Goal: Task Accomplishment & Management: Use online tool/utility

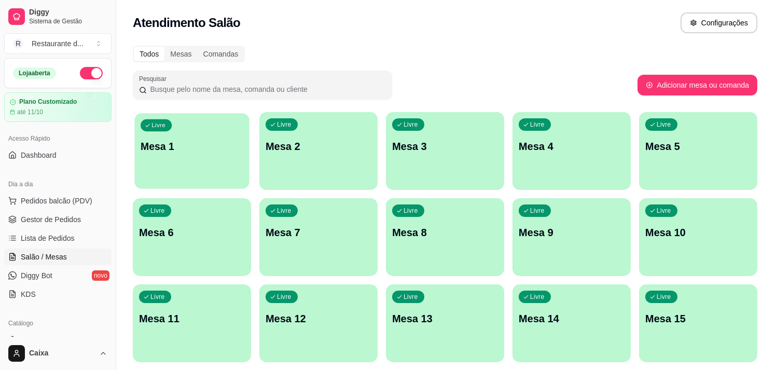
click at [174, 149] on p "Mesa 1" at bounding box center [192, 147] width 103 height 14
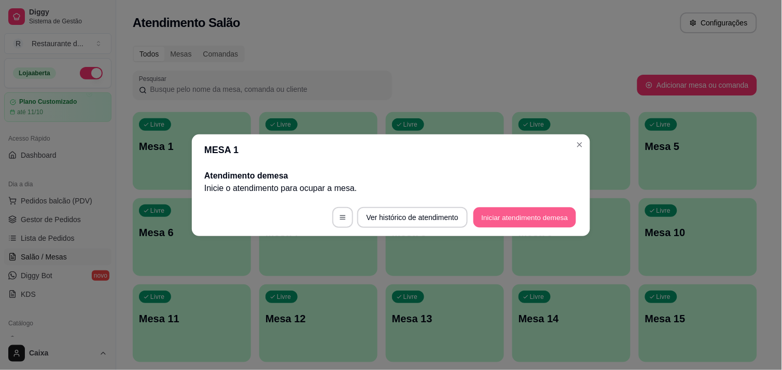
click at [518, 212] on button "Iniciar atendimento de mesa" at bounding box center [525, 217] width 103 height 20
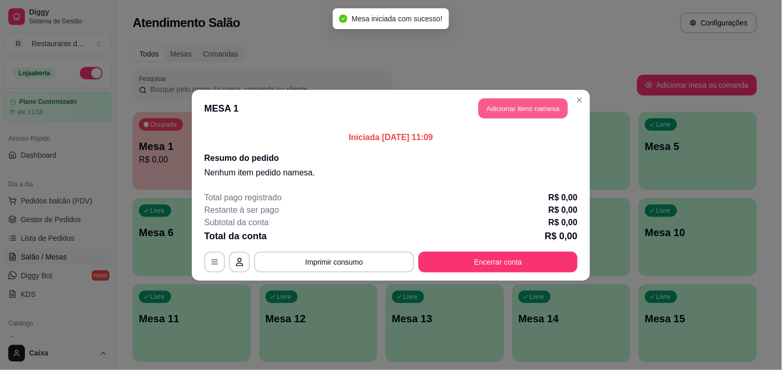
click at [511, 112] on button "Adicionar itens na mesa" at bounding box center [523, 108] width 89 height 20
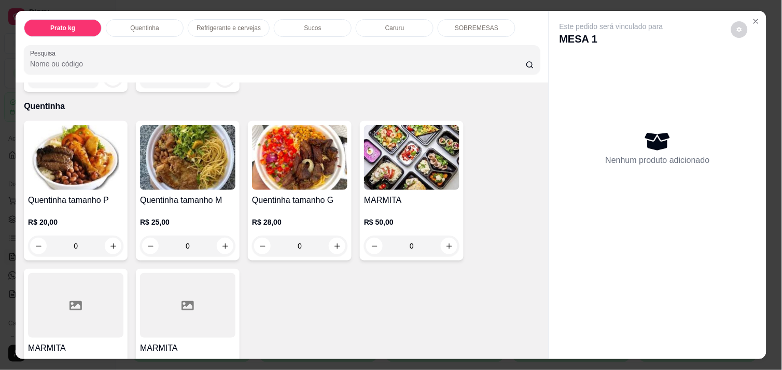
scroll to position [184, 0]
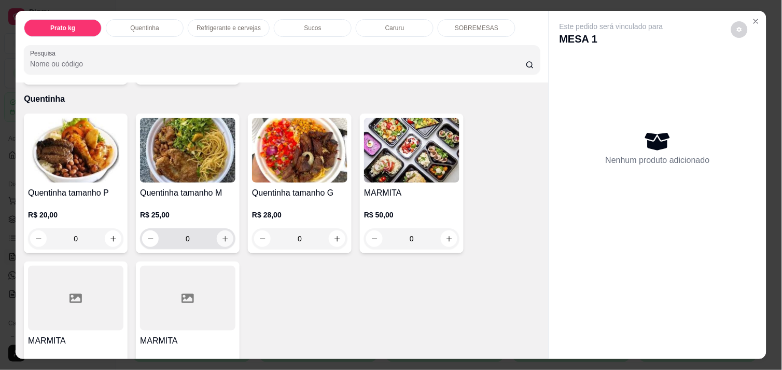
click at [221, 235] on icon "increase-product-quantity" at bounding box center [225, 239] width 8 height 8
type input "1"
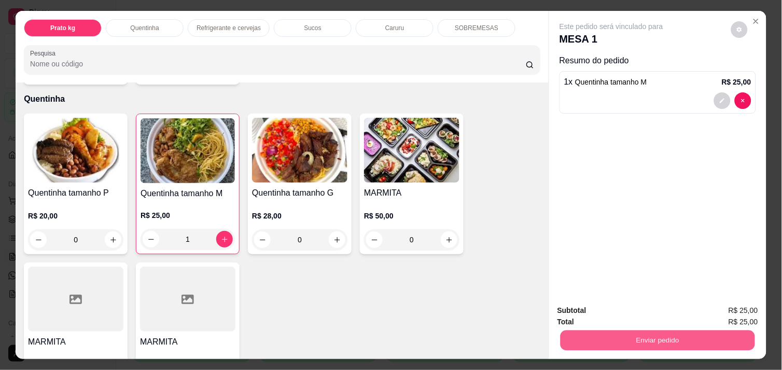
click at [631, 332] on button "Enviar pedido" at bounding box center [658, 340] width 195 height 20
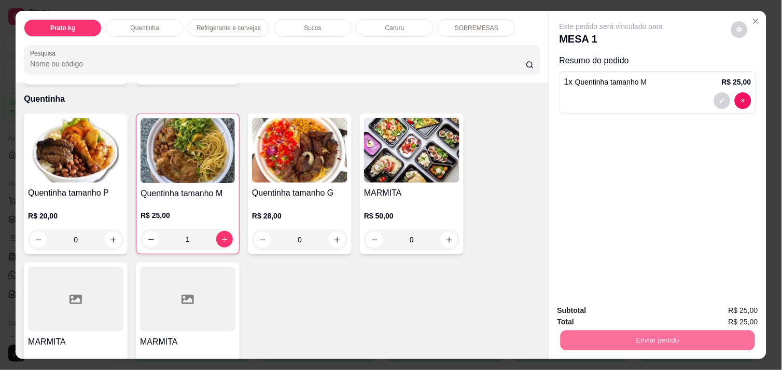
click at [716, 308] on button "Enviar pedido" at bounding box center [731, 310] width 57 height 19
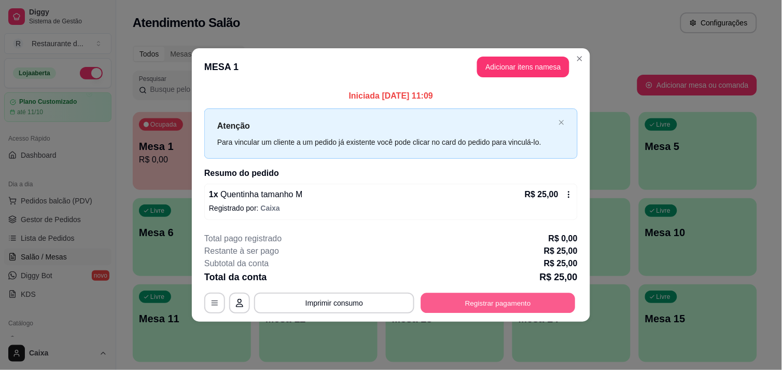
click at [533, 297] on button "Registrar pagamento" at bounding box center [498, 303] width 155 height 20
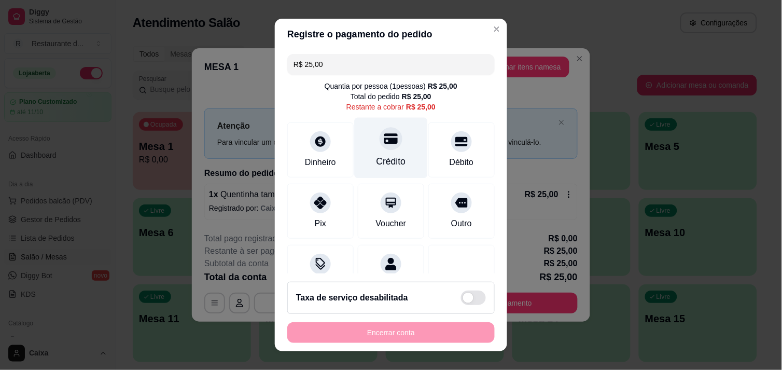
click at [392, 146] on div "Crédito" at bounding box center [391, 147] width 73 height 61
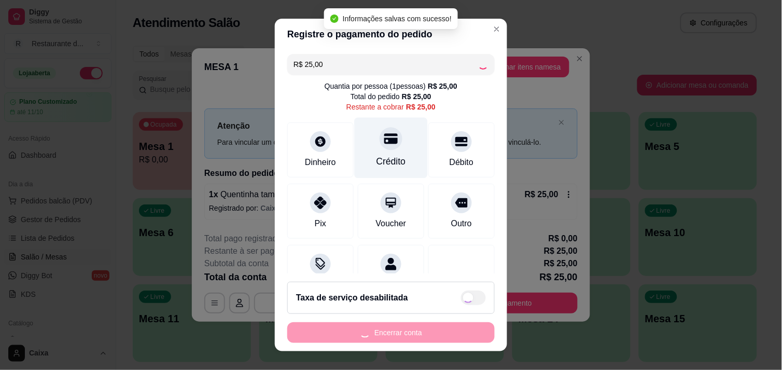
type input "R$ 0,00"
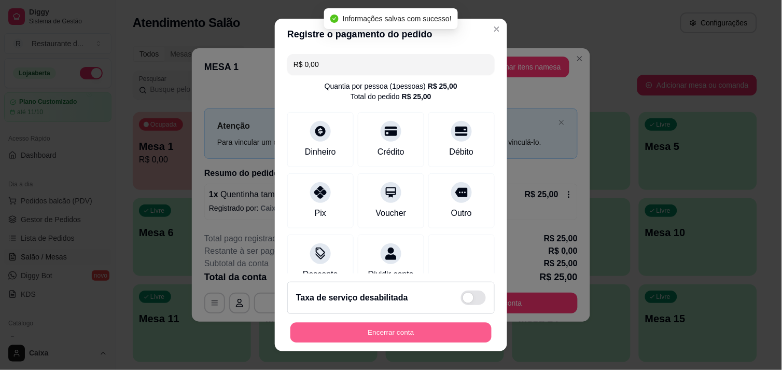
click at [380, 327] on button "Encerrar conta" at bounding box center [390, 333] width 201 height 20
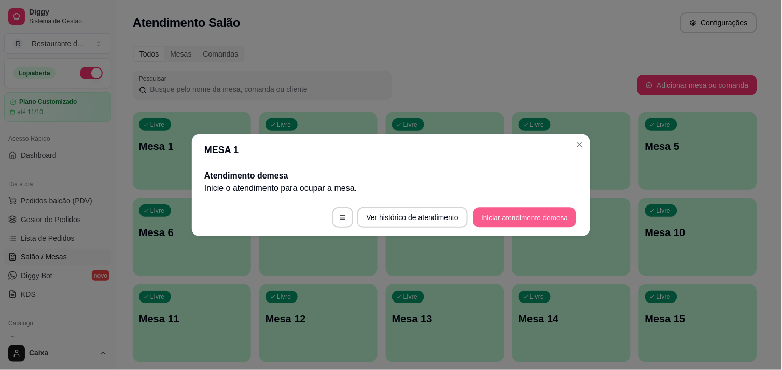
click at [525, 221] on button "Iniciar atendimento de mesa" at bounding box center [525, 217] width 103 height 20
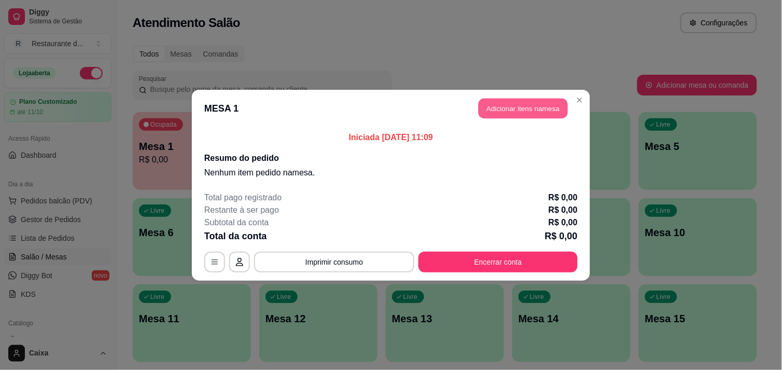
click at [512, 99] on button "Adicionar itens na mesa" at bounding box center [523, 108] width 89 height 20
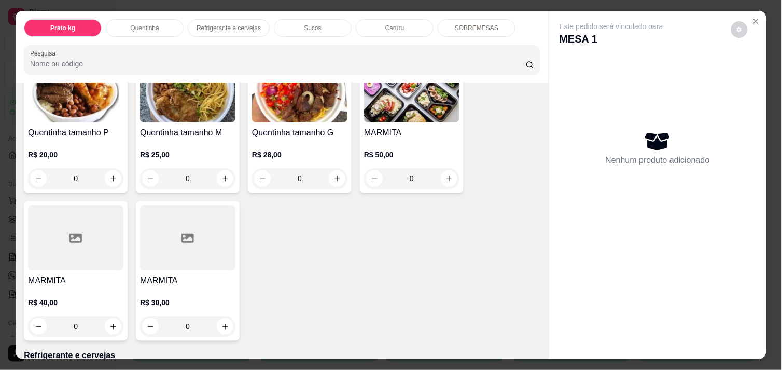
scroll to position [253, 0]
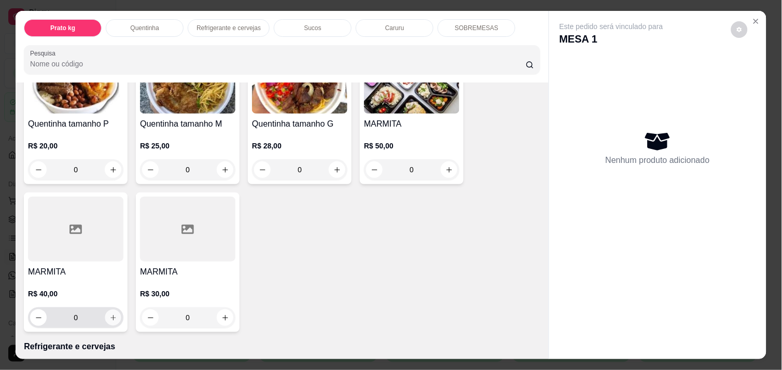
click at [109, 314] on icon "increase-product-quantity" at bounding box center [113, 318] width 8 height 8
type input "1"
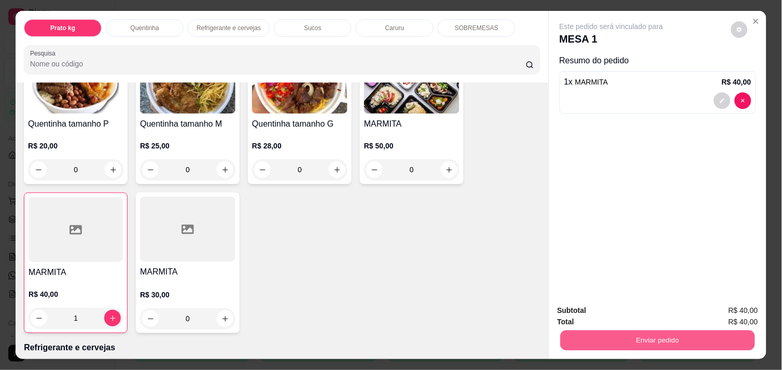
click at [667, 335] on button "Enviar pedido" at bounding box center [658, 340] width 195 height 20
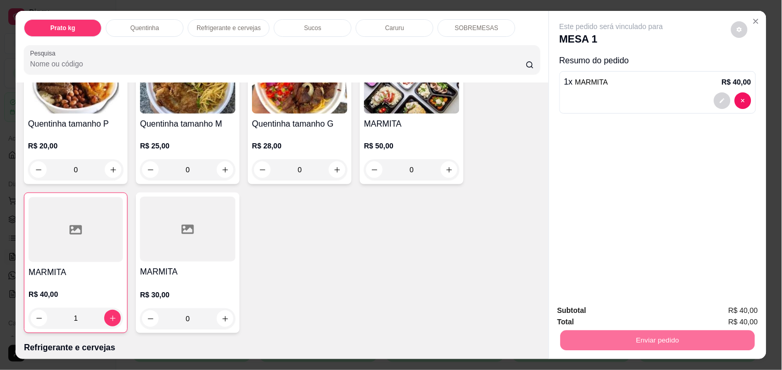
click at [716, 308] on button "Enviar pedido" at bounding box center [731, 310] width 57 height 19
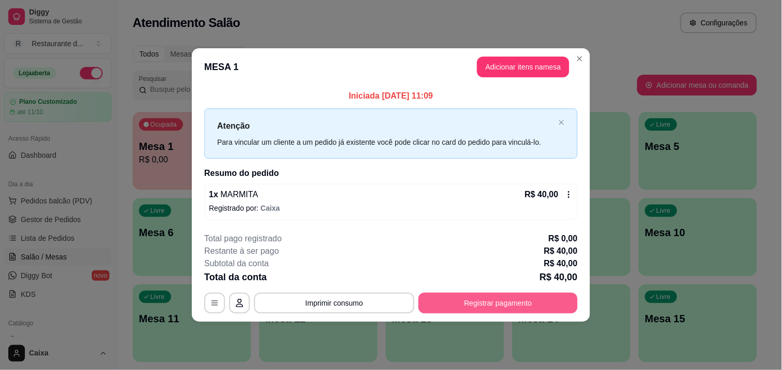
click at [519, 293] on button "Registrar pagamento" at bounding box center [498, 303] width 159 height 21
click at [509, 298] on button "Registrar pagamento" at bounding box center [498, 303] width 155 height 20
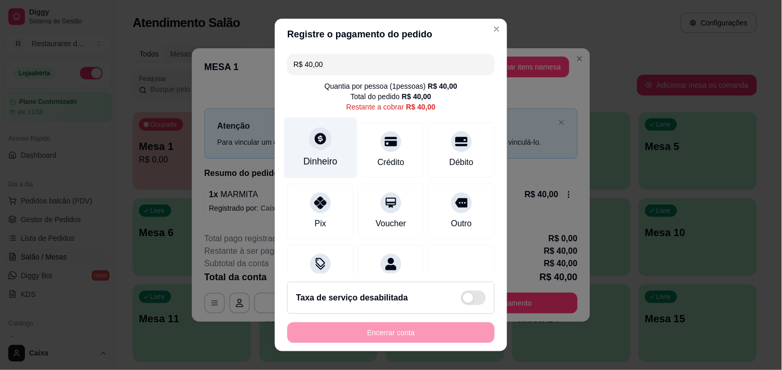
click at [297, 134] on div "Dinheiro" at bounding box center [320, 147] width 73 height 61
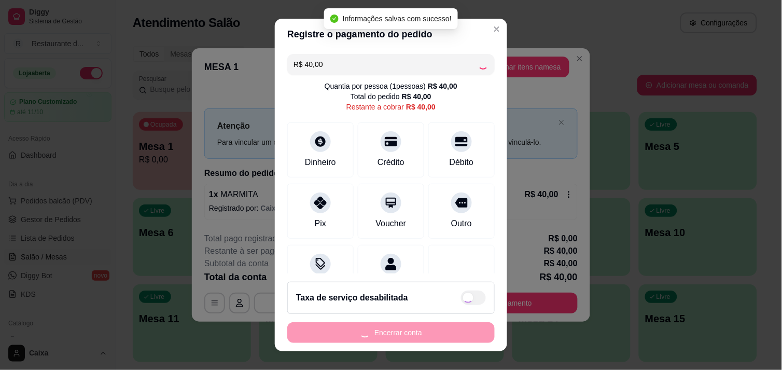
type input "R$ 0,00"
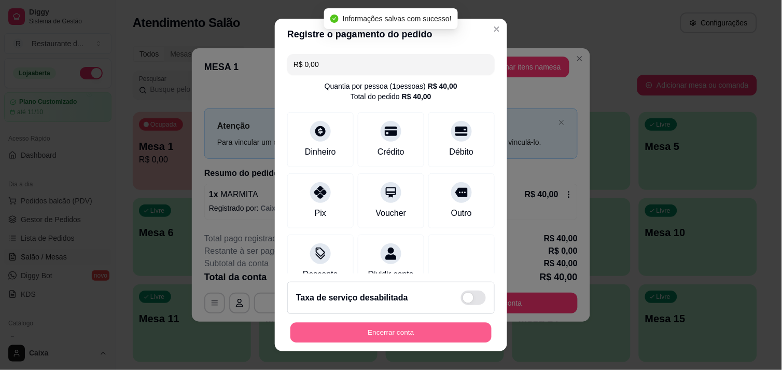
click at [384, 327] on button "Encerrar conta" at bounding box center [390, 333] width 201 height 20
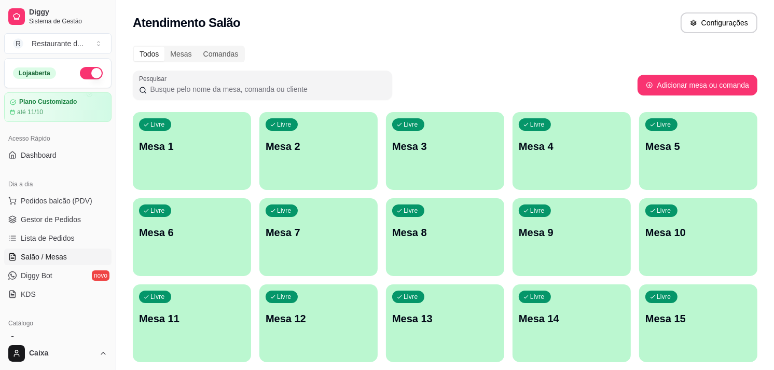
click at [204, 148] on p "Mesa 1" at bounding box center [192, 146] width 106 height 15
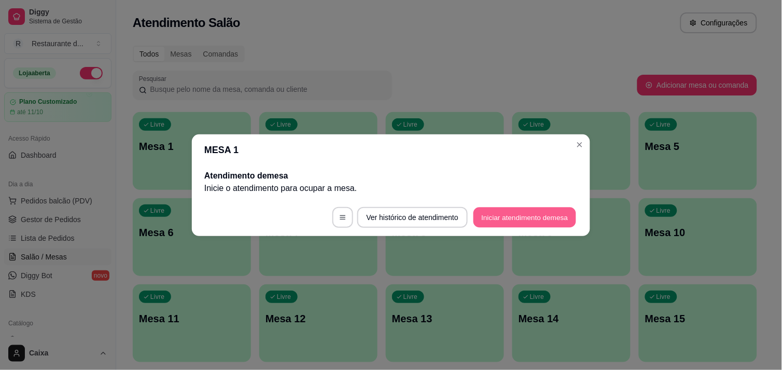
click at [499, 216] on button "Iniciar atendimento de mesa" at bounding box center [525, 217] width 103 height 20
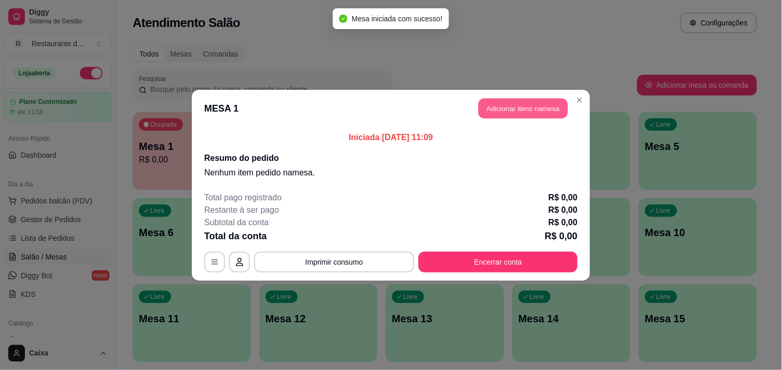
click at [534, 106] on button "Adicionar itens na mesa" at bounding box center [523, 108] width 89 height 20
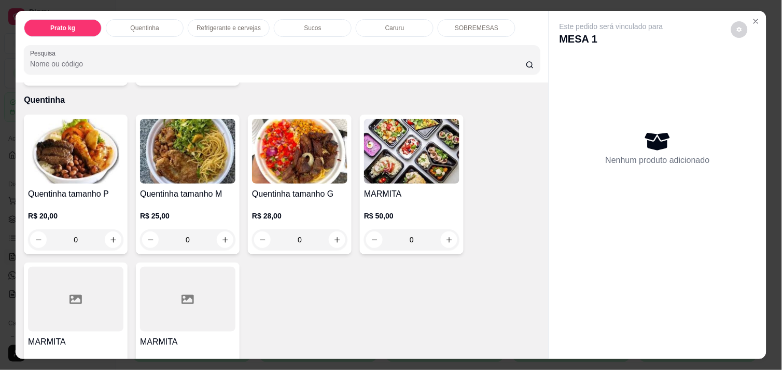
scroll to position [184, 0]
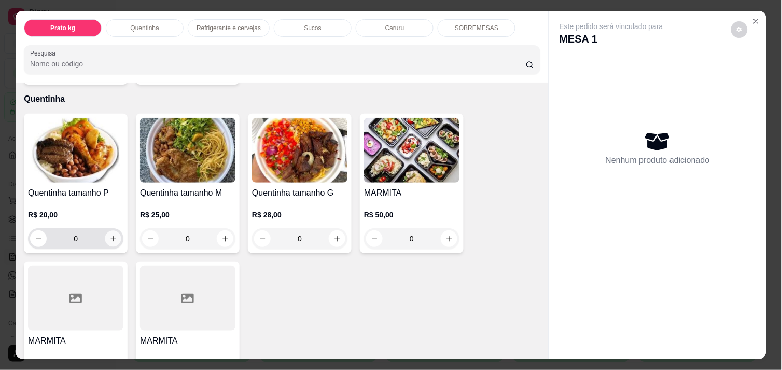
click at [110, 235] on icon "increase-product-quantity" at bounding box center [113, 239] width 8 height 8
type input "1"
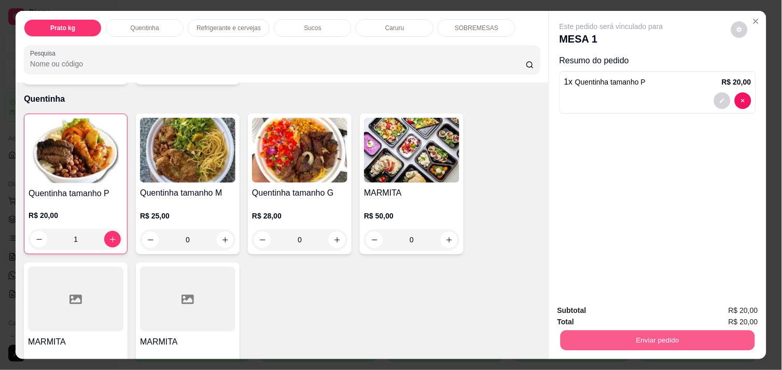
click at [607, 330] on button "Enviar pedido" at bounding box center [658, 340] width 195 height 20
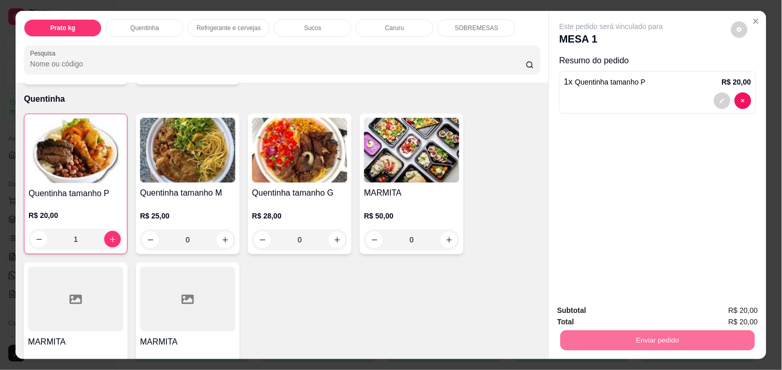
click at [751, 314] on button "Enviar pedido" at bounding box center [731, 310] width 57 height 19
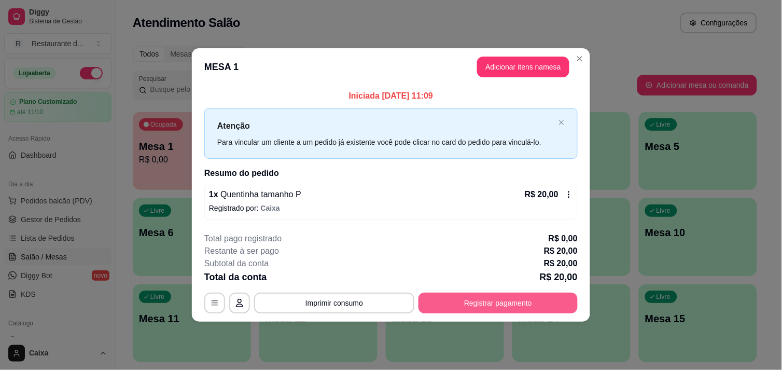
click at [499, 294] on button "Registrar pagamento" at bounding box center [498, 303] width 159 height 21
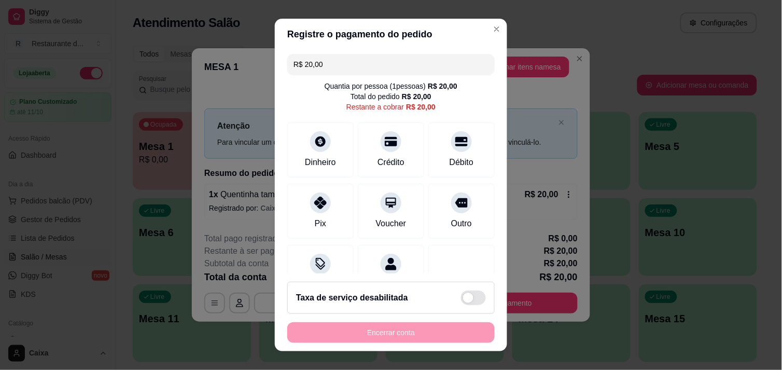
click at [401, 329] on div "Encerrar conta" at bounding box center [390, 332] width 207 height 21
click at [308, 153] on div "Dinheiro" at bounding box center [320, 147] width 73 height 61
click at [455, 141] on icon at bounding box center [461, 138] width 13 height 13
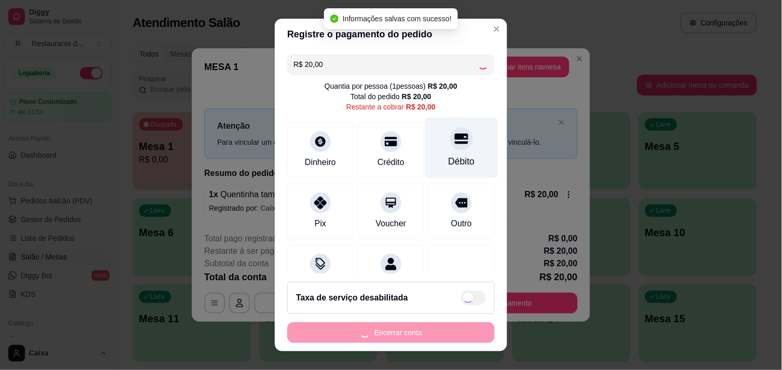
type input "R$ 0,00"
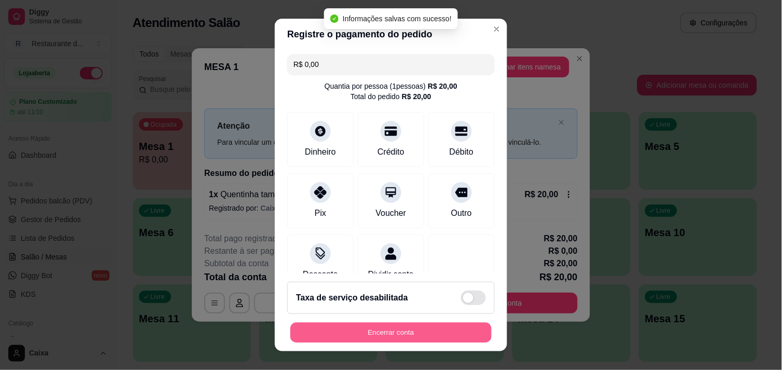
click at [383, 336] on button "Encerrar conta" at bounding box center [390, 333] width 201 height 20
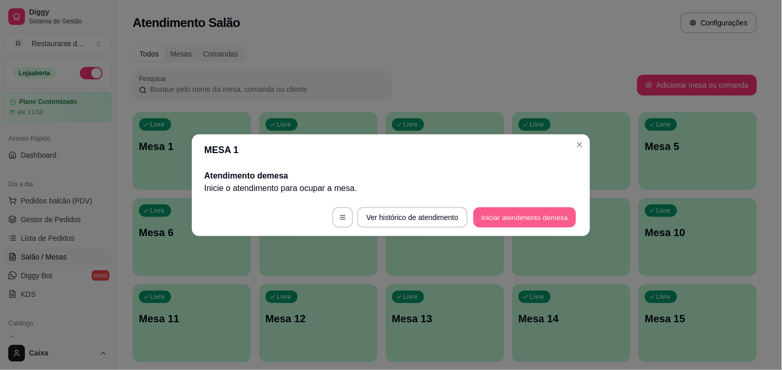
click at [522, 213] on button "Iniciar atendimento de mesa" at bounding box center [525, 217] width 103 height 20
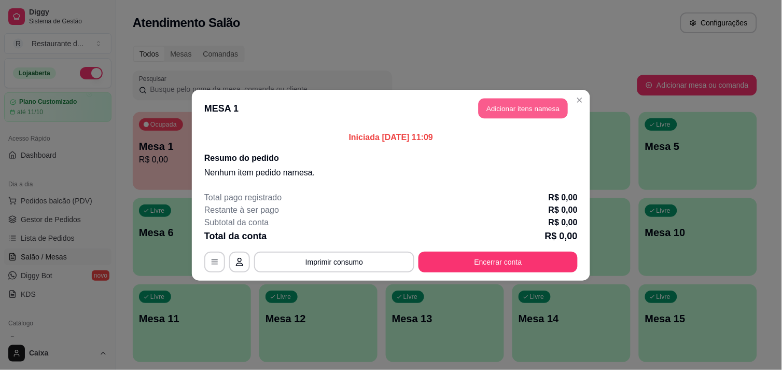
click at [492, 109] on button "Adicionar itens na mesa" at bounding box center [523, 108] width 89 height 20
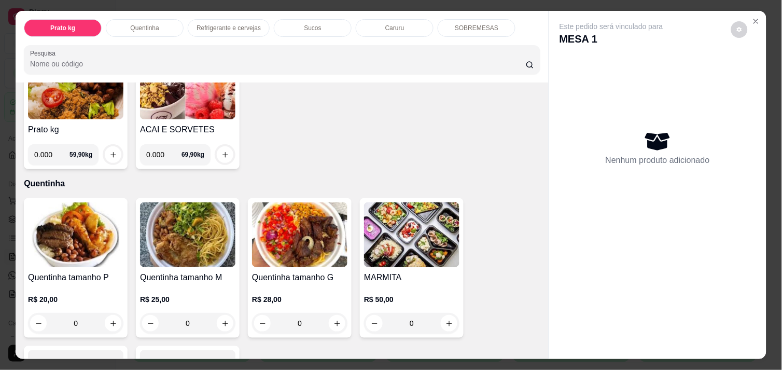
scroll to position [138, 0]
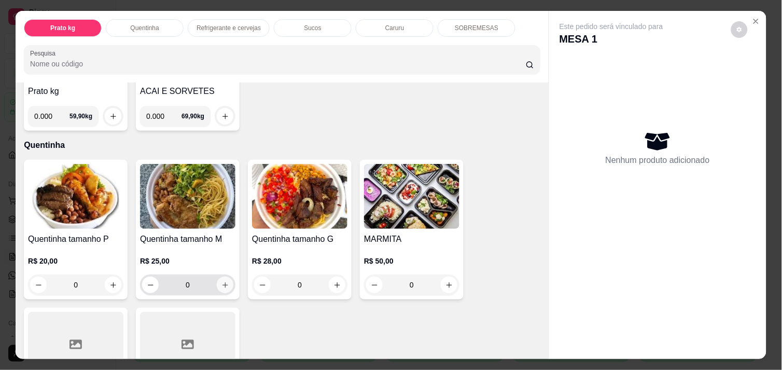
click at [225, 281] on button "increase-product-quantity" at bounding box center [225, 284] width 17 height 17
type input "1"
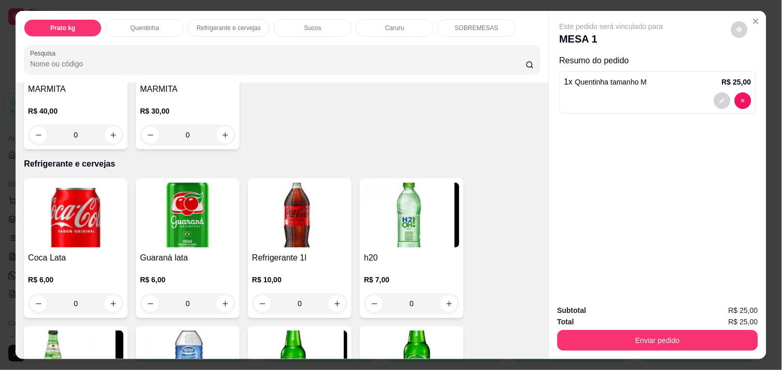
scroll to position [413, 0]
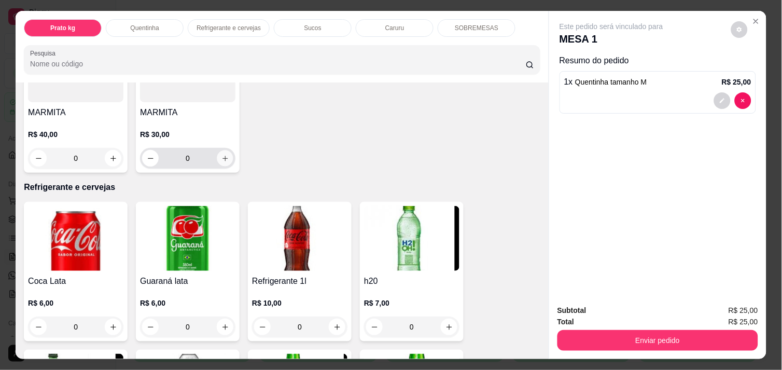
click at [223, 155] on icon "increase-product-quantity" at bounding box center [225, 159] width 8 height 8
type input "1"
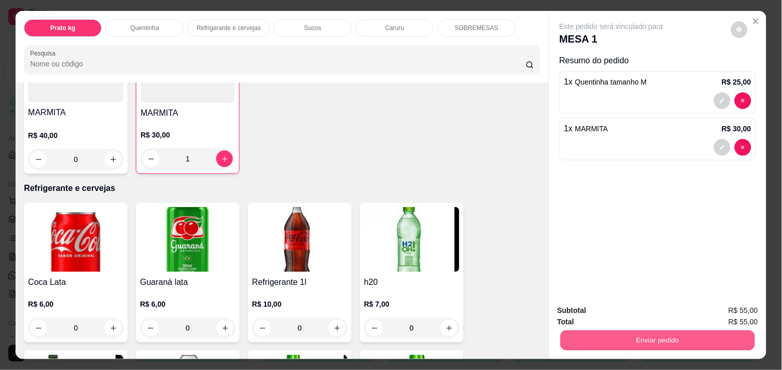
click at [645, 330] on button "Enviar pedido" at bounding box center [658, 340] width 195 height 20
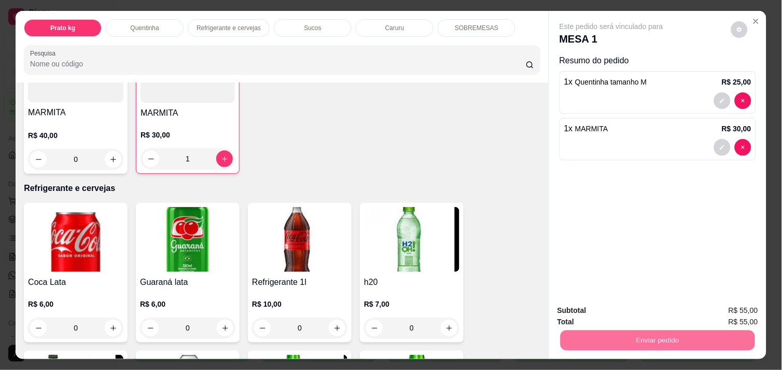
click at [731, 316] on button "Enviar pedido" at bounding box center [731, 310] width 57 height 19
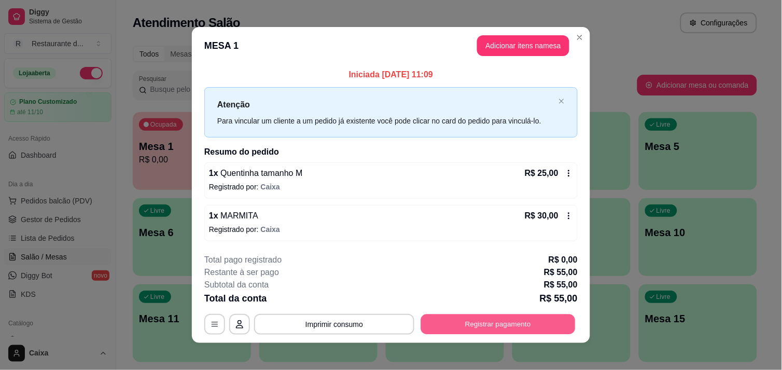
click at [525, 320] on button "Registrar pagamento" at bounding box center [498, 324] width 155 height 20
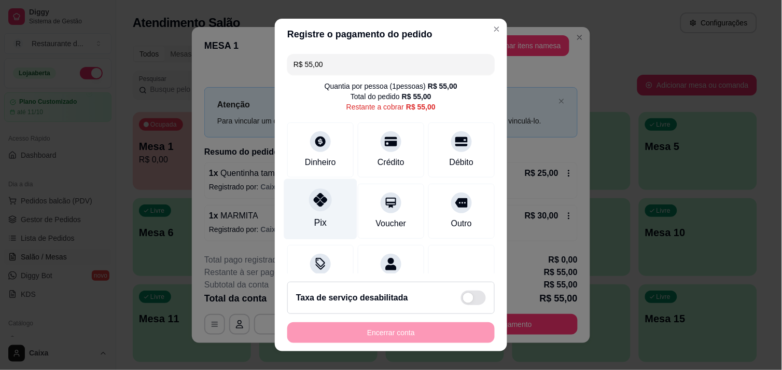
click at [314, 201] on icon at bounding box center [320, 199] width 13 height 13
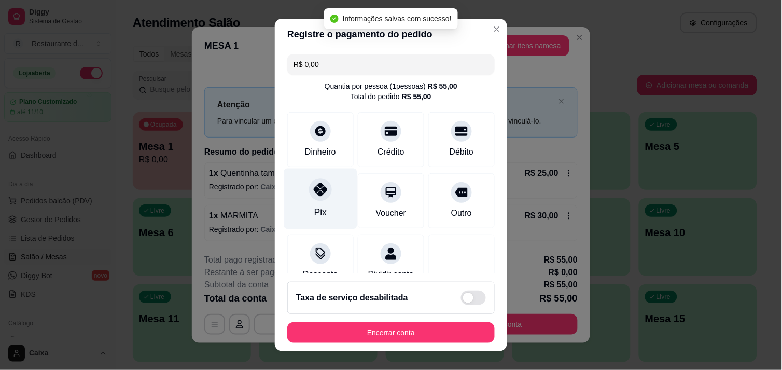
type input "R$ 0,00"
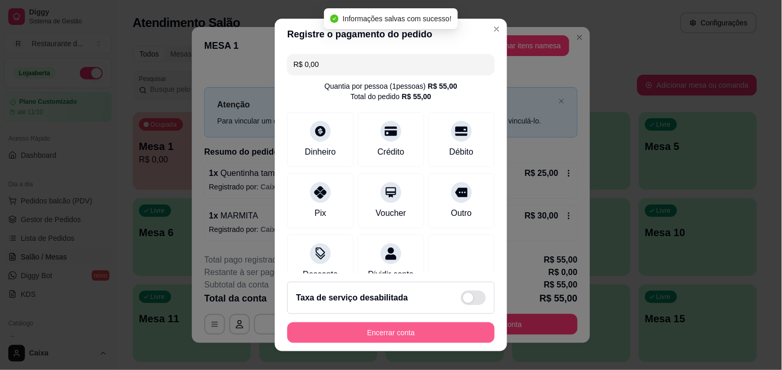
click at [383, 329] on button "Encerrar conta" at bounding box center [390, 332] width 207 height 21
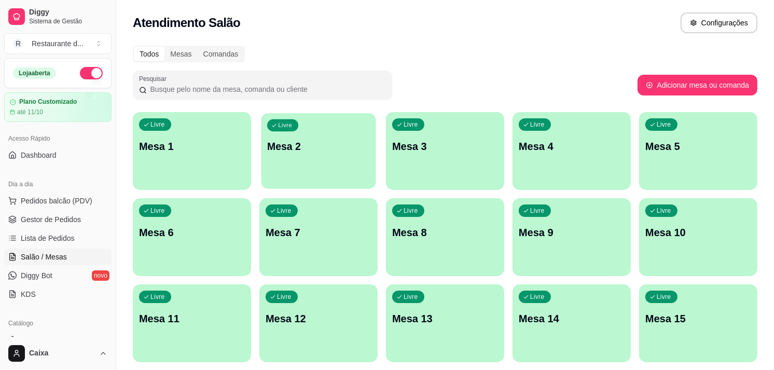
click at [297, 144] on p "Mesa 2" at bounding box center [318, 147] width 103 height 14
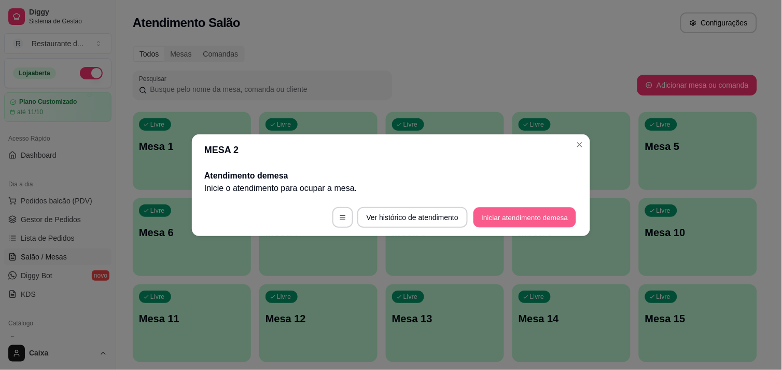
click at [500, 216] on button "Iniciar atendimento de mesa" at bounding box center [525, 217] width 103 height 20
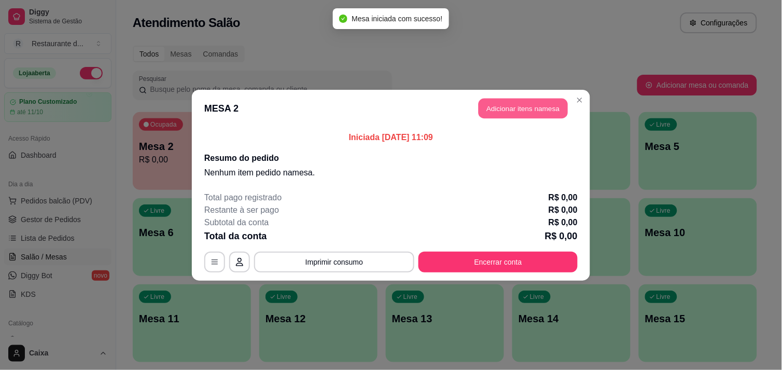
click at [534, 107] on button "Adicionar itens na mesa" at bounding box center [523, 108] width 89 height 20
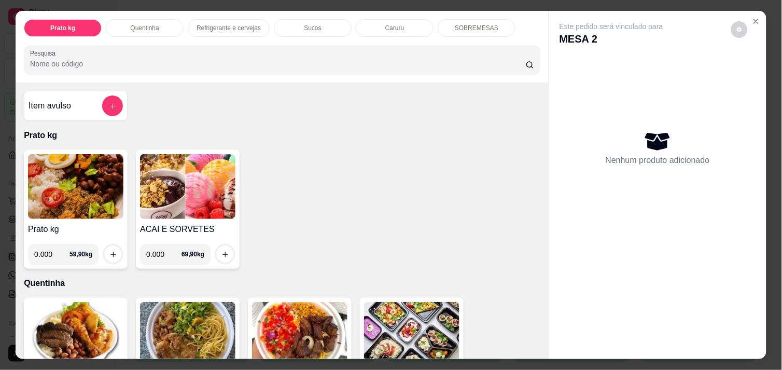
click at [48, 247] on input "0.000" at bounding box center [51, 254] width 35 height 21
type input "0.174"
click at [109, 251] on icon "increase-product-quantity" at bounding box center [113, 255] width 8 height 8
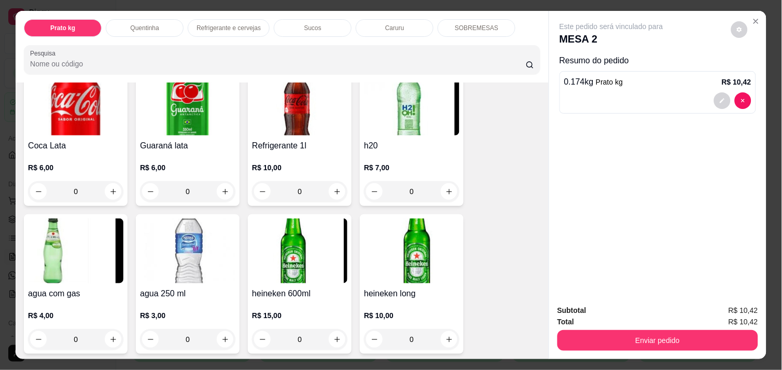
scroll to position [553, 0]
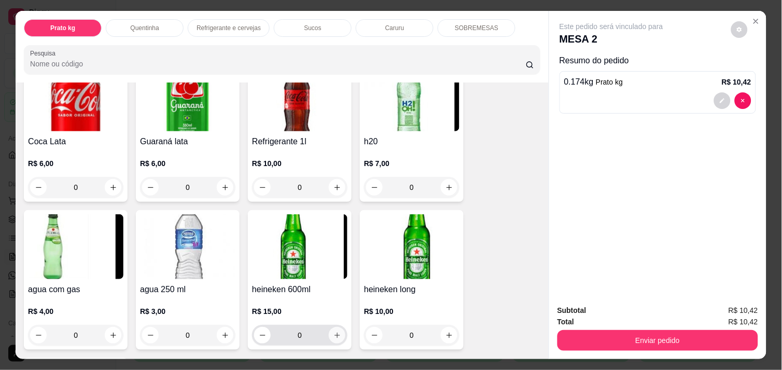
click at [334, 331] on icon "increase-product-quantity" at bounding box center [338, 335] width 8 height 8
type input "1"
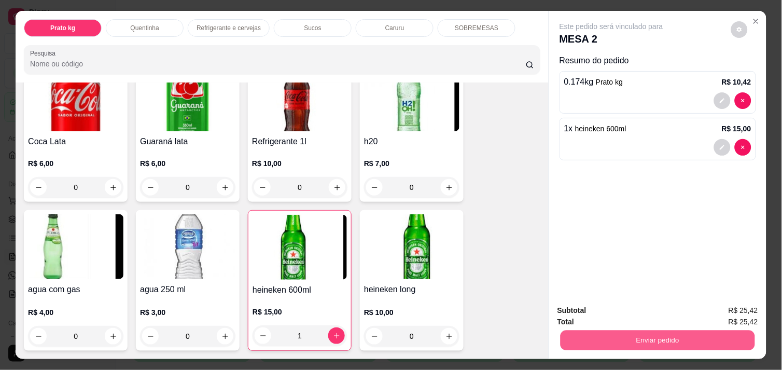
click at [632, 341] on button "Enviar pedido" at bounding box center [658, 340] width 195 height 20
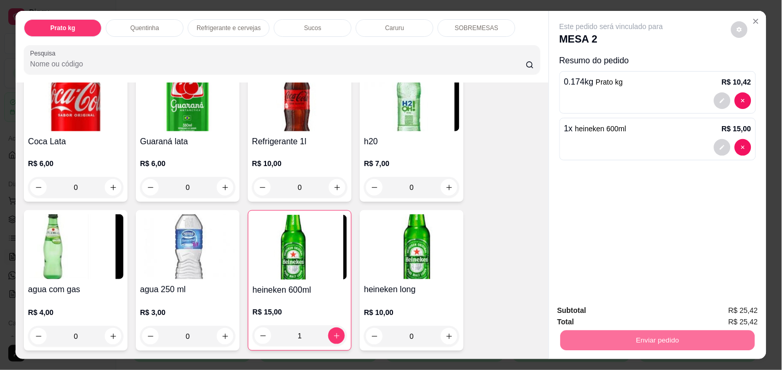
click at [744, 303] on button "Enviar pedido" at bounding box center [731, 310] width 57 height 19
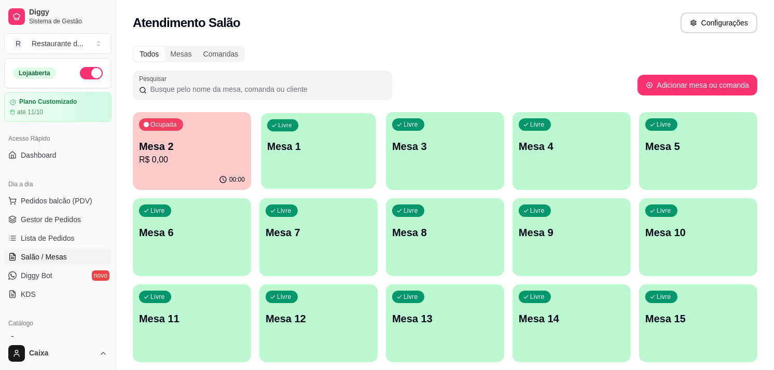
click at [328, 164] on div "Livre Mesa 1" at bounding box center [318, 144] width 115 height 63
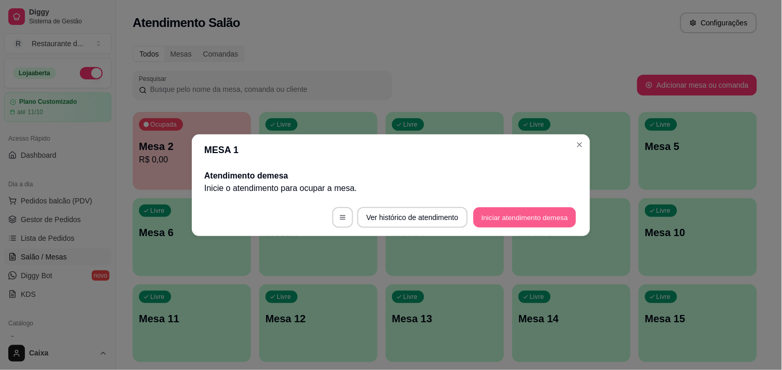
click at [536, 210] on button "Iniciar atendimento de mesa" at bounding box center [525, 217] width 103 height 20
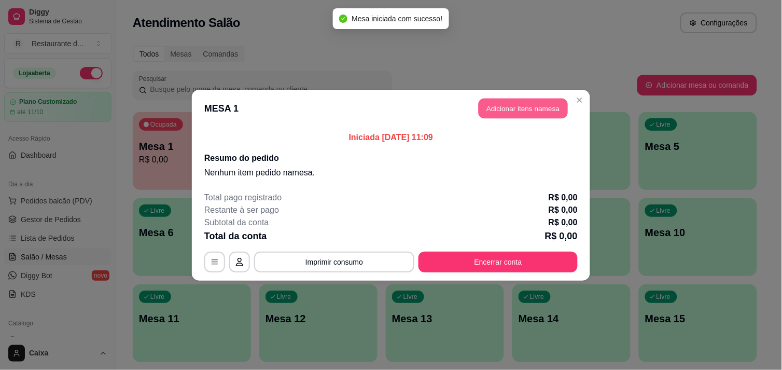
click at [524, 99] on button "Adicionar itens na mesa" at bounding box center [523, 108] width 89 height 20
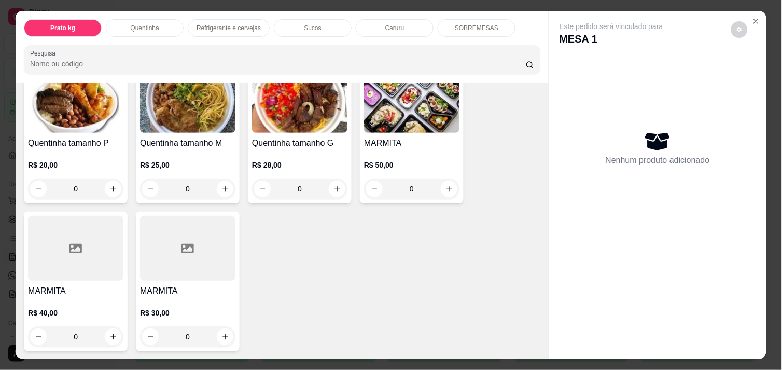
scroll to position [253, 0]
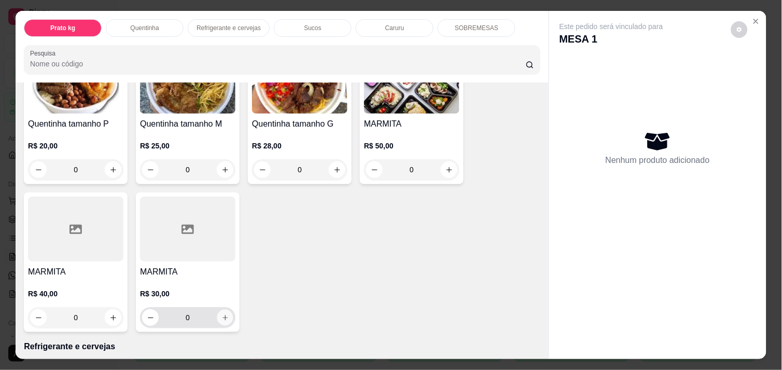
click at [223, 314] on icon "increase-product-quantity" at bounding box center [225, 318] width 8 height 8
type input "1"
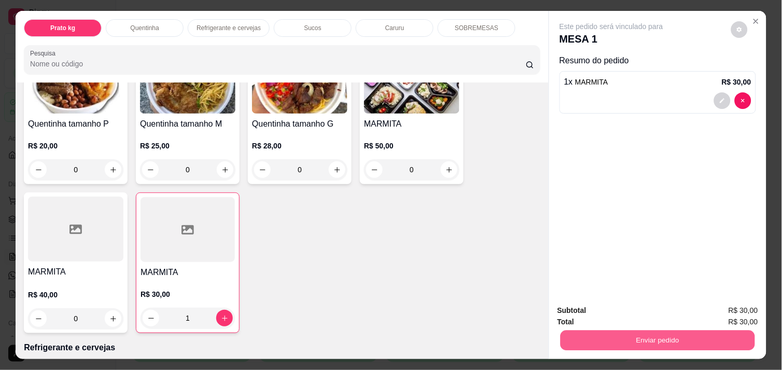
click at [595, 335] on button "Enviar pedido" at bounding box center [658, 340] width 195 height 20
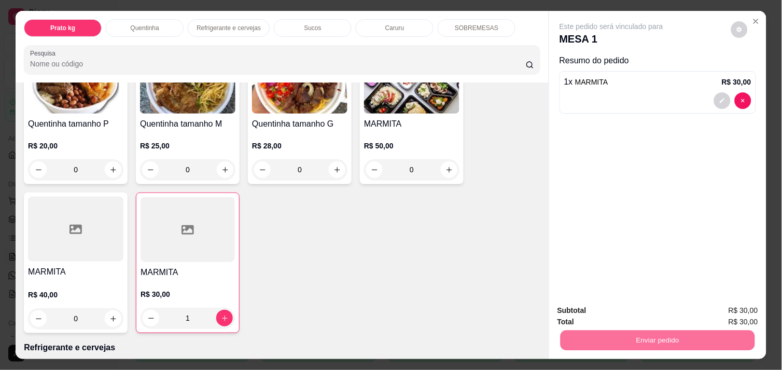
click at [728, 302] on button "Enviar pedido" at bounding box center [731, 311] width 59 height 20
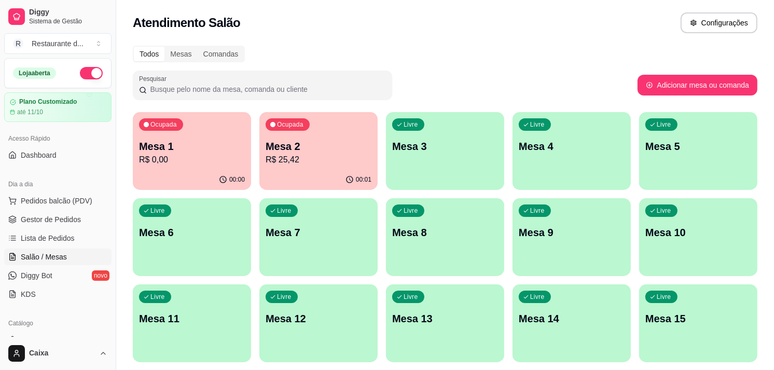
click at [434, 178] on div "button" at bounding box center [445, 183] width 118 height 12
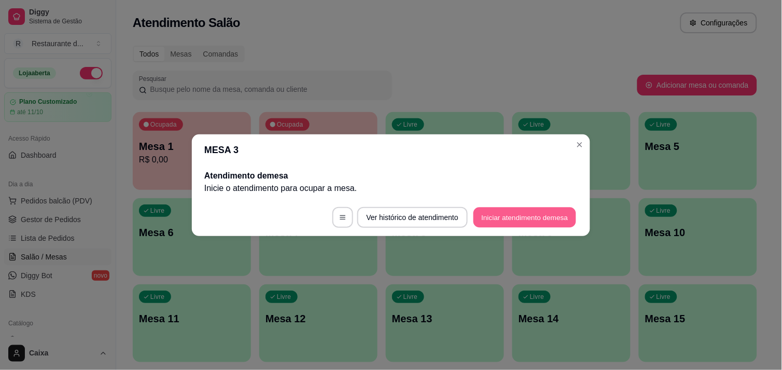
click at [521, 221] on button "Iniciar atendimento de mesa" at bounding box center [525, 217] width 103 height 20
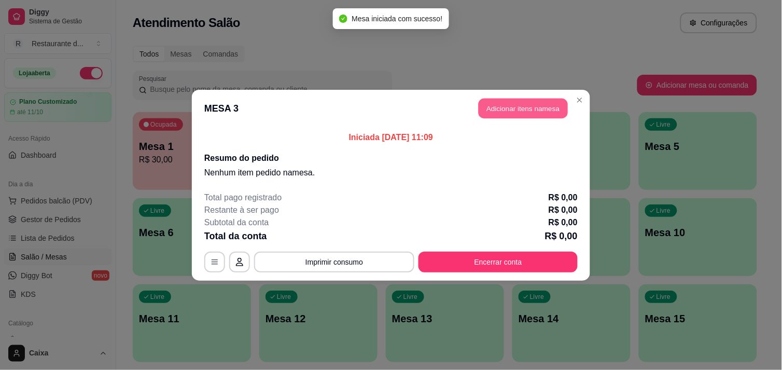
click at [522, 101] on button "Adicionar itens na mesa" at bounding box center [523, 108] width 89 height 20
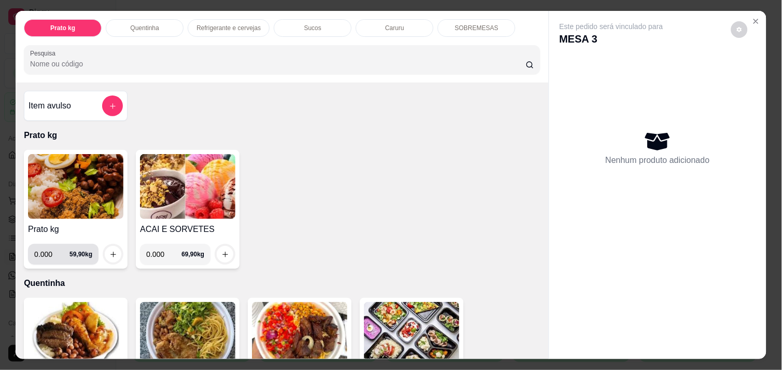
click at [51, 248] on input "0.000" at bounding box center [51, 254] width 35 height 21
type input "0.516"
click at [112, 251] on button "increase-product-quantity" at bounding box center [113, 254] width 16 height 16
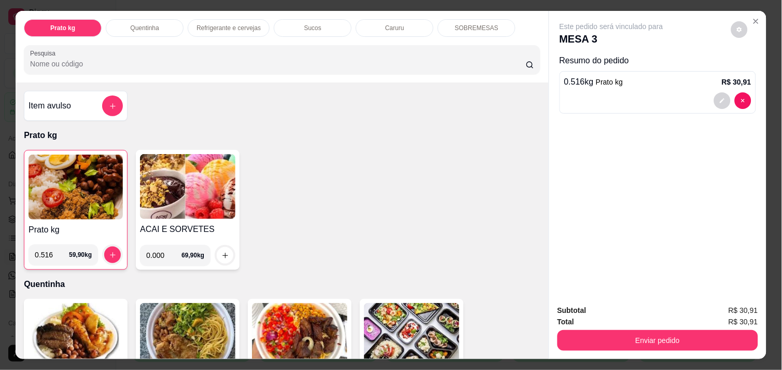
click at [56, 185] on img at bounding box center [76, 187] width 94 height 65
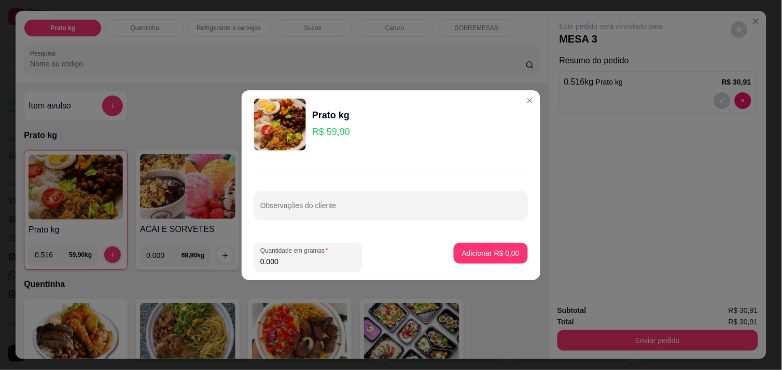
click at [293, 258] on input "0.000" at bounding box center [307, 261] width 95 height 10
type input "0.344"
click at [476, 251] on p "Adicionar R$ 20,61" at bounding box center [489, 253] width 60 height 10
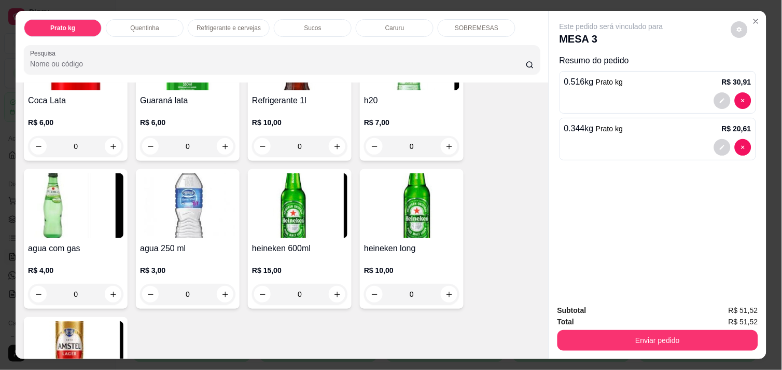
scroll to position [599, 0]
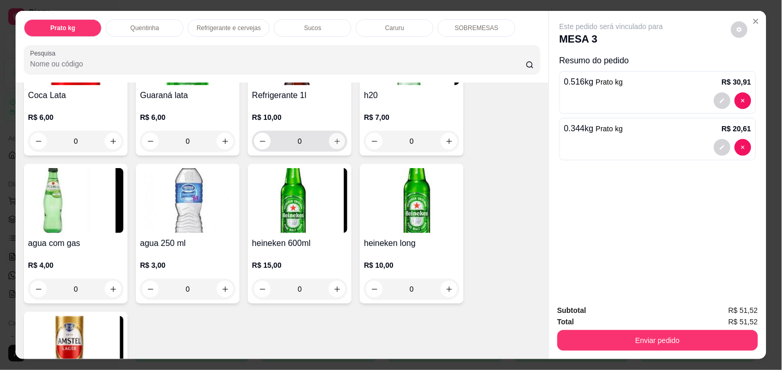
click at [334, 138] on icon "increase-product-quantity" at bounding box center [338, 141] width 8 height 8
type input "1"
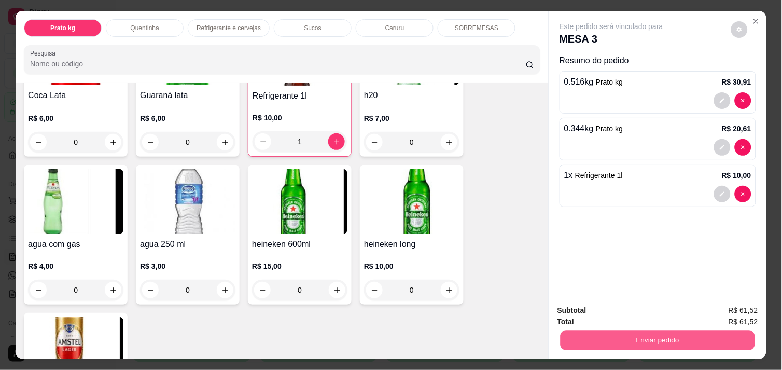
click at [651, 332] on button "Enviar pedido" at bounding box center [658, 340] width 195 height 20
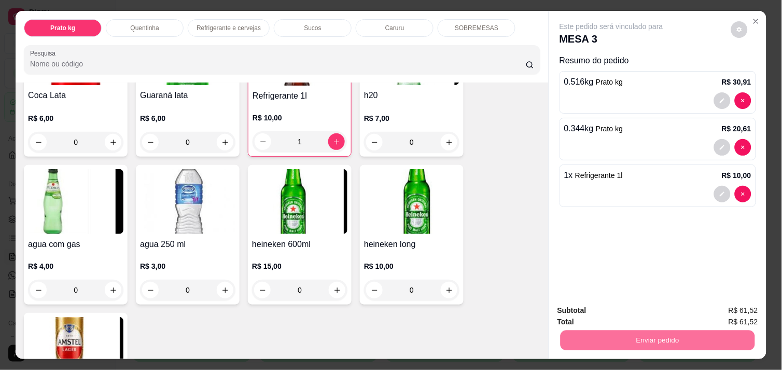
click at [742, 312] on button "Enviar pedido" at bounding box center [731, 310] width 57 height 19
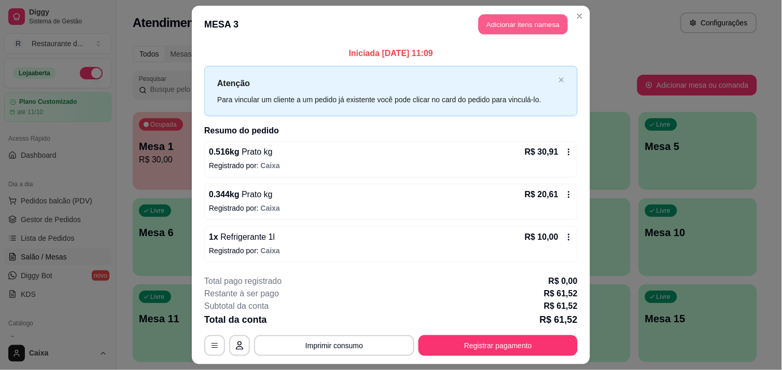
click at [528, 24] on button "Adicionar itens na mesa" at bounding box center [523, 25] width 89 height 20
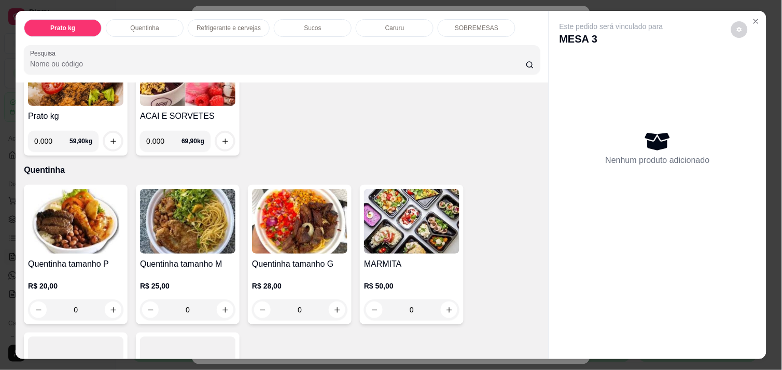
scroll to position [115, 0]
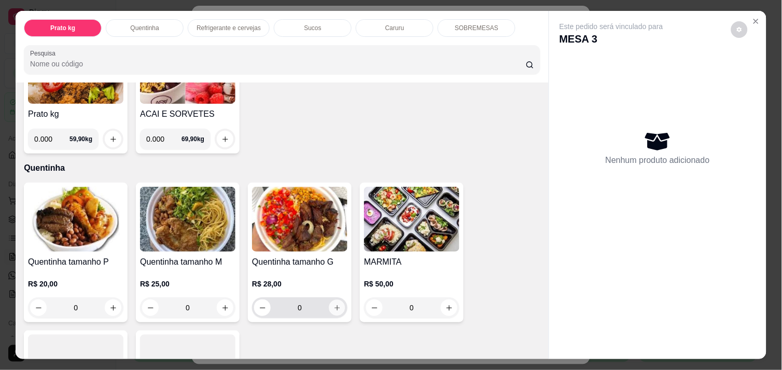
click at [335, 304] on icon "increase-product-quantity" at bounding box center [338, 308] width 8 height 8
type input "1"
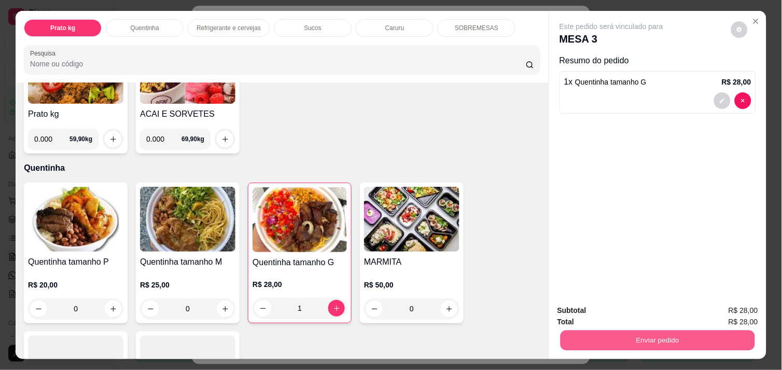
click at [640, 335] on button "Enviar pedido" at bounding box center [658, 340] width 195 height 20
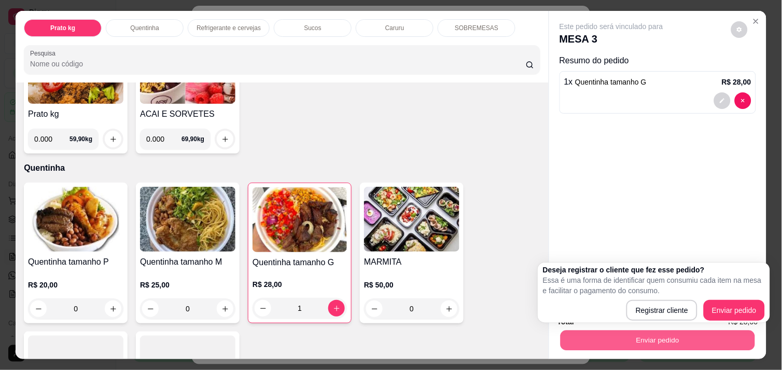
click at [640, 335] on button "Enviar pedido" at bounding box center [658, 340] width 195 height 20
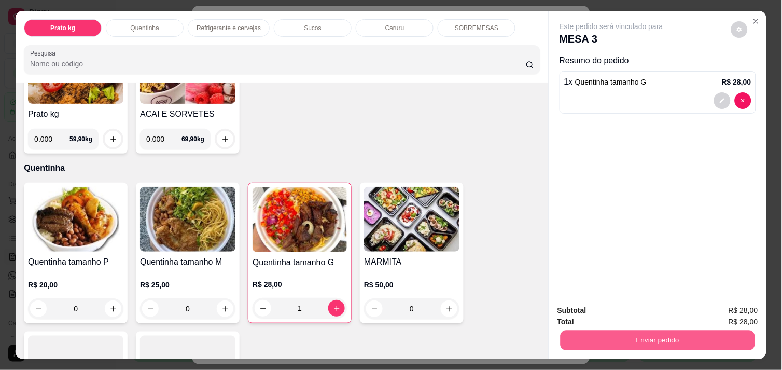
click at [640, 335] on button "Enviar pedido" at bounding box center [658, 340] width 195 height 20
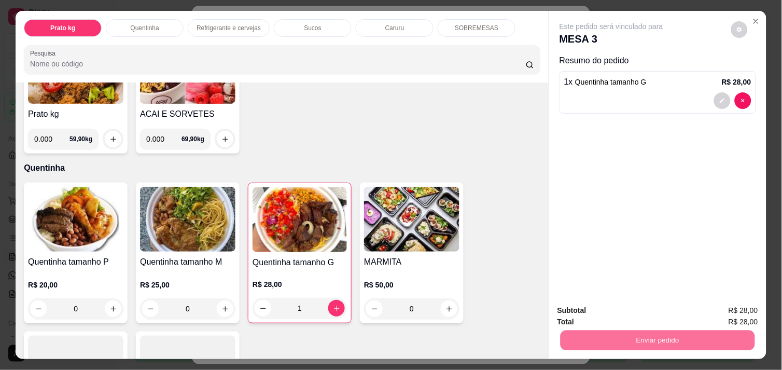
click at [719, 307] on button "Enviar pedido" at bounding box center [731, 310] width 57 height 19
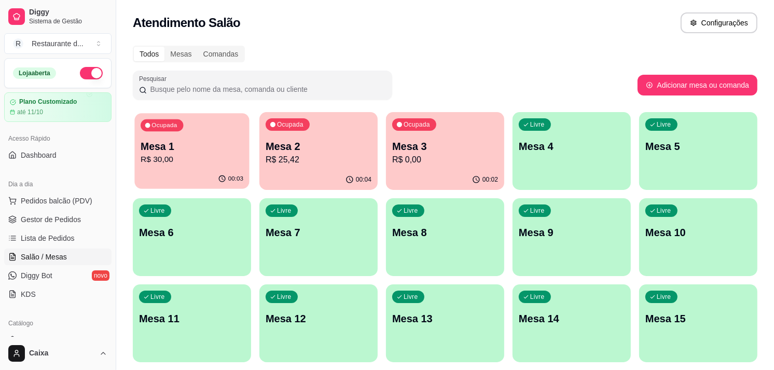
click at [227, 147] on p "Mesa 1" at bounding box center [192, 147] width 103 height 14
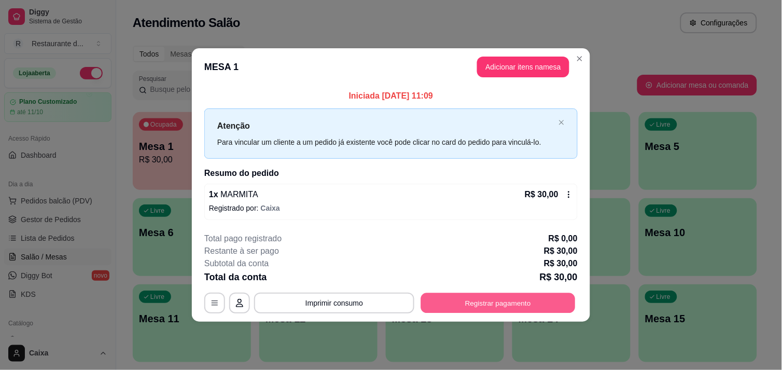
click at [475, 298] on button "Registrar pagamento" at bounding box center [498, 303] width 155 height 20
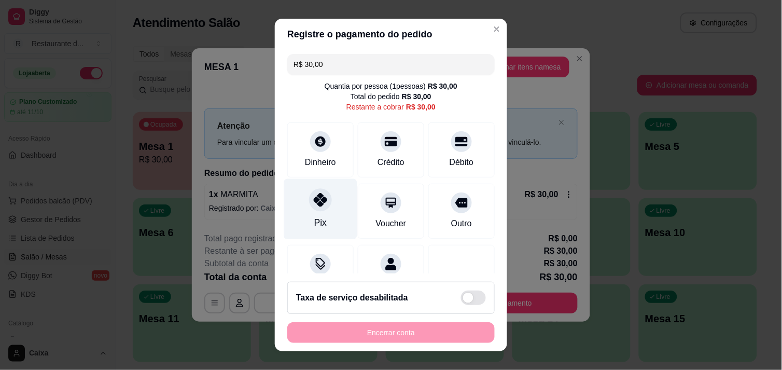
click at [314, 198] on icon at bounding box center [320, 199] width 13 height 13
type input "R$ 0,00"
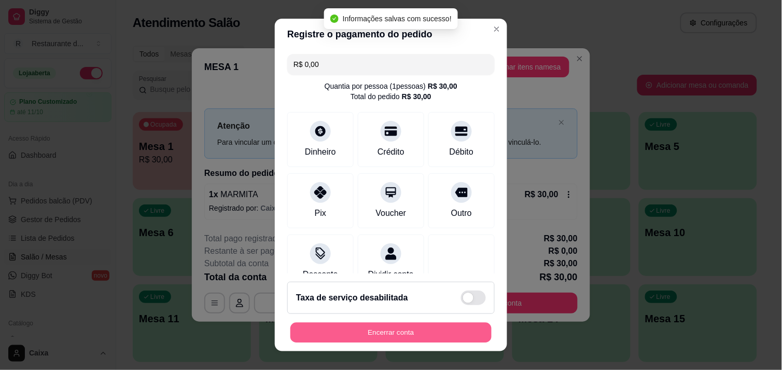
click at [386, 332] on button "Encerrar conta" at bounding box center [390, 333] width 201 height 20
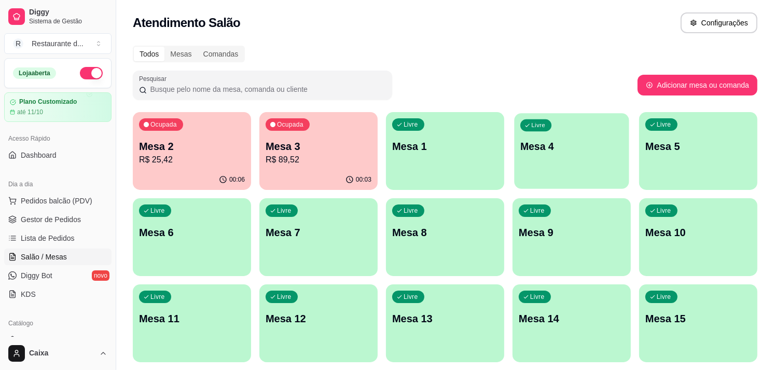
click at [561, 163] on div "Livre Mesa 4" at bounding box center [571, 144] width 115 height 63
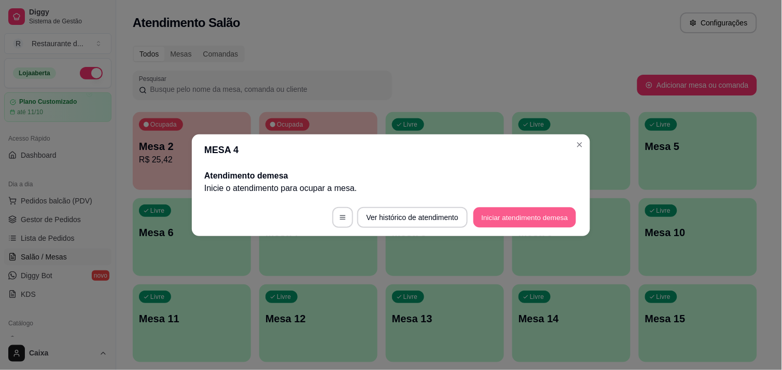
click at [550, 217] on button "Iniciar atendimento de mesa" at bounding box center [525, 217] width 103 height 20
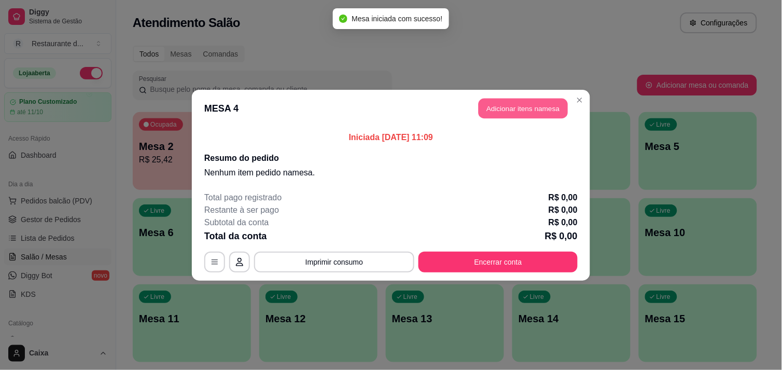
click at [530, 111] on button "Adicionar itens na mesa" at bounding box center [523, 108] width 89 height 20
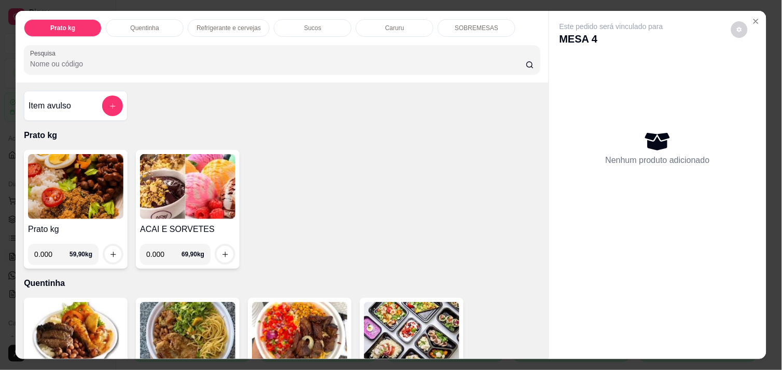
click at [47, 246] on input "0.000" at bounding box center [51, 254] width 35 height 21
type input "0.394"
click at [109, 252] on icon "increase-product-quantity" at bounding box center [113, 255] width 8 height 8
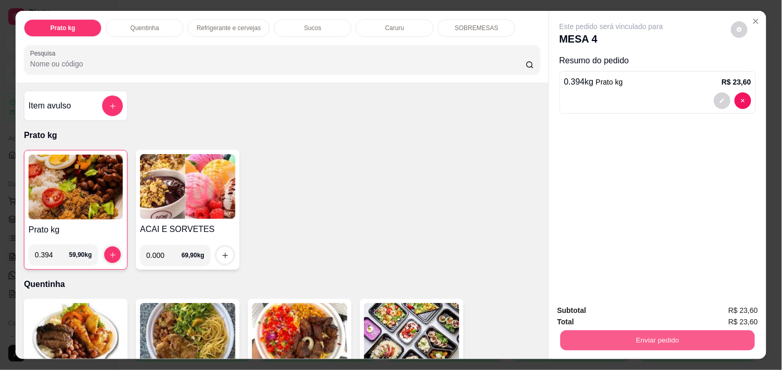
click at [628, 336] on button "Enviar pedido" at bounding box center [658, 340] width 195 height 20
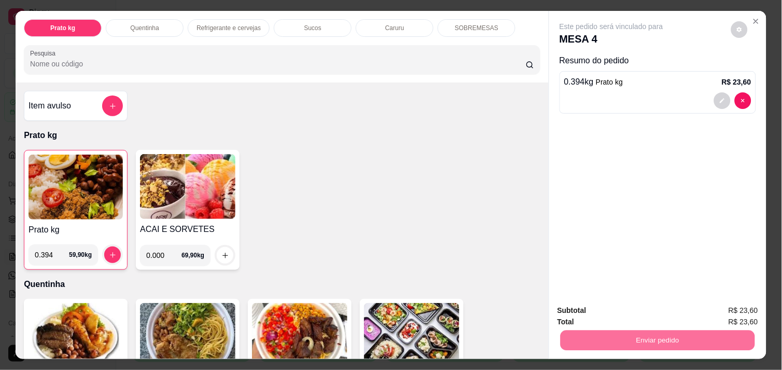
click at [750, 307] on button "Enviar pedido" at bounding box center [731, 310] width 57 height 19
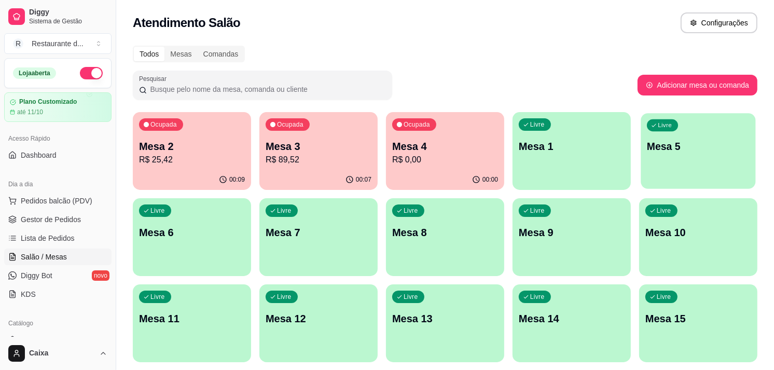
click at [699, 158] on div "Livre Mesa 5" at bounding box center [698, 144] width 115 height 63
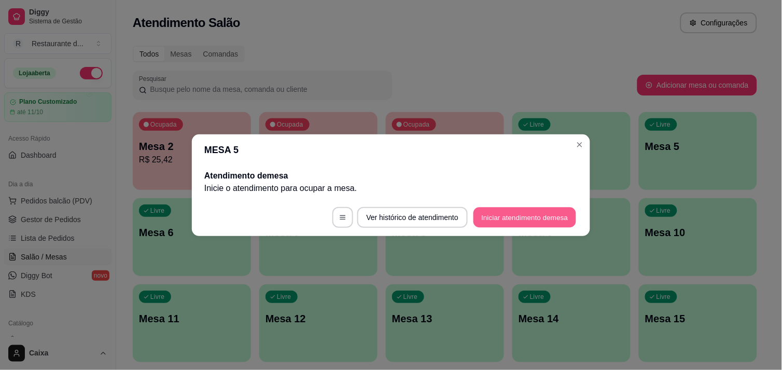
click at [521, 209] on button "Iniciar atendimento de mesa" at bounding box center [525, 217] width 103 height 20
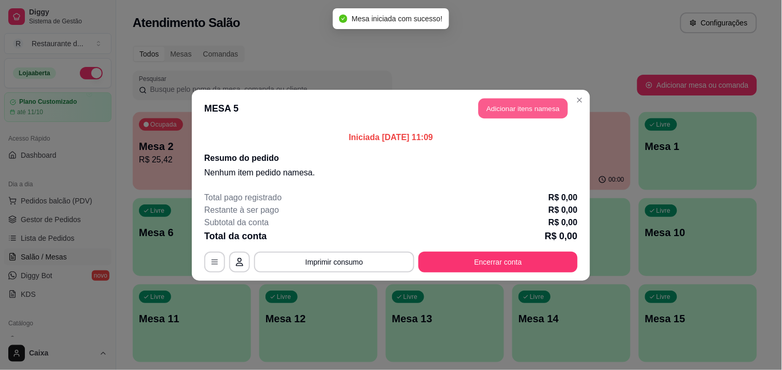
click at [518, 109] on button "Adicionar itens na mesa" at bounding box center [523, 108] width 89 height 20
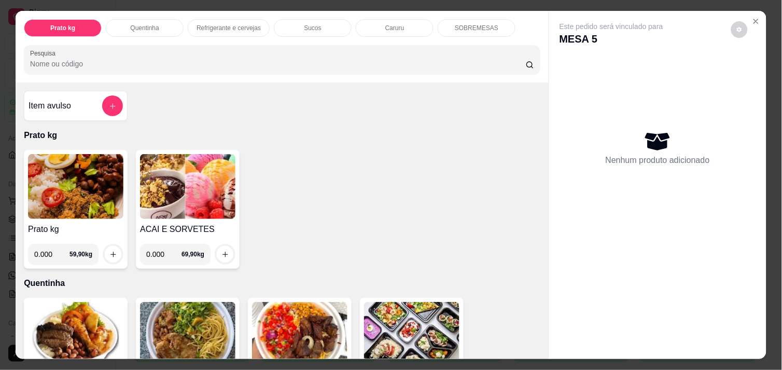
click at [48, 251] on input "0.000" at bounding box center [51, 254] width 35 height 21
type input "0.228"
click at [109, 251] on icon "increase-product-quantity" at bounding box center [113, 255] width 8 height 8
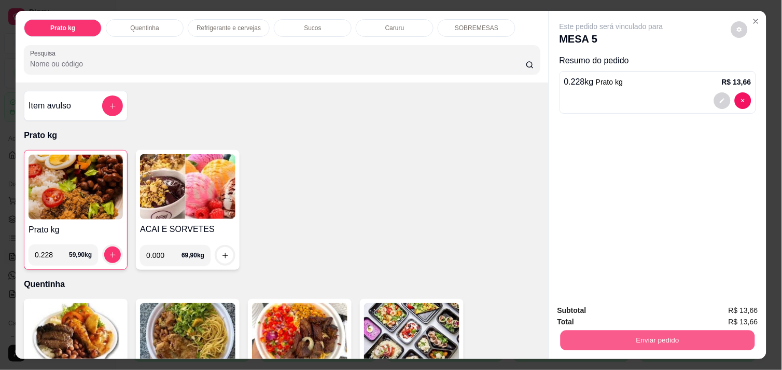
click at [619, 334] on button "Enviar pedido" at bounding box center [658, 340] width 195 height 20
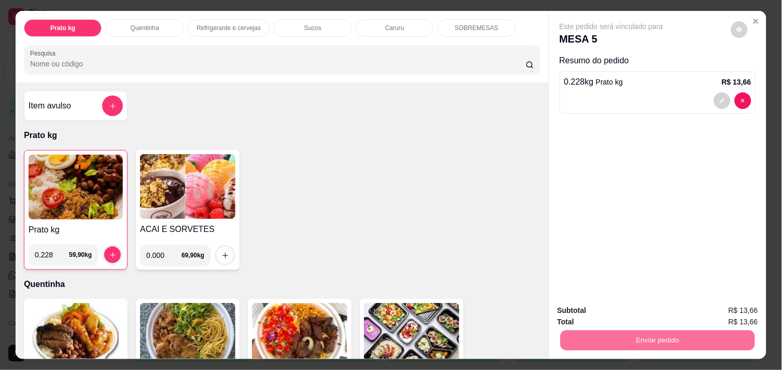
click at [732, 308] on button "Enviar pedido" at bounding box center [731, 310] width 57 height 19
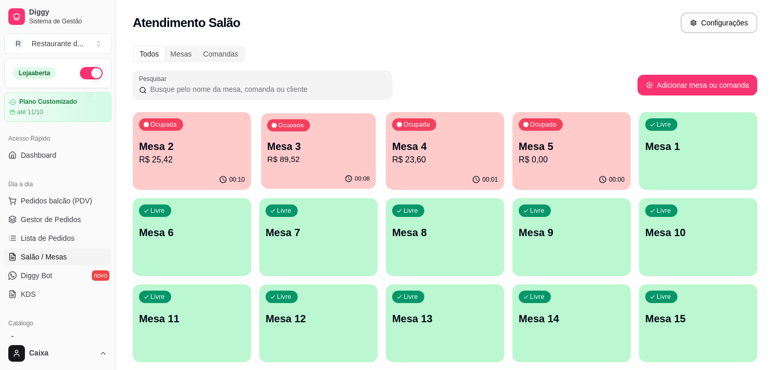
click at [343, 154] on p "R$ 89,52" at bounding box center [318, 160] width 103 height 12
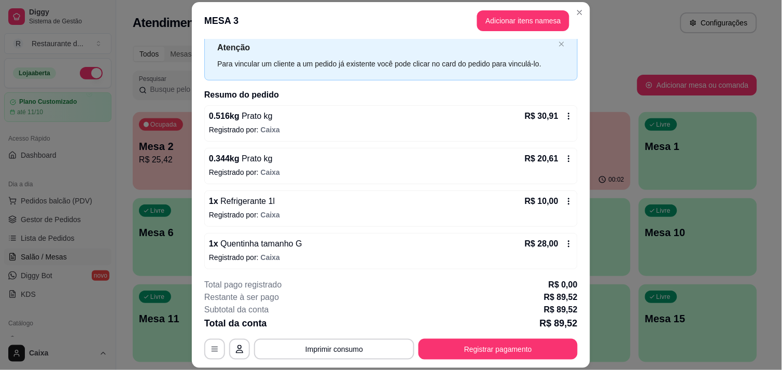
scroll to position [35, 0]
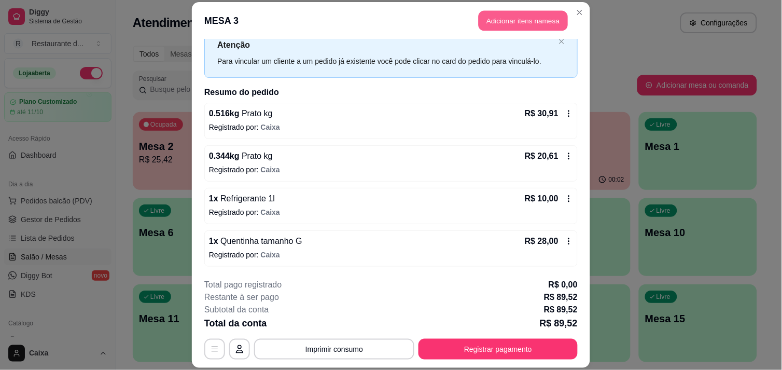
click at [507, 19] on button "Adicionar itens na mesa" at bounding box center [523, 20] width 89 height 20
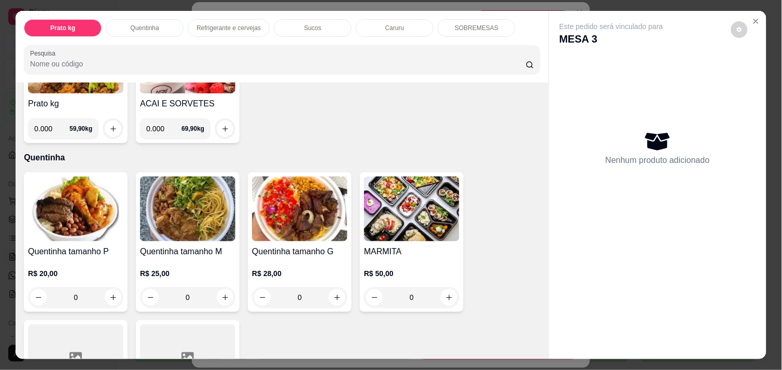
scroll to position [138, 0]
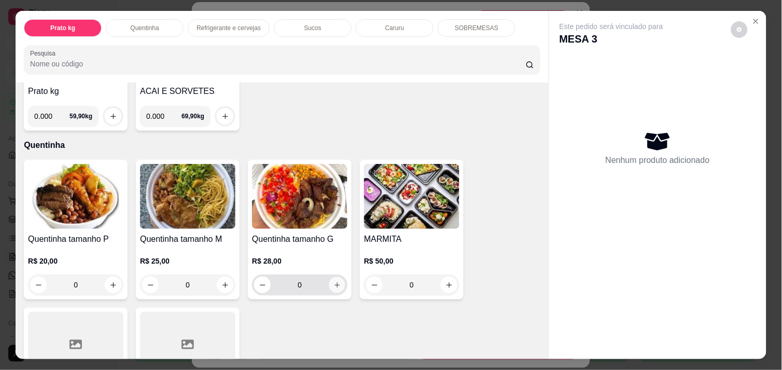
click at [334, 281] on icon "increase-product-quantity" at bounding box center [338, 285] width 8 height 8
type input "1"
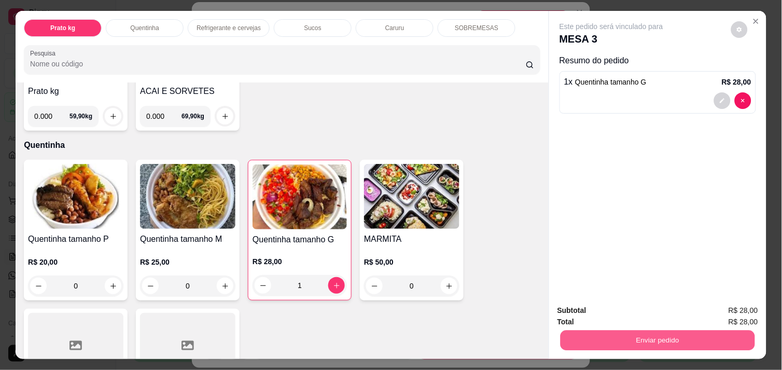
click at [665, 339] on button "Enviar pedido" at bounding box center [658, 340] width 195 height 20
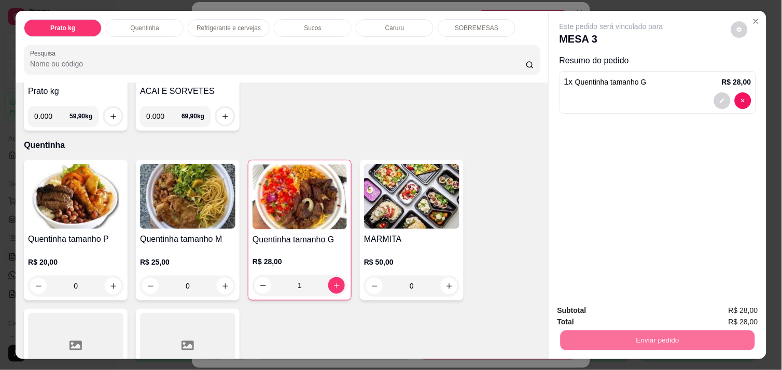
click at [730, 302] on button "Enviar pedido" at bounding box center [731, 310] width 57 height 19
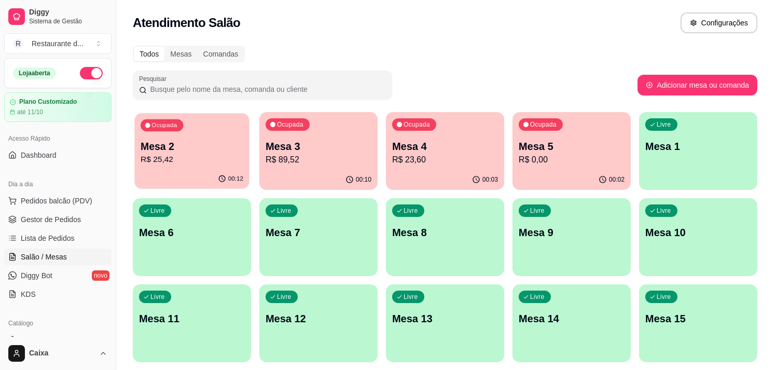
click at [182, 145] on p "Mesa 2" at bounding box center [192, 147] width 103 height 14
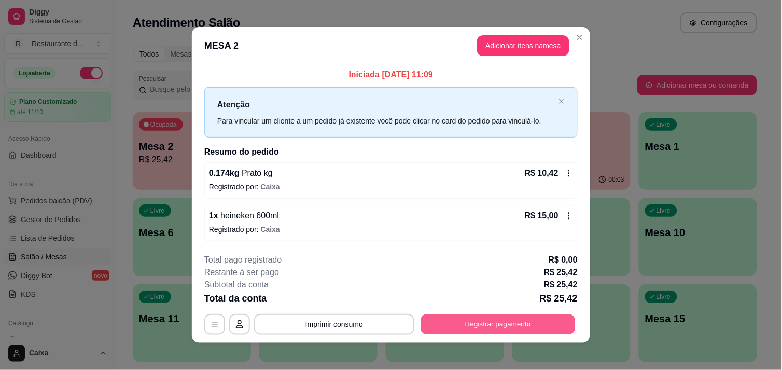
click at [454, 334] on button "Registrar pagamento" at bounding box center [498, 324] width 155 height 20
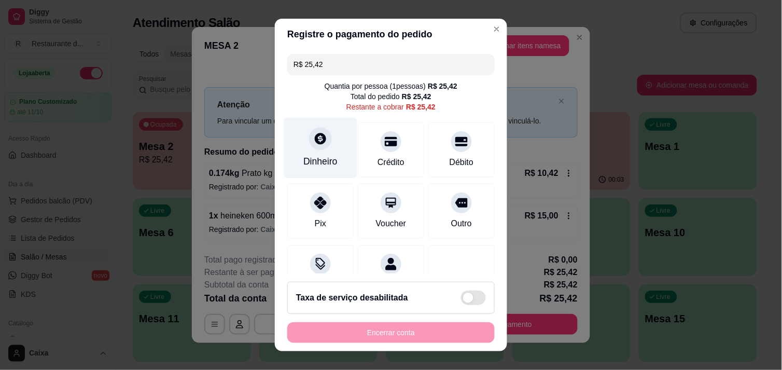
click at [320, 155] on div "Dinheiro" at bounding box center [320, 161] width 34 height 13
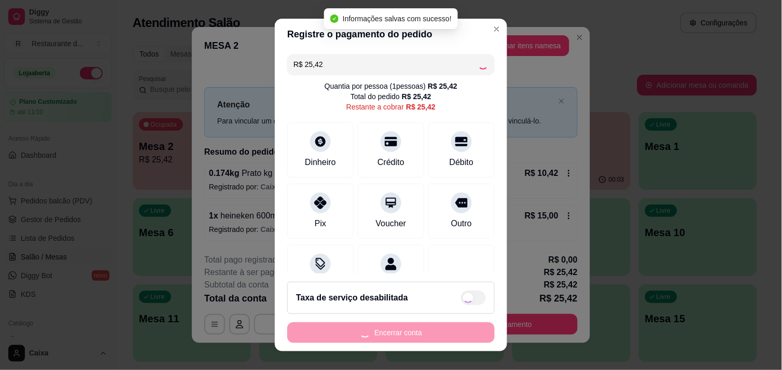
type input "R$ 0,00"
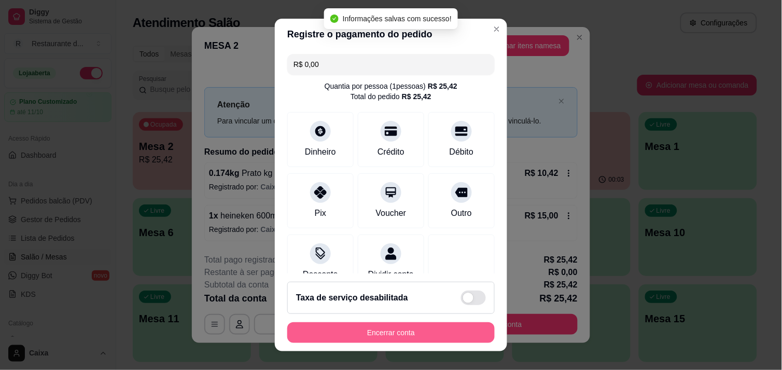
click at [380, 327] on button "Encerrar conta" at bounding box center [390, 332] width 207 height 21
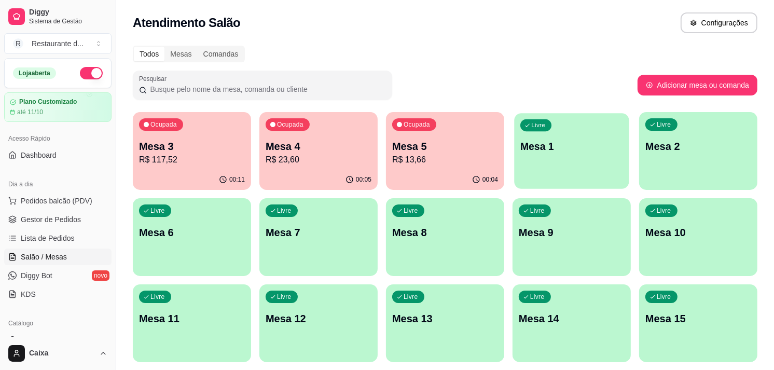
click at [582, 127] on div "Livre Mesa 1" at bounding box center [571, 144] width 115 height 63
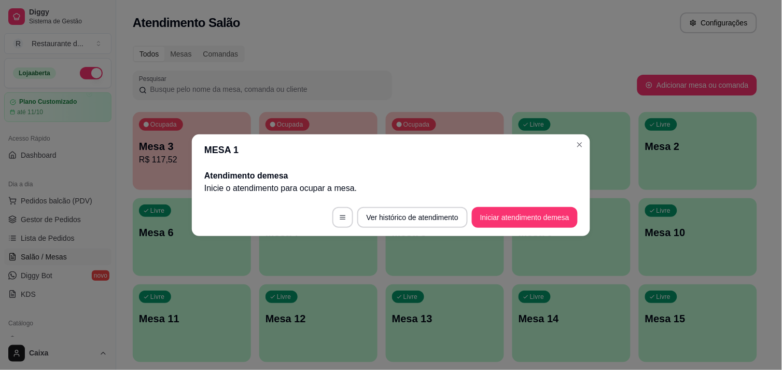
click at [537, 205] on footer "Ver histórico de atendimento Iniciar atendimento de mesa" at bounding box center [391, 217] width 398 height 37
click at [537, 211] on button "Iniciar atendimento de mesa" at bounding box center [525, 217] width 103 height 20
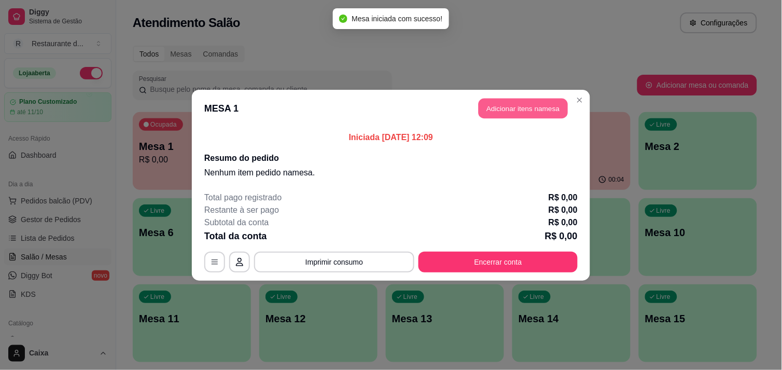
click at [530, 101] on button "Adicionar itens na mesa" at bounding box center [523, 108] width 89 height 20
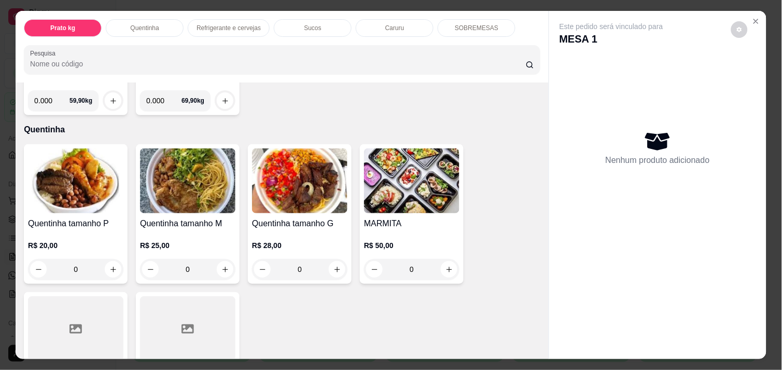
scroll to position [161, 0]
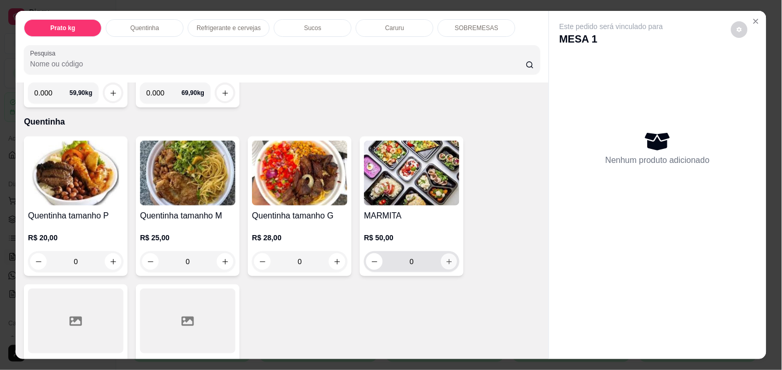
click at [446, 258] on icon "increase-product-quantity" at bounding box center [450, 262] width 8 height 8
type input "1"
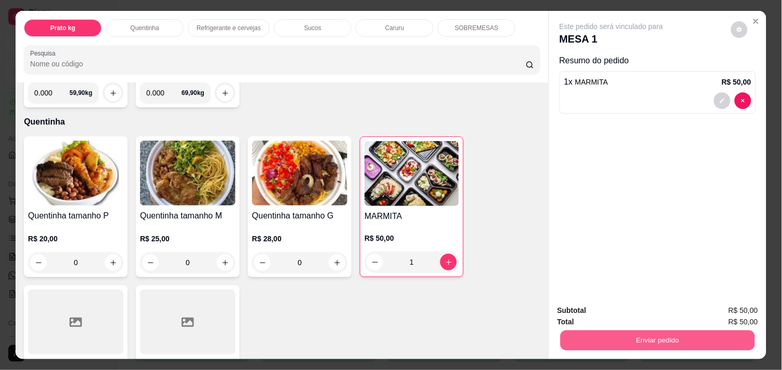
click at [639, 333] on button "Enviar pedido" at bounding box center [658, 340] width 195 height 20
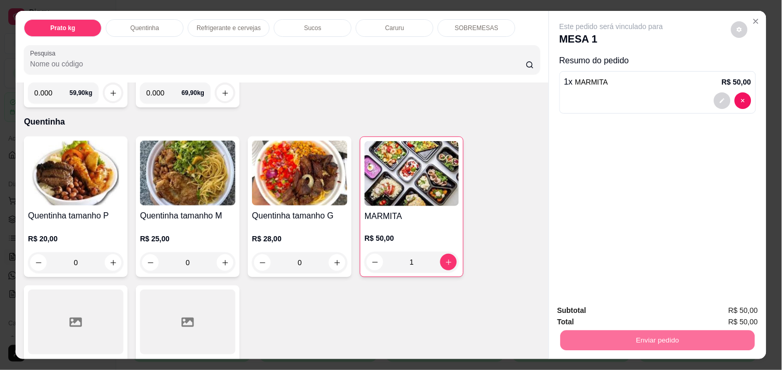
click at [719, 303] on button "Enviar pedido" at bounding box center [731, 310] width 57 height 19
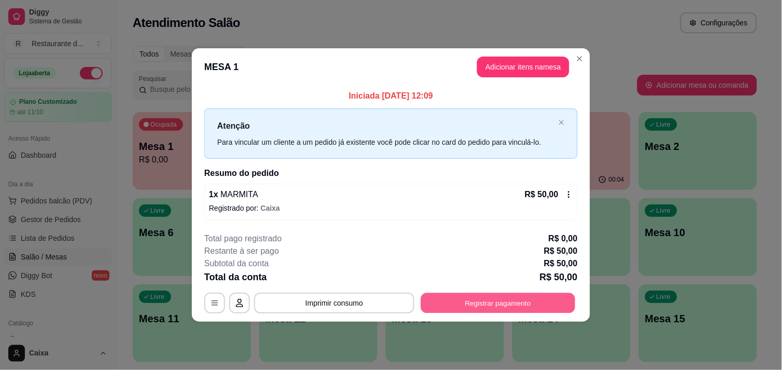
click at [525, 293] on button "Registrar pagamento" at bounding box center [498, 303] width 155 height 20
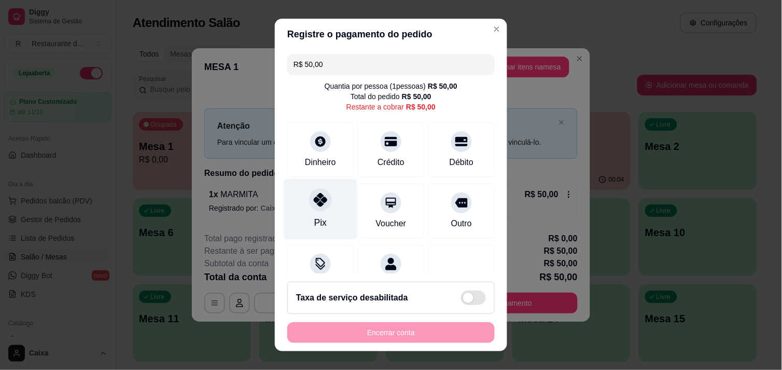
click at [312, 215] on div "Pix" at bounding box center [320, 208] width 73 height 61
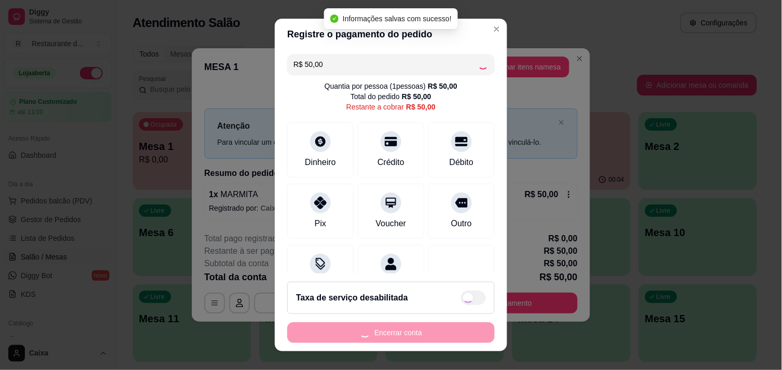
type input "R$ 0,00"
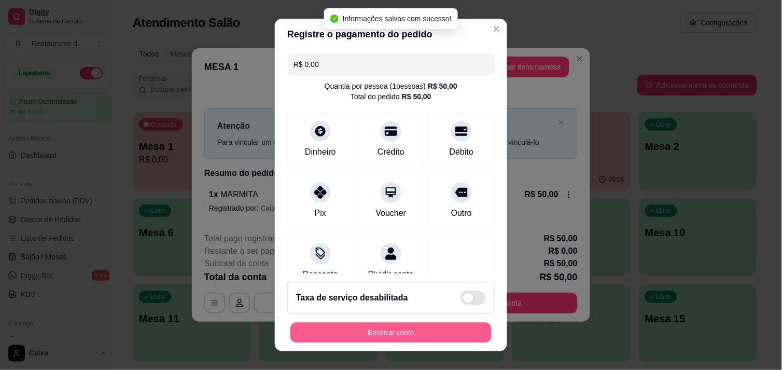
click at [397, 340] on button "Encerrar conta" at bounding box center [390, 333] width 201 height 20
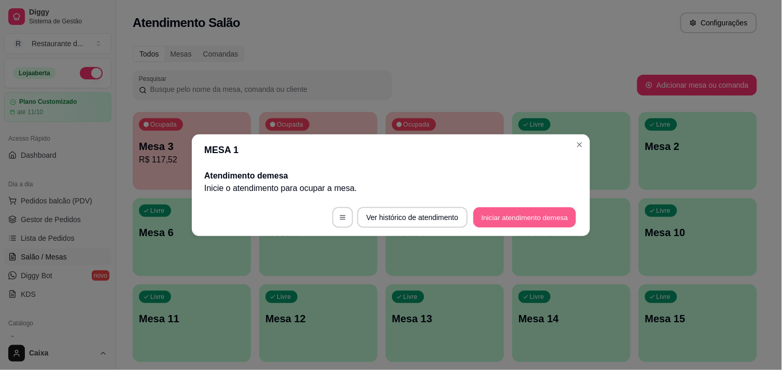
click at [527, 216] on button "Iniciar atendimento de mesa" at bounding box center [525, 217] width 103 height 20
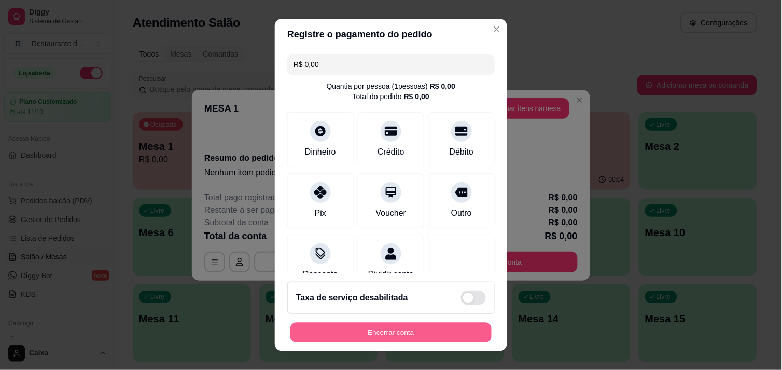
click at [418, 337] on button "Encerrar conta" at bounding box center [390, 333] width 201 height 20
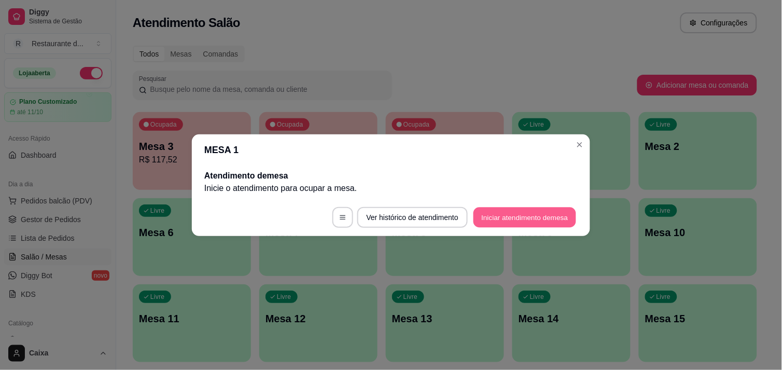
click at [518, 218] on button "Iniciar atendimento de mesa" at bounding box center [525, 217] width 103 height 20
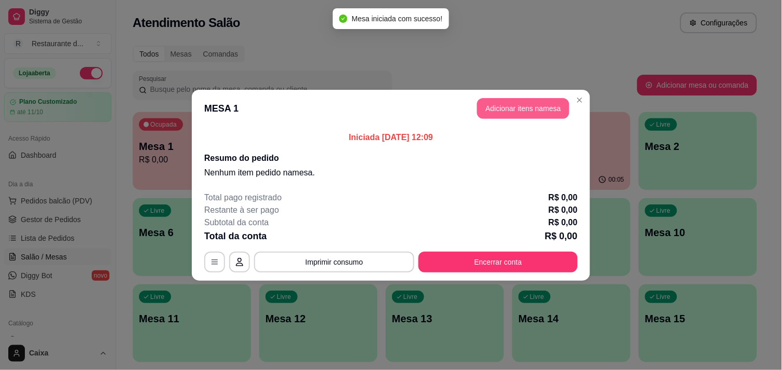
click at [510, 110] on button "Adicionar itens na mesa" at bounding box center [523, 108] width 92 height 21
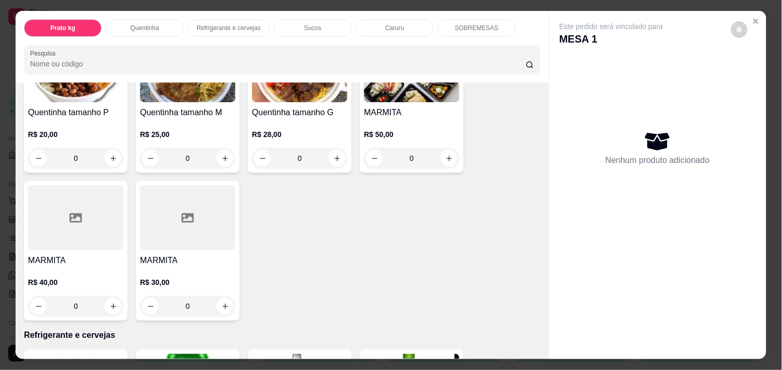
scroll to position [276, 0]
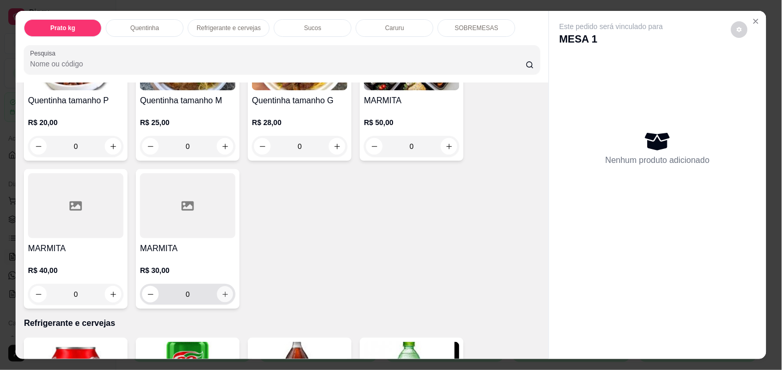
click at [221, 290] on icon "increase-product-quantity" at bounding box center [225, 294] width 8 height 8
type input "1"
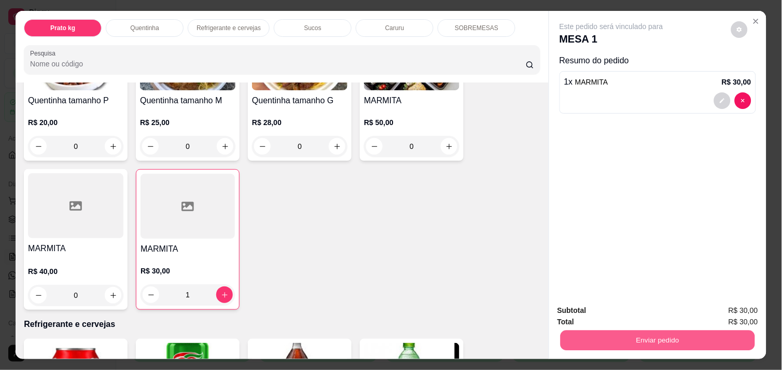
click at [634, 334] on button "Enviar pedido" at bounding box center [658, 340] width 195 height 20
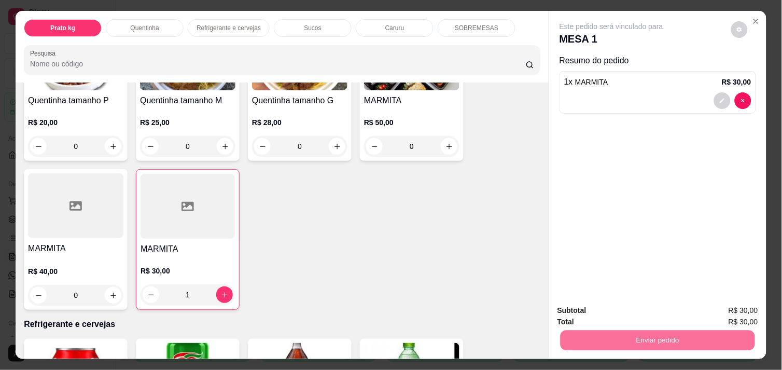
click at [731, 303] on button "Enviar pedido" at bounding box center [731, 310] width 57 height 19
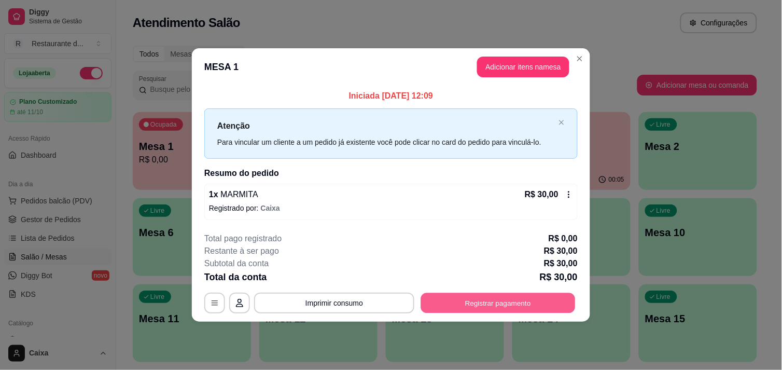
click at [540, 297] on button "Registrar pagamento" at bounding box center [498, 303] width 155 height 20
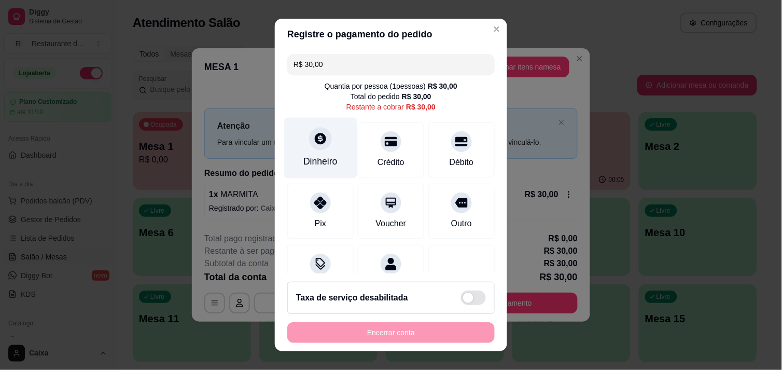
click at [307, 149] on div "Dinheiro" at bounding box center [320, 147] width 73 height 61
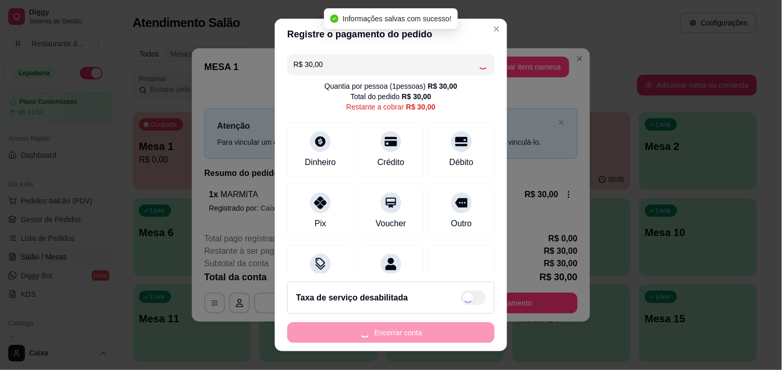
type input "R$ 0,00"
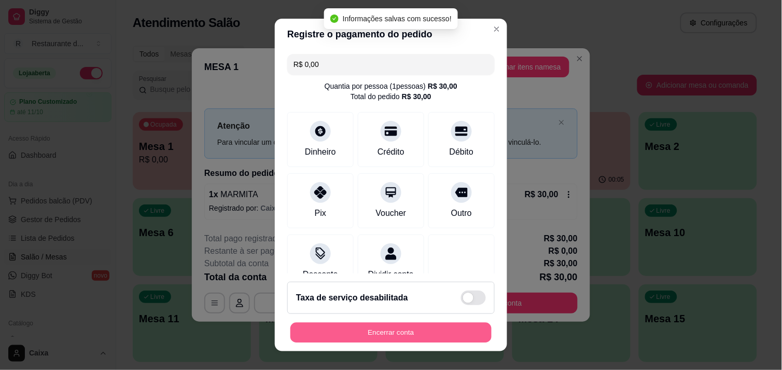
click at [440, 337] on button "Encerrar conta" at bounding box center [390, 333] width 201 height 20
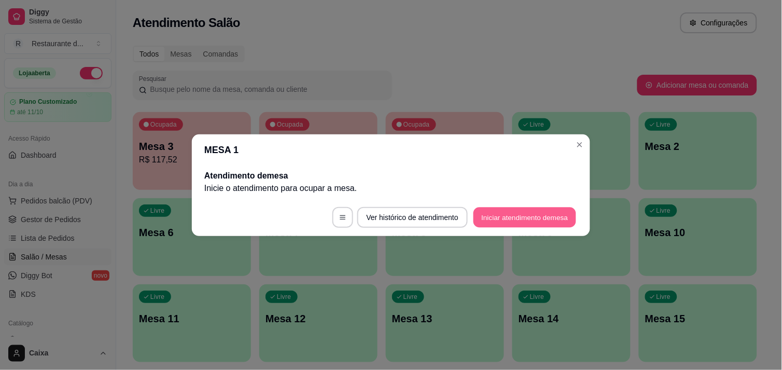
click at [523, 216] on button "Iniciar atendimento de mesa" at bounding box center [525, 217] width 103 height 20
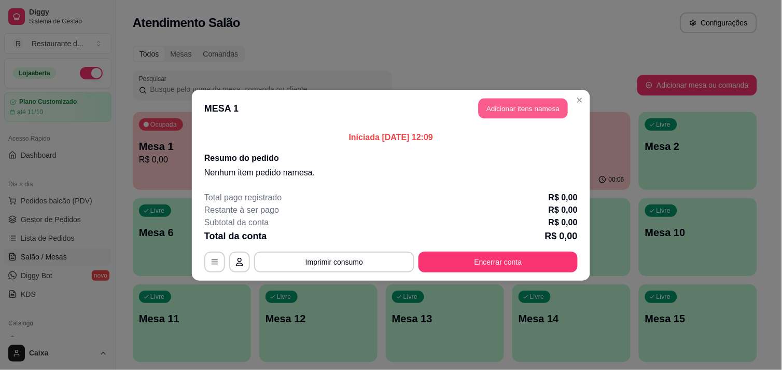
click at [539, 107] on button "Adicionar itens na mesa" at bounding box center [523, 108] width 89 height 20
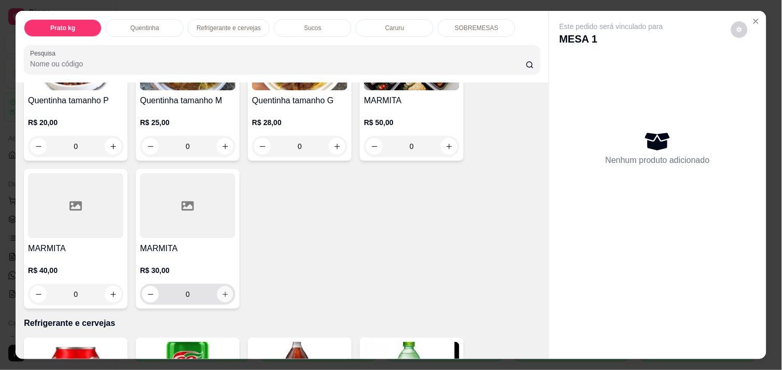
click at [222, 290] on icon "increase-product-quantity" at bounding box center [225, 294] width 8 height 8
type input "1"
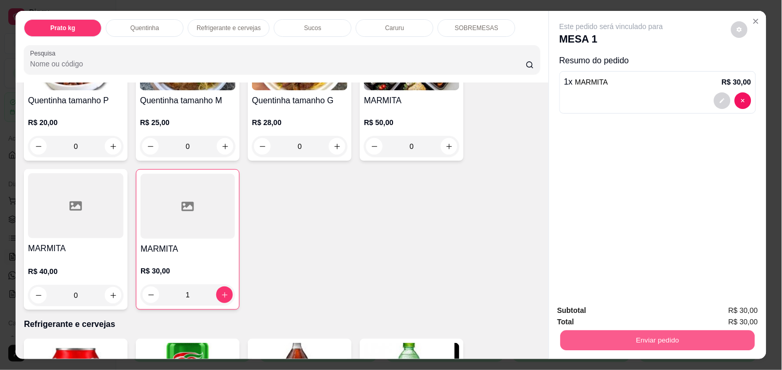
click at [623, 331] on button "Enviar pedido" at bounding box center [658, 340] width 195 height 20
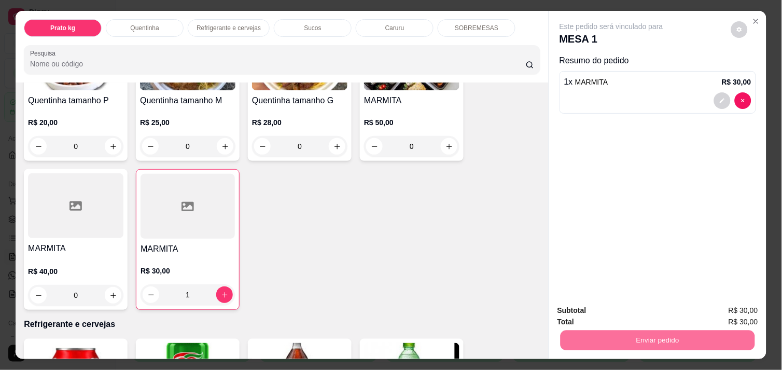
click at [722, 309] on button "Enviar pedido" at bounding box center [731, 310] width 57 height 19
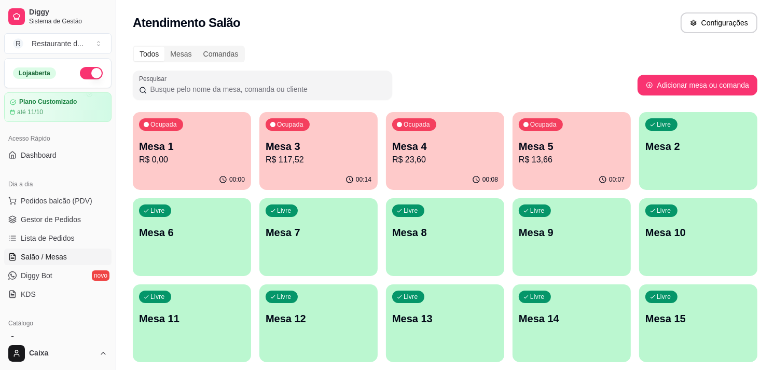
click at [708, 58] on div "Todos Mesas Comandas" at bounding box center [445, 54] width 625 height 17
click at [692, 151] on p "Mesa 2" at bounding box center [698, 147] width 103 height 14
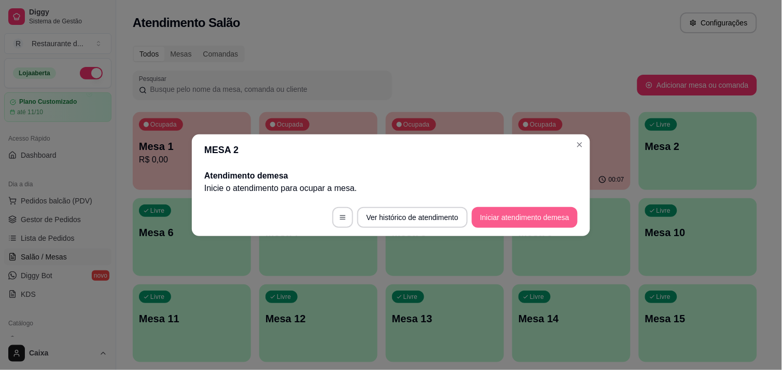
click at [552, 225] on button "Iniciar atendimento de mesa" at bounding box center [525, 217] width 106 height 21
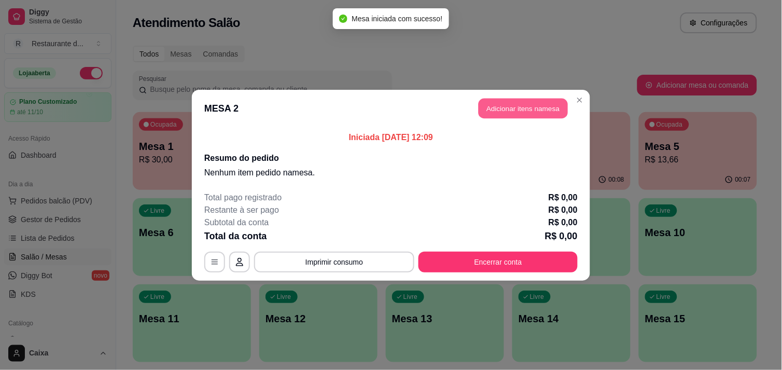
click at [547, 112] on button "Adicionar itens na mesa" at bounding box center [523, 108] width 89 height 20
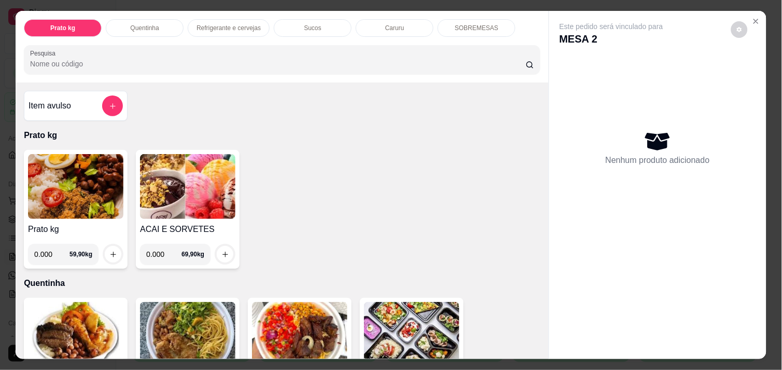
click at [52, 246] on input "0.000" at bounding box center [51, 254] width 35 height 21
type input "0.418"
click at [109, 251] on icon "increase-product-quantity" at bounding box center [113, 255] width 8 height 8
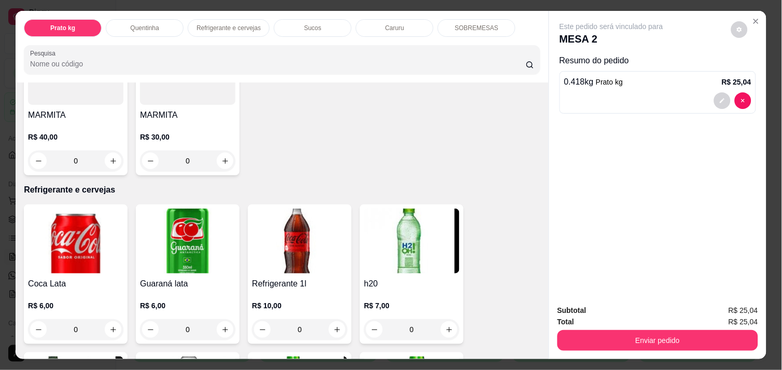
scroll to position [415, 0]
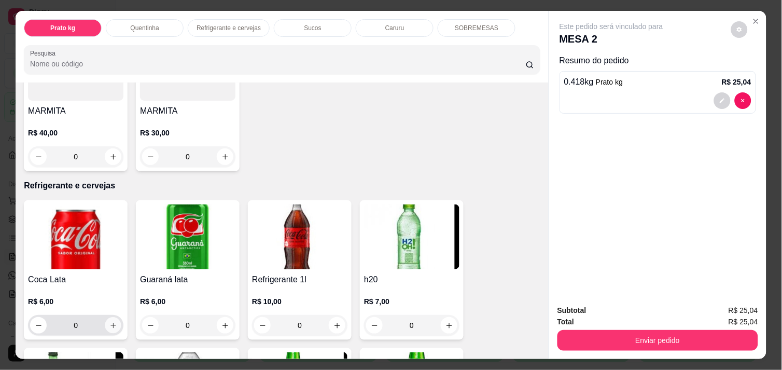
click at [110, 326] on button "increase-product-quantity" at bounding box center [113, 325] width 16 height 16
type input "1"
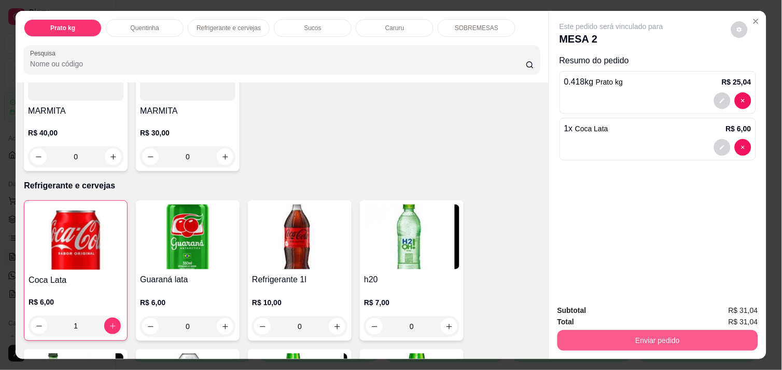
click at [608, 345] on button "Enviar pedido" at bounding box center [658, 340] width 201 height 21
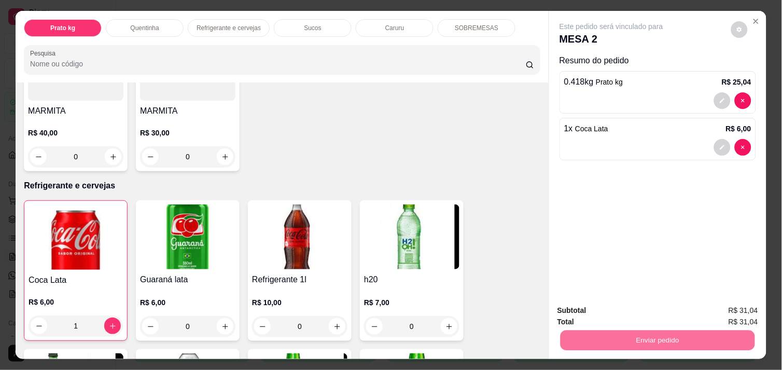
click at [729, 308] on button "Enviar pedido" at bounding box center [731, 310] width 57 height 19
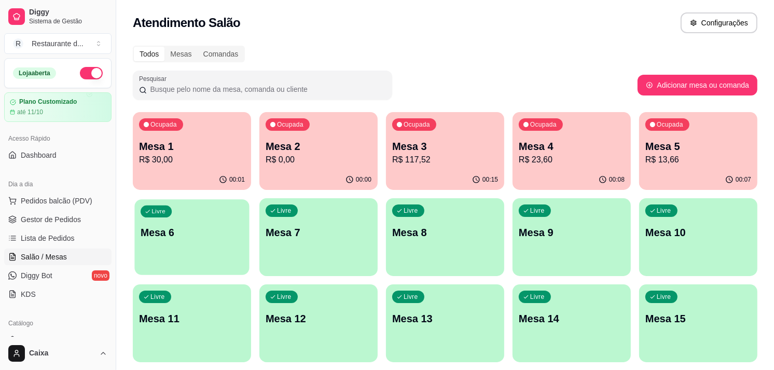
click at [217, 240] on div "Livre Mesa 6" at bounding box center [191, 230] width 115 height 63
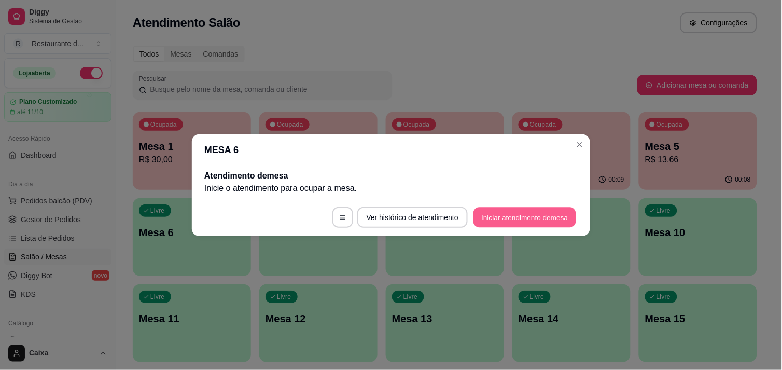
click at [528, 214] on button "Iniciar atendimento de mesa" at bounding box center [525, 217] width 103 height 20
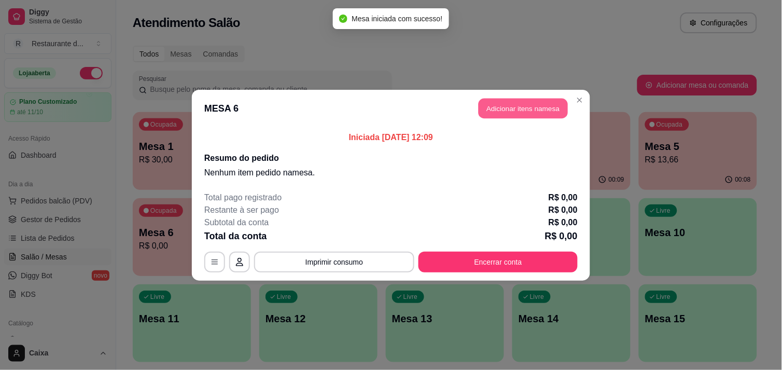
click at [519, 109] on button "Adicionar itens na mesa" at bounding box center [523, 108] width 89 height 20
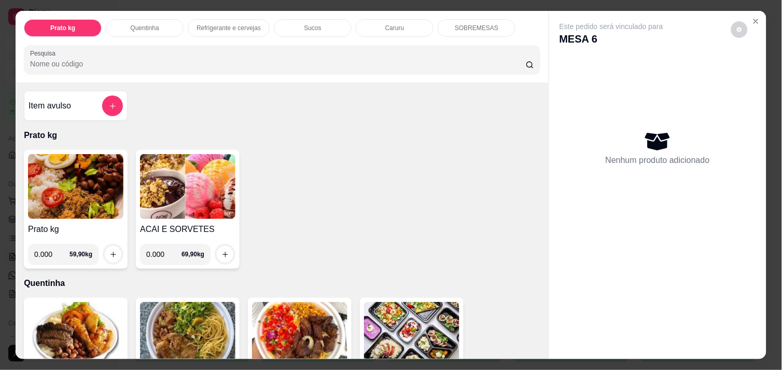
click at [47, 249] on input "0.000" at bounding box center [51, 254] width 35 height 21
type input "0.276"
click at [105, 250] on button "increase-product-quantity" at bounding box center [113, 254] width 16 height 16
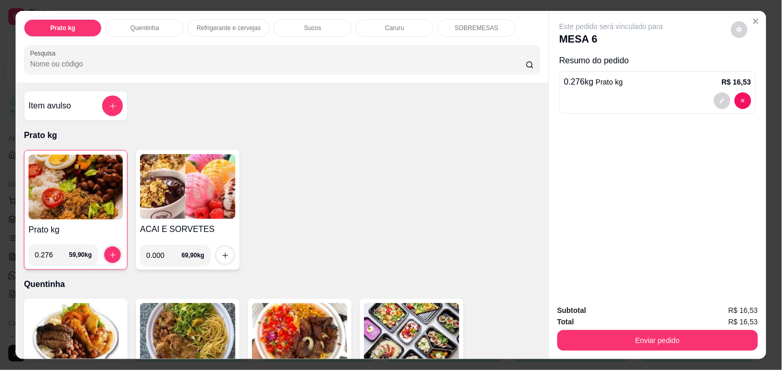
click at [56, 190] on img at bounding box center [76, 187] width 94 height 65
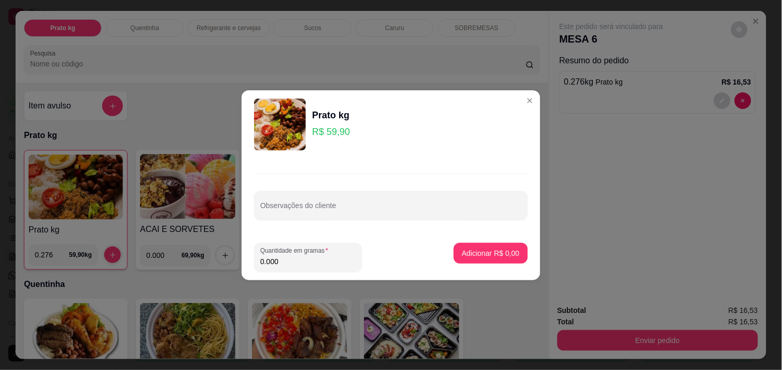
click at [296, 260] on input "0.000" at bounding box center [307, 261] width 95 height 10
type input "0.458"
click at [490, 251] on p "Adicionar R$ 27,43" at bounding box center [489, 253] width 60 height 10
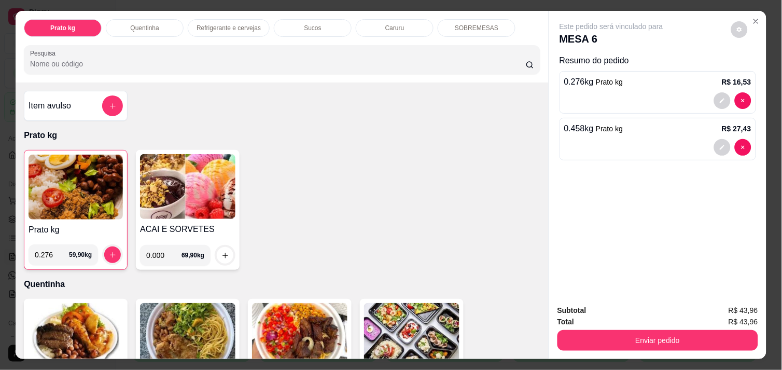
click at [490, 251] on div "Prato kg 0.276 59,90 kg ACAI E SORVETES 0.000 69,90 kg" at bounding box center [282, 210] width 517 height 120
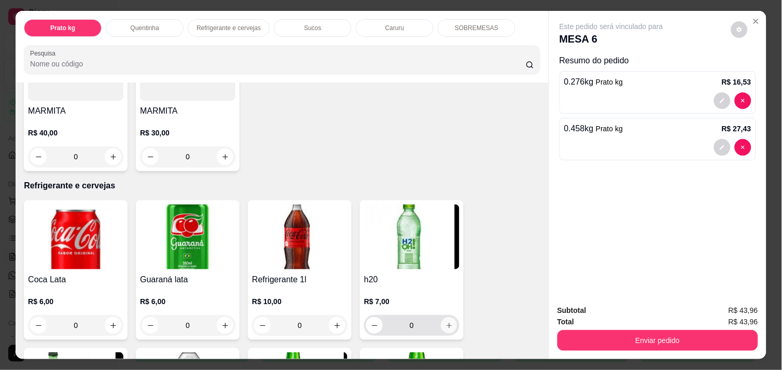
click at [447, 326] on button "increase-product-quantity" at bounding box center [449, 325] width 16 height 16
type input "1"
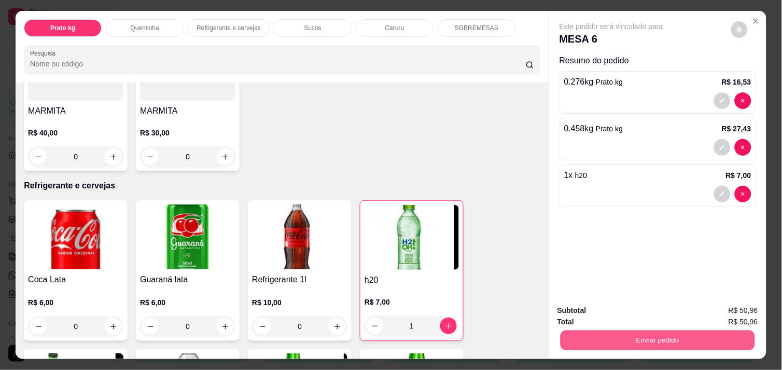
click at [646, 337] on button "Enviar pedido" at bounding box center [658, 340] width 195 height 20
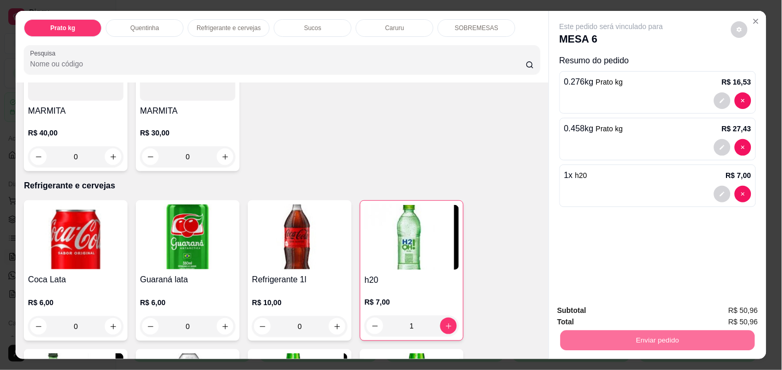
click at [733, 306] on button "Enviar pedido" at bounding box center [731, 310] width 57 height 19
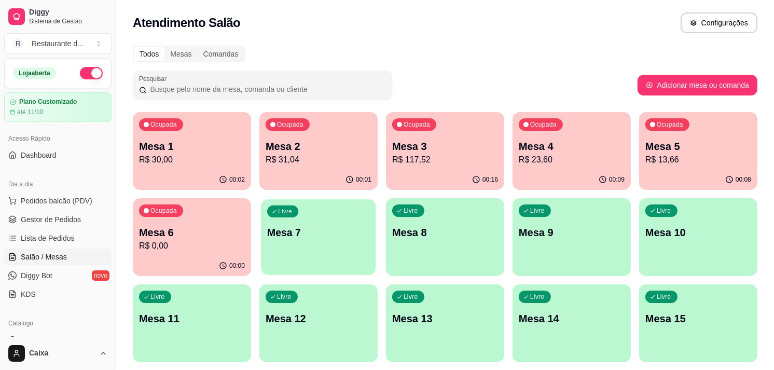
click at [358, 222] on div "Livre Mesa 7" at bounding box center [318, 230] width 115 height 63
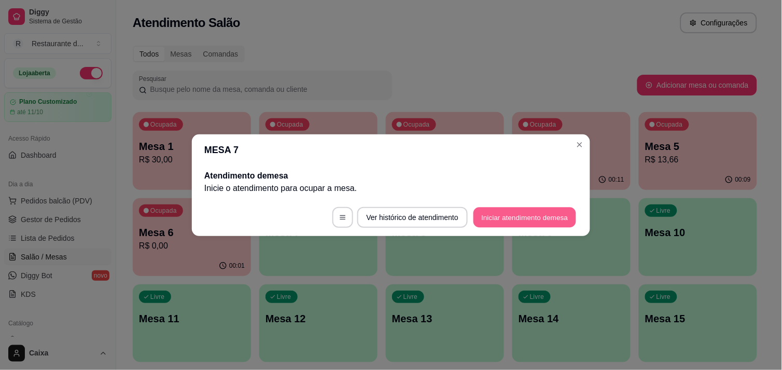
click at [519, 216] on button "Iniciar atendimento de mesa" at bounding box center [525, 217] width 103 height 20
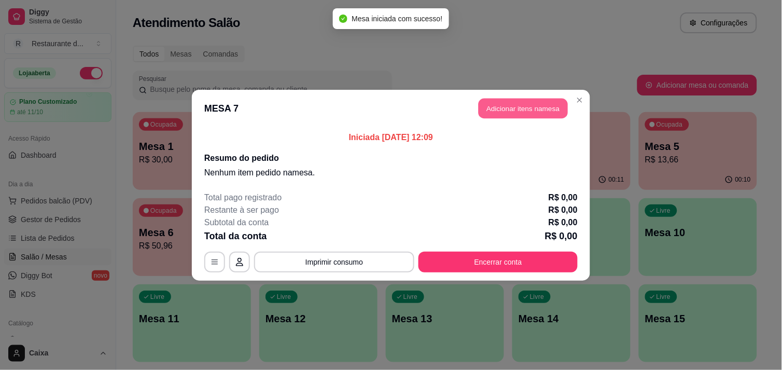
click at [523, 107] on button "Adicionar itens na mesa" at bounding box center [523, 108] width 89 height 20
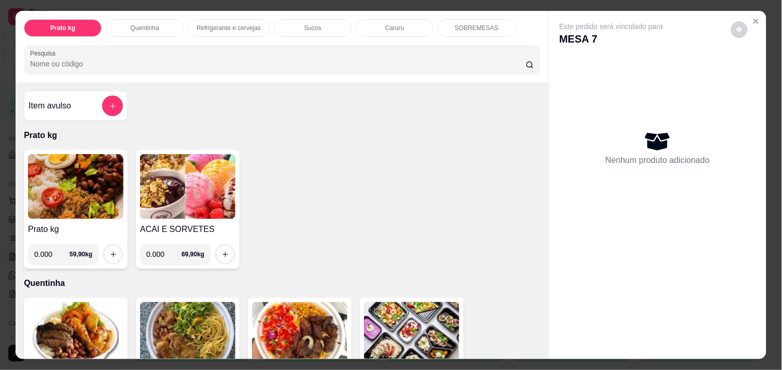
click at [64, 254] on input "0.000" at bounding box center [51, 254] width 35 height 21
type input "0.232"
click at [110, 251] on icon "increase-product-quantity" at bounding box center [113, 255] width 8 height 8
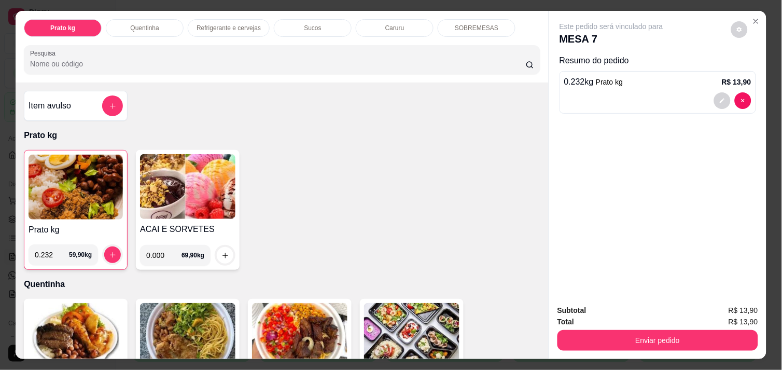
click at [75, 177] on img at bounding box center [76, 187] width 94 height 65
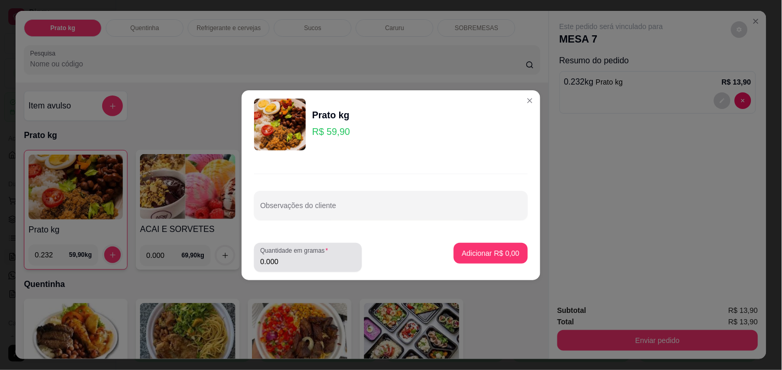
click at [294, 267] on div "0.000" at bounding box center [307, 257] width 95 height 21
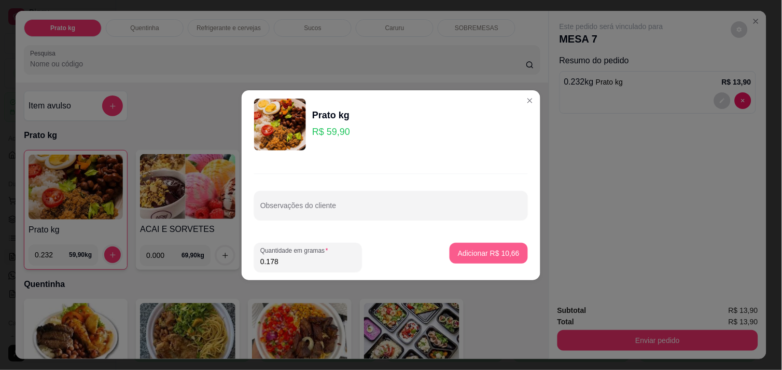
type input "0.178"
click at [480, 256] on p "Adicionar R$ 10,66" at bounding box center [489, 253] width 60 height 10
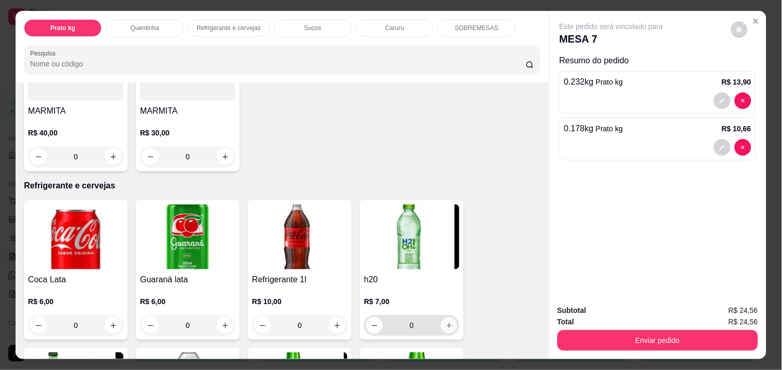
click at [446, 322] on icon "increase-product-quantity" at bounding box center [450, 326] width 8 height 8
type input "1"
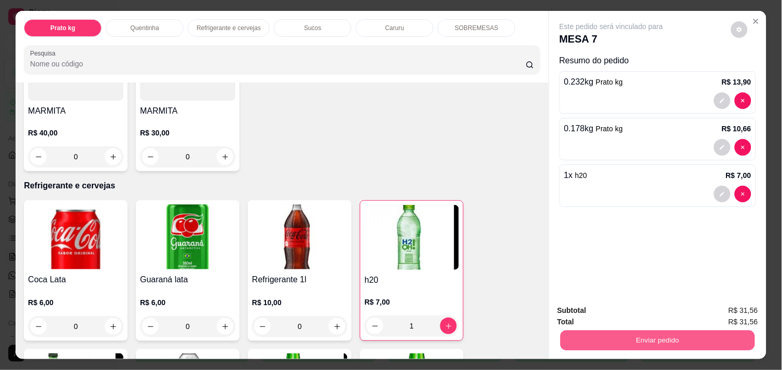
click at [605, 330] on button "Enviar pedido" at bounding box center [658, 340] width 195 height 20
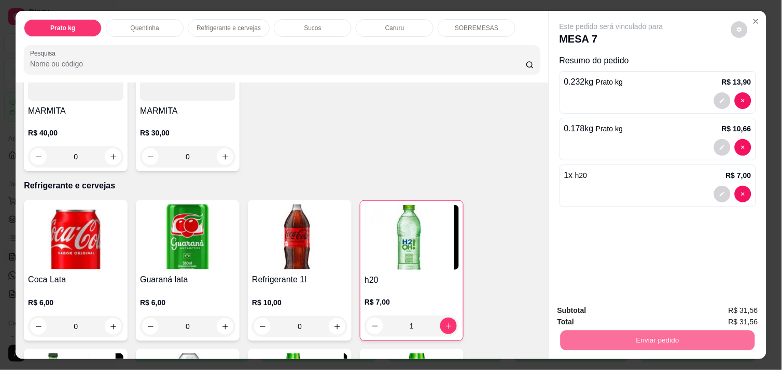
click at [743, 310] on button "Enviar pedido" at bounding box center [731, 310] width 57 height 19
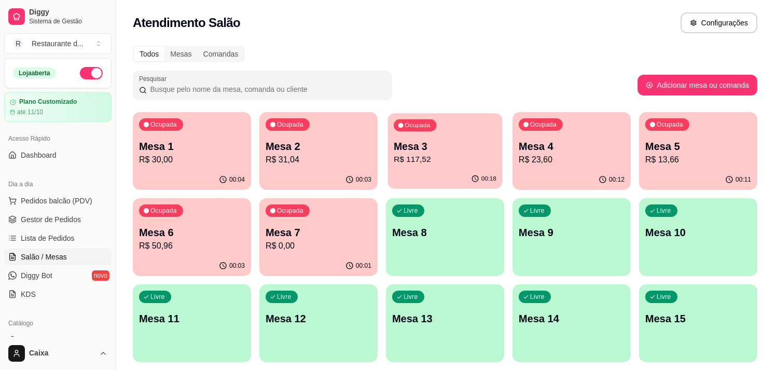
click at [415, 167] on div "Ocupada Mesa 3 R$ 117,52" at bounding box center [444, 141] width 115 height 56
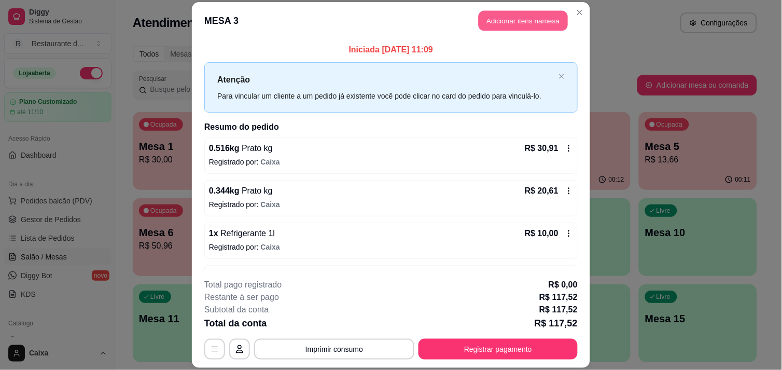
click at [511, 17] on button "Adicionar itens na mesa" at bounding box center [523, 20] width 89 height 20
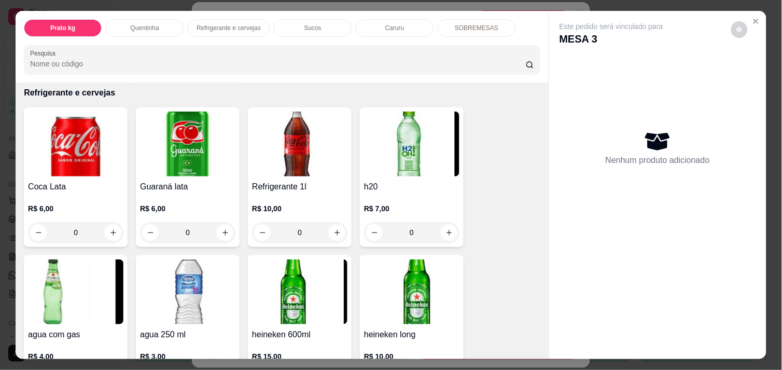
scroll to position [530, 0]
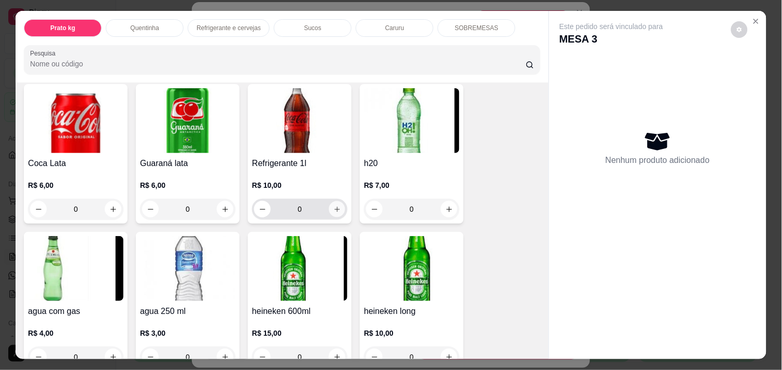
click at [340, 204] on button "increase-product-quantity" at bounding box center [337, 209] width 16 height 16
type input "1"
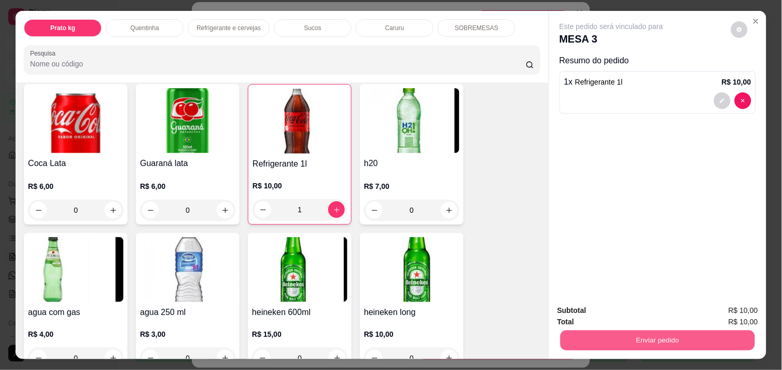
click at [650, 330] on button "Enviar pedido" at bounding box center [658, 340] width 195 height 20
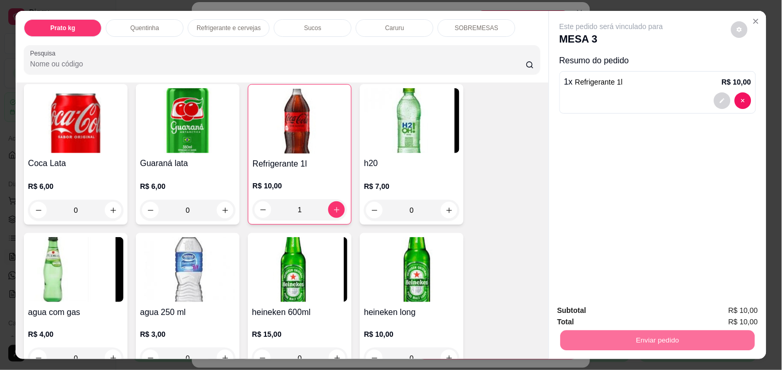
click at [734, 313] on button "Enviar pedido" at bounding box center [731, 310] width 57 height 19
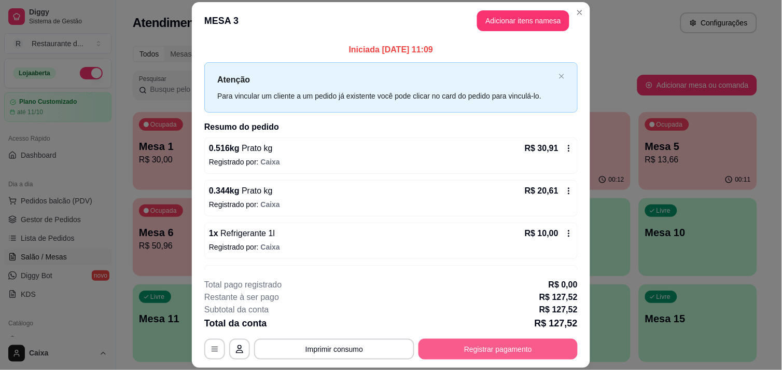
click at [538, 341] on button "Registrar pagamento" at bounding box center [498, 349] width 159 height 21
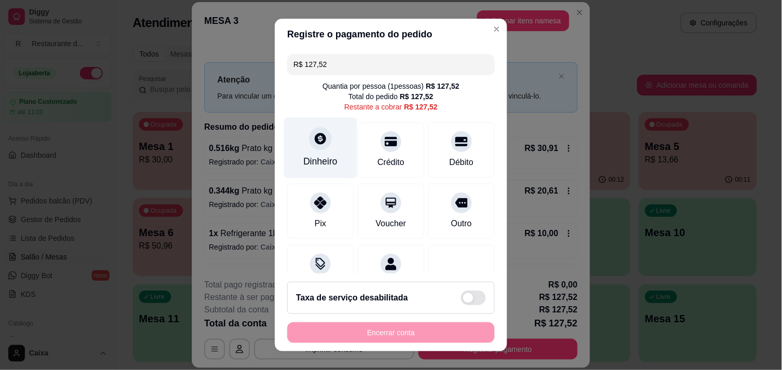
click at [324, 146] on div "Dinheiro" at bounding box center [320, 147] width 73 height 61
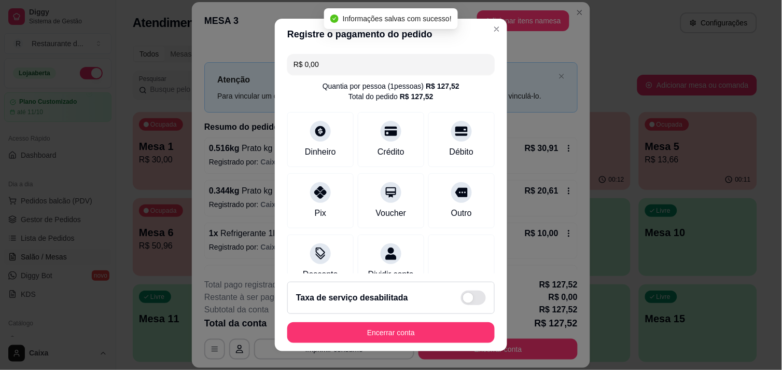
type input "R$ 0,00"
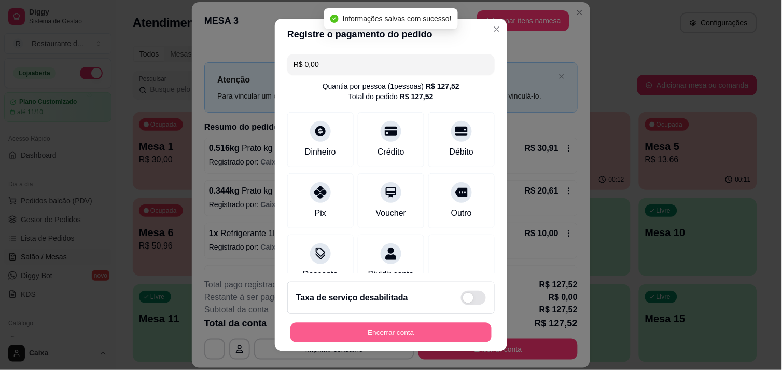
click at [443, 332] on button "Encerrar conta" at bounding box center [390, 333] width 201 height 20
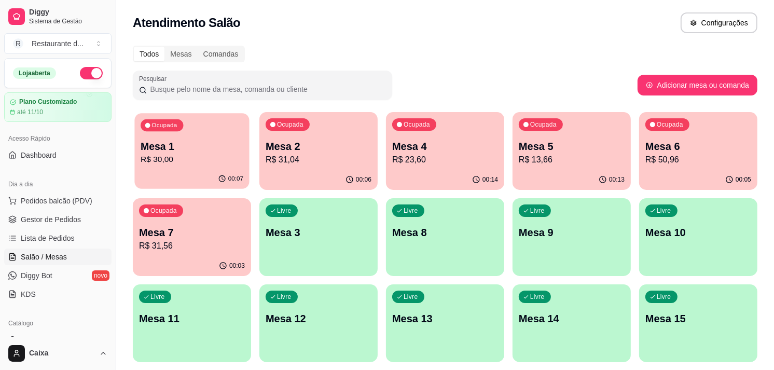
click at [172, 146] on p "Mesa 1" at bounding box center [192, 147] width 103 height 14
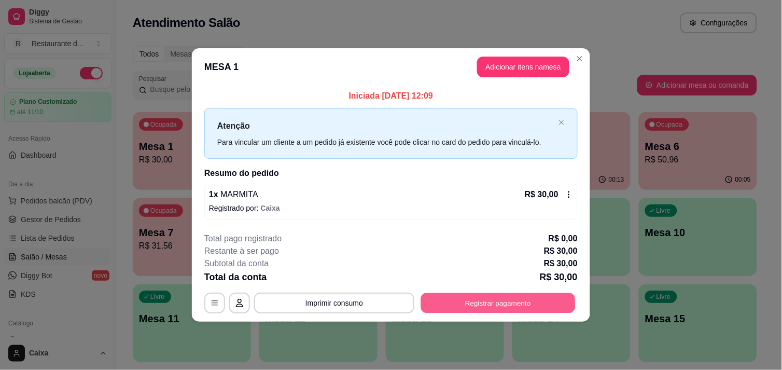
click at [457, 302] on button "Registrar pagamento" at bounding box center [498, 303] width 155 height 20
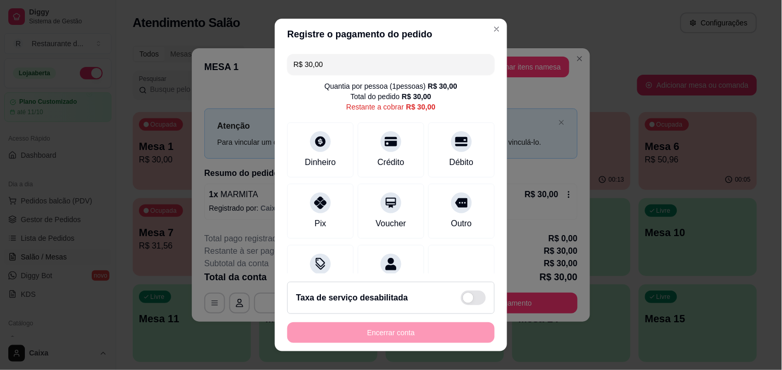
click at [331, 64] on input "R$ 30,00" at bounding box center [391, 64] width 195 height 21
click at [318, 135] on icon at bounding box center [320, 138] width 13 height 13
click at [441, 150] on div "Débito" at bounding box center [461, 147] width 73 height 61
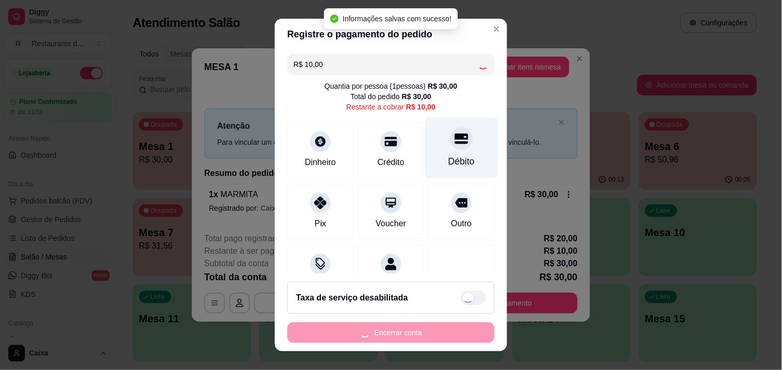
type input "R$ 0,00"
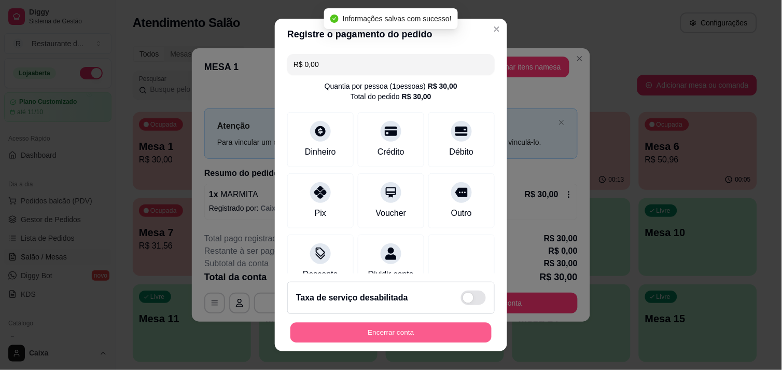
click at [392, 326] on button "Encerrar conta" at bounding box center [390, 333] width 201 height 20
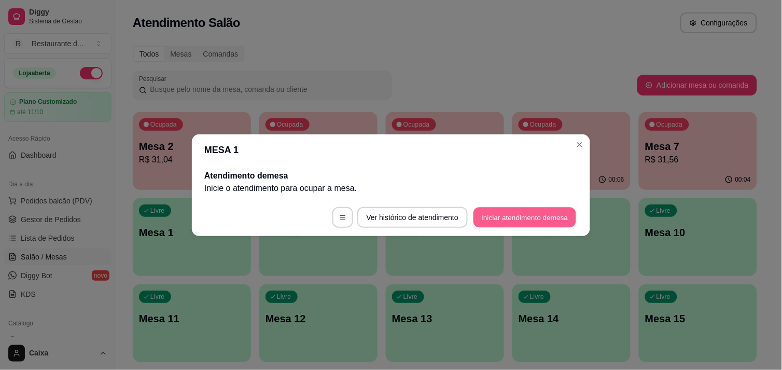
click at [537, 213] on button "Iniciar atendimento de mesa" at bounding box center [525, 217] width 103 height 20
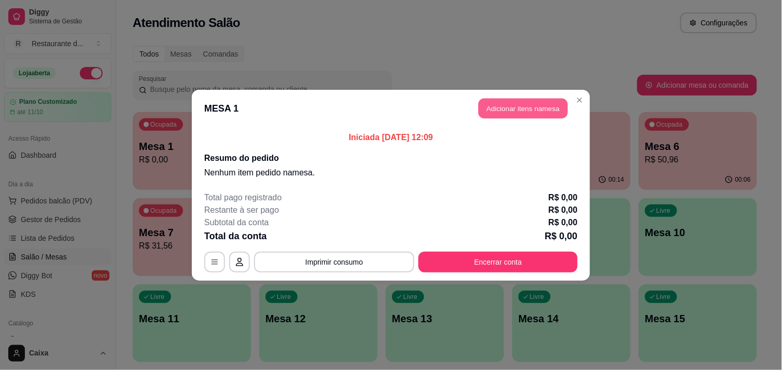
click at [538, 105] on button "Adicionar itens na mesa" at bounding box center [523, 108] width 89 height 20
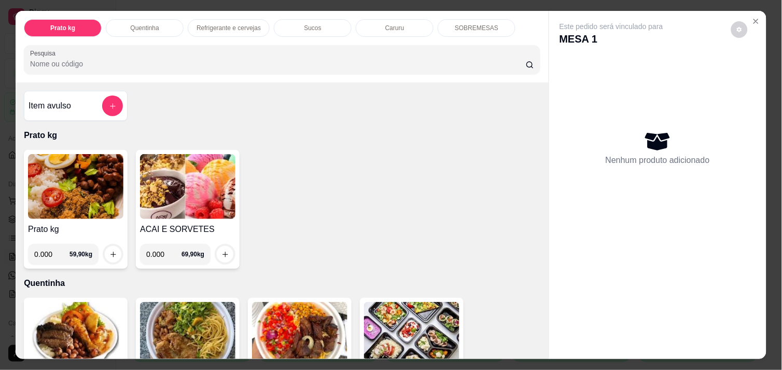
click at [549, 348] on div at bounding box center [657, 350] width 217 height 17
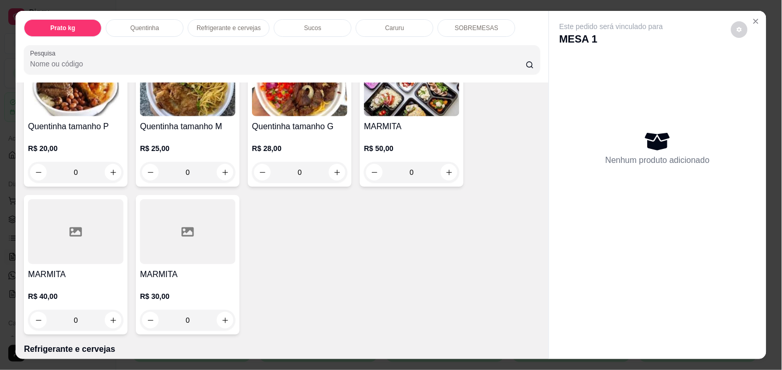
scroll to position [253, 0]
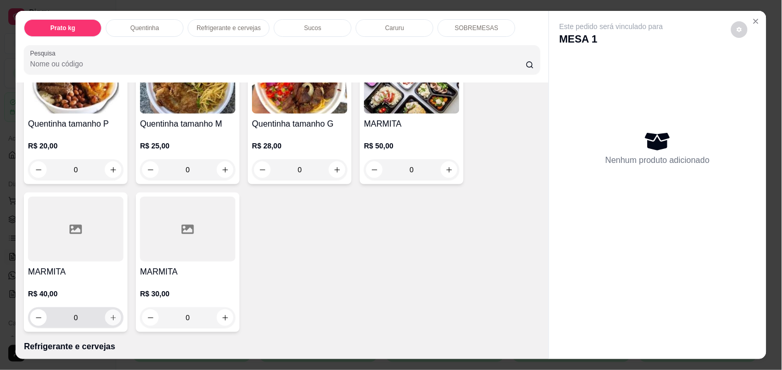
click at [112, 315] on button "increase-product-quantity" at bounding box center [113, 318] width 16 height 16
type input "1"
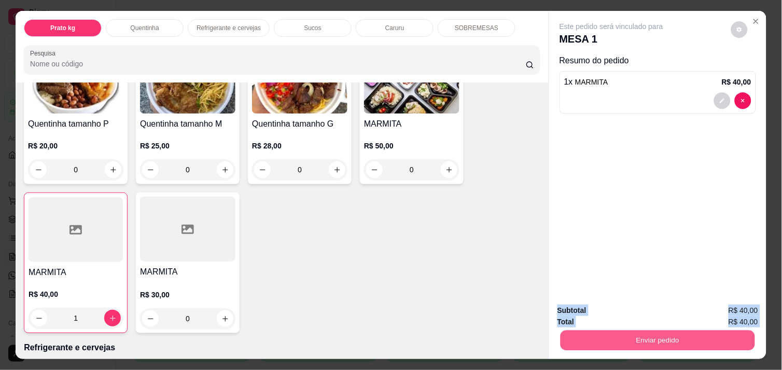
click at [619, 330] on button "Enviar pedido" at bounding box center [658, 340] width 195 height 20
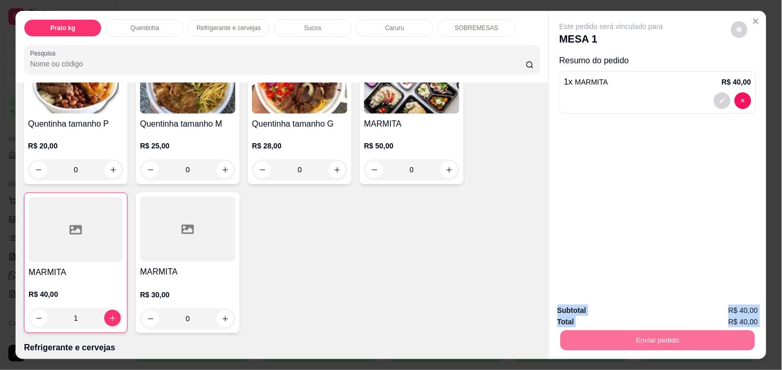
click at [743, 307] on button "Enviar pedido" at bounding box center [731, 310] width 57 height 19
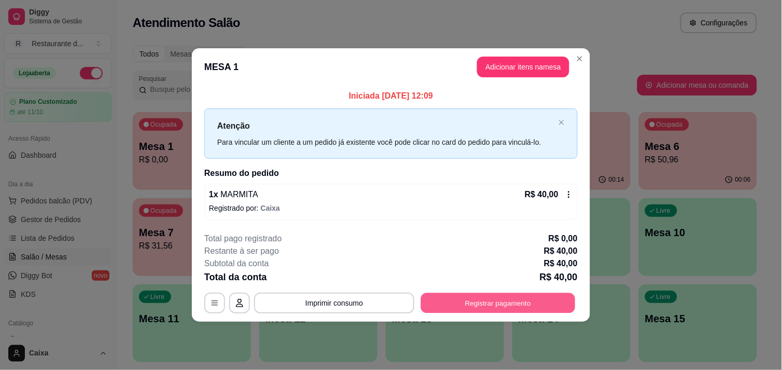
click at [500, 302] on button "Registrar pagamento" at bounding box center [498, 303] width 155 height 20
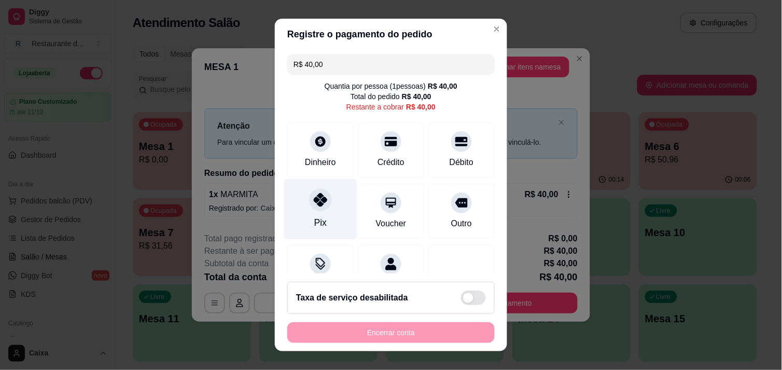
click at [309, 199] on div at bounding box center [320, 199] width 23 height 23
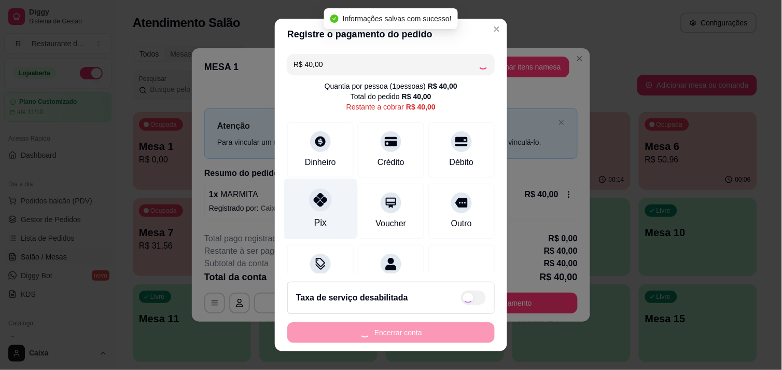
type input "R$ 0,00"
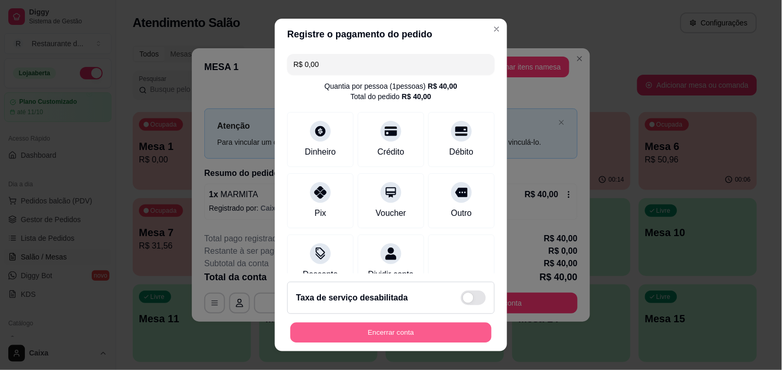
click at [371, 322] on div "Encerrar conta" at bounding box center [390, 332] width 207 height 21
click at [373, 328] on button "Encerrar conta" at bounding box center [390, 333] width 201 height 20
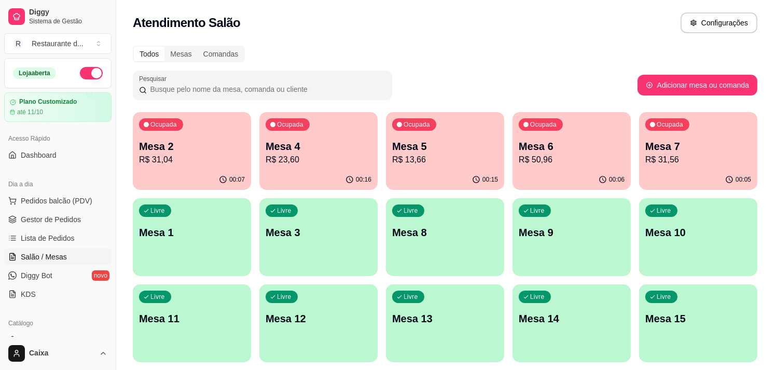
click at [196, 147] on p "Mesa 2" at bounding box center [192, 147] width 103 height 14
click at [552, 152] on p "Mesa 6" at bounding box center [571, 147] width 103 height 14
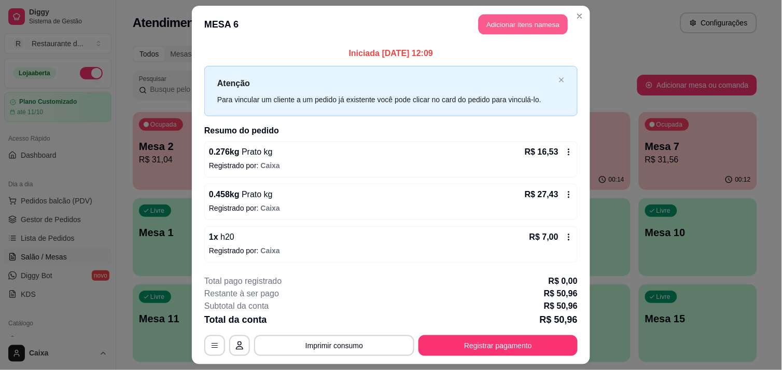
click at [517, 31] on button "Adicionar itens na mesa" at bounding box center [523, 25] width 89 height 20
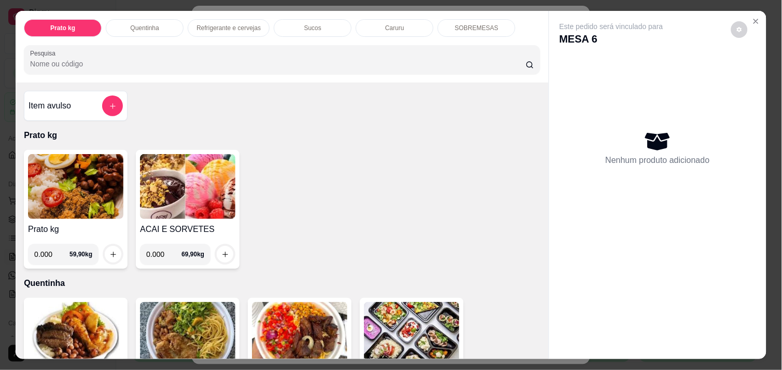
click at [162, 251] on input "0.000" at bounding box center [163, 254] width 35 height 21
type input "0.332"
click at [215, 254] on div at bounding box center [225, 254] width 21 height 21
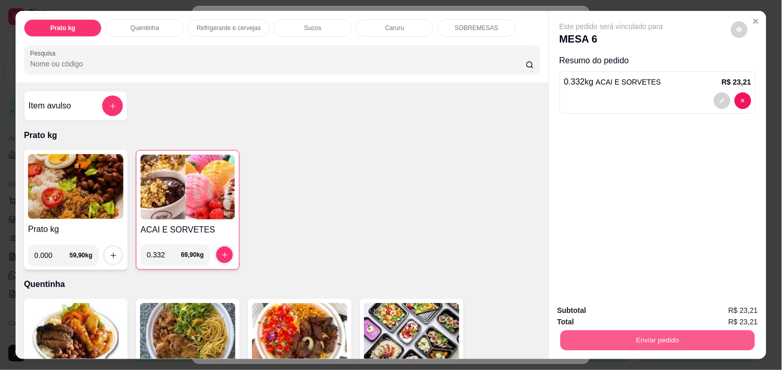
click at [616, 338] on button "Enviar pedido" at bounding box center [658, 340] width 195 height 20
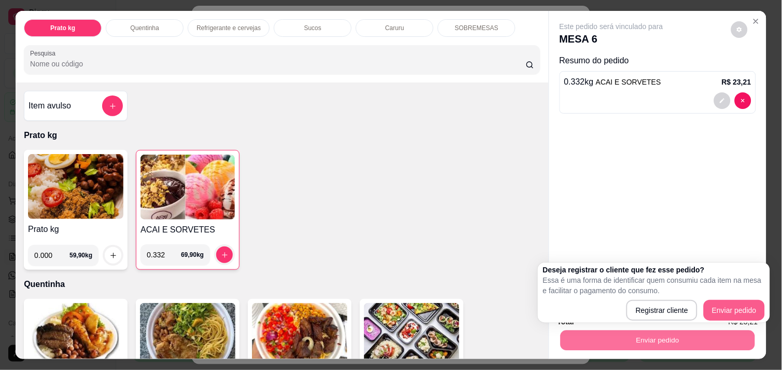
drag, startPoint x: 747, startPoint y: 299, endPoint x: 728, endPoint y: 308, distance: 20.9
click at [728, 308] on div "Deseja registrar o cliente que fez esse pedido? Essa é uma forma de identificar…" at bounding box center [654, 293] width 222 height 56
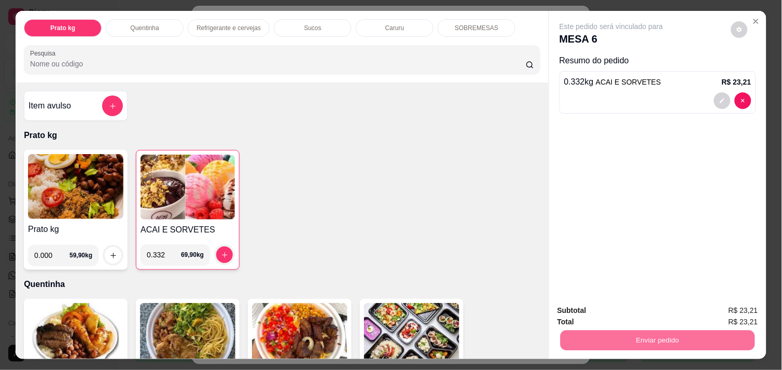
click at [728, 308] on button "Enviar pedido" at bounding box center [731, 310] width 57 height 19
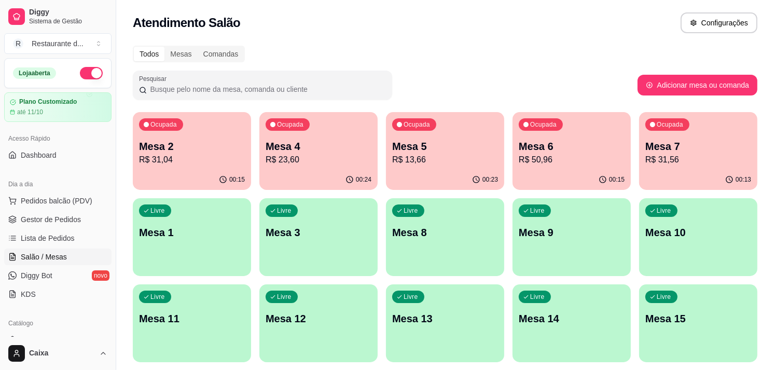
click at [209, 145] on p "Mesa 2" at bounding box center [192, 146] width 106 height 15
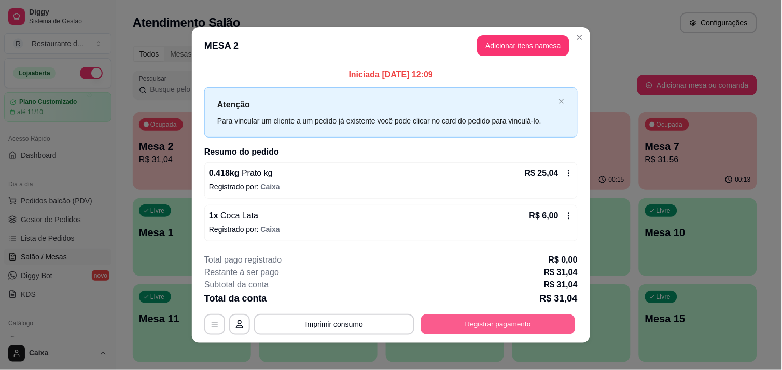
click at [481, 322] on button "Registrar pagamento" at bounding box center [498, 324] width 155 height 20
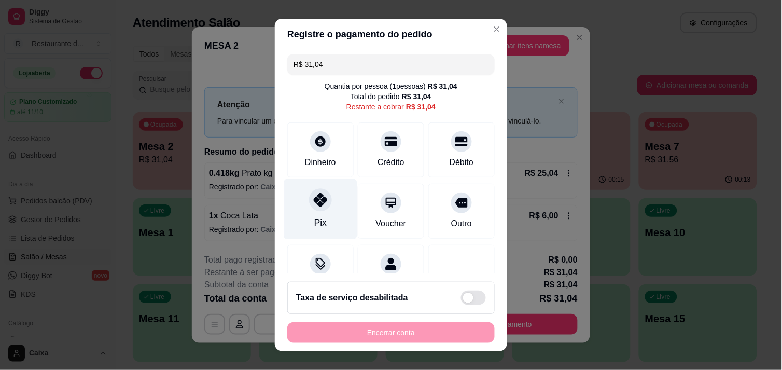
click at [309, 201] on div at bounding box center [320, 199] width 23 height 23
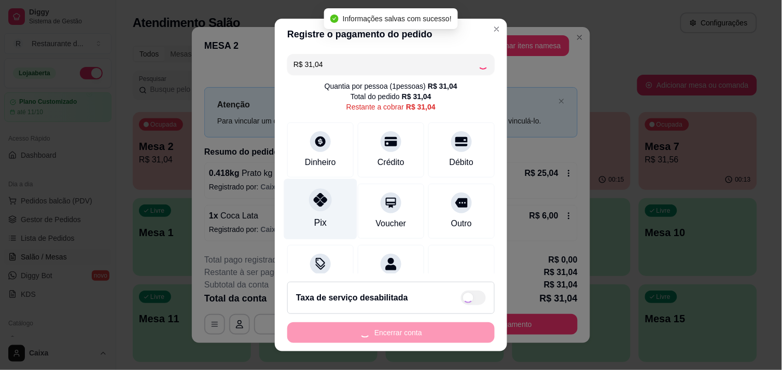
type input "R$ 0,00"
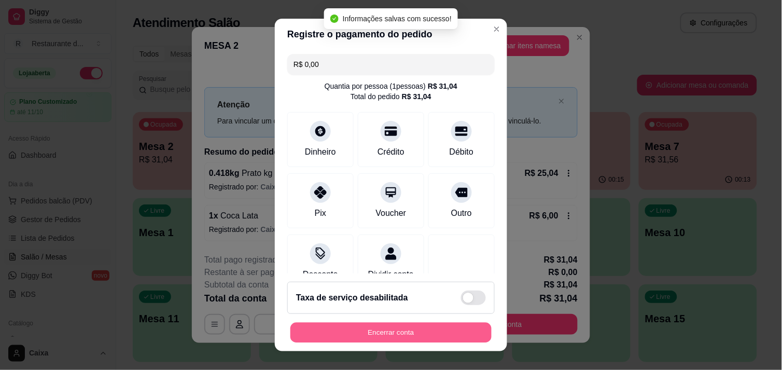
click at [378, 340] on button "Encerrar conta" at bounding box center [390, 333] width 201 height 20
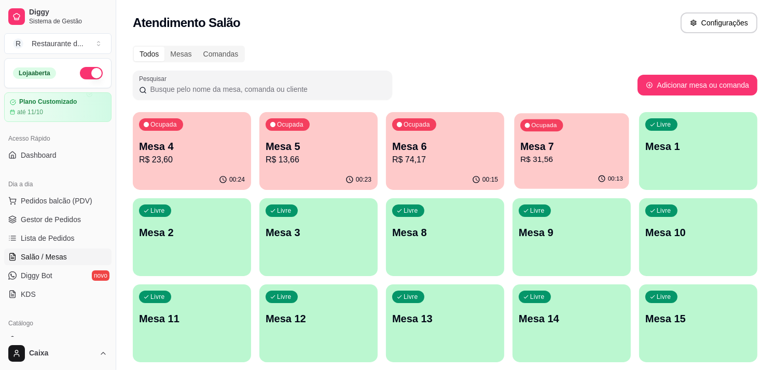
click at [548, 141] on p "Mesa 7" at bounding box center [571, 147] width 103 height 14
click at [628, 303] on div "Livre Mesa 14" at bounding box center [571, 316] width 115 height 63
click at [437, 150] on p "Mesa 6" at bounding box center [445, 147] width 103 height 14
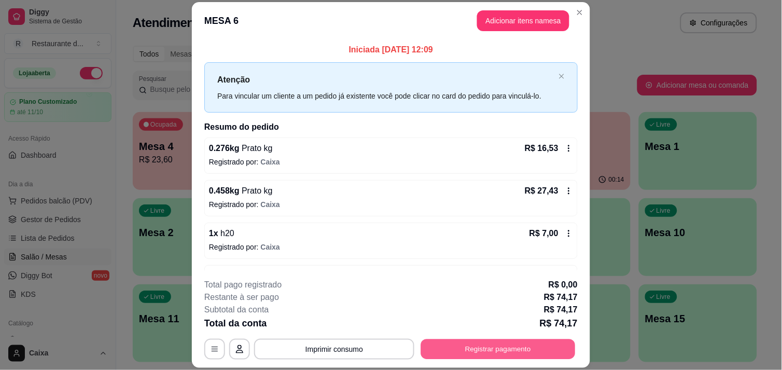
click at [487, 350] on button "Registrar pagamento" at bounding box center [498, 349] width 155 height 20
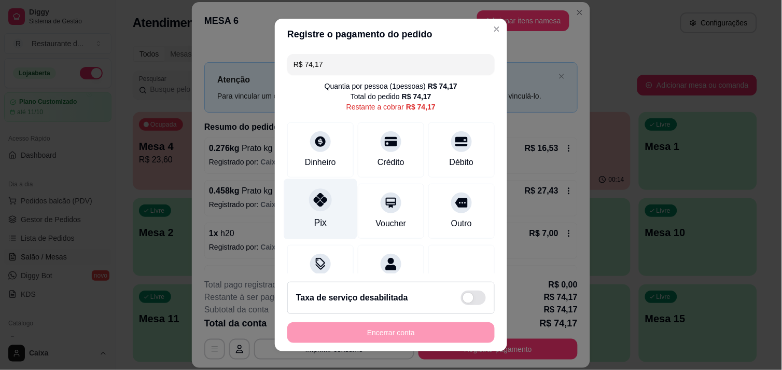
click at [324, 225] on div "Pix" at bounding box center [320, 208] width 73 height 61
type input "R$ 0,00"
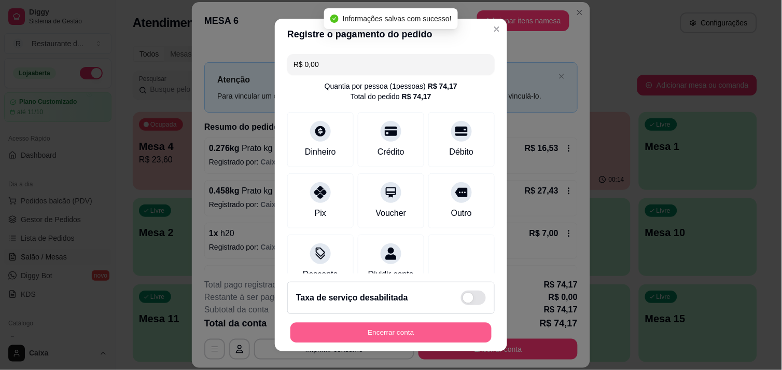
click at [361, 327] on button "Encerrar conta" at bounding box center [390, 333] width 201 height 20
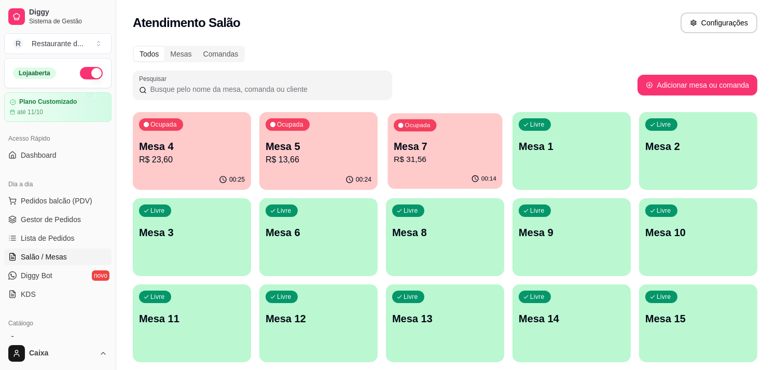
click at [480, 162] on p "R$ 31,56" at bounding box center [445, 160] width 103 height 12
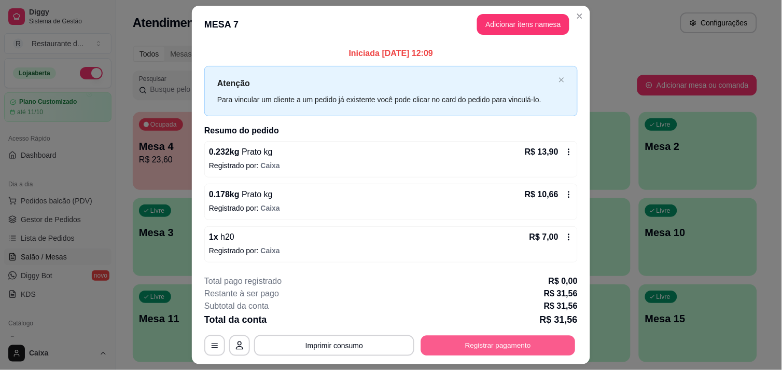
click at [485, 346] on button "Registrar pagamento" at bounding box center [498, 346] width 155 height 20
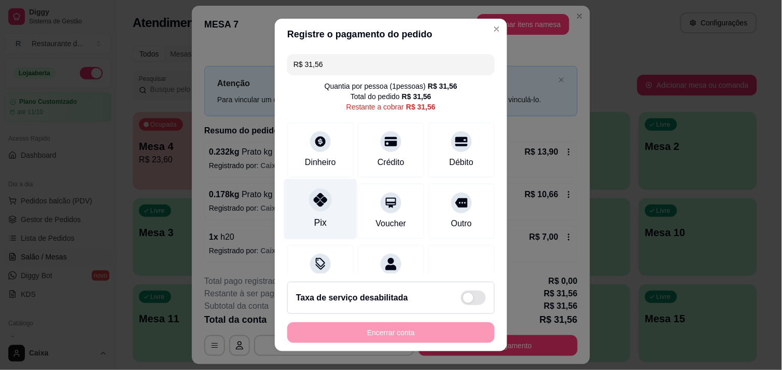
click at [315, 219] on div "Pix" at bounding box center [320, 222] width 12 height 13
type input "R$ 0,00"
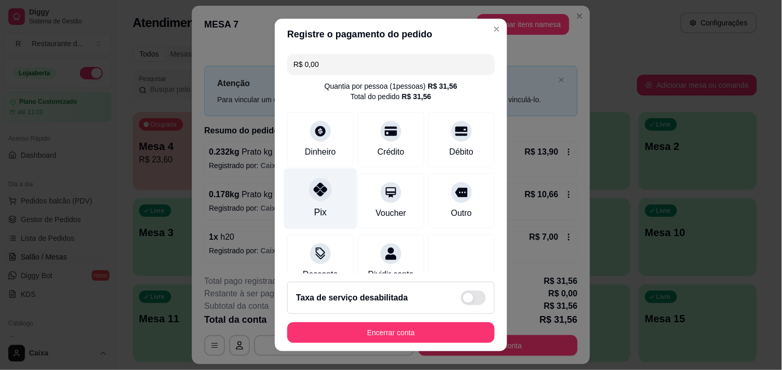
click at [315, 219] on div "Pix" at bounding box center [320, 198] width 73 height 61
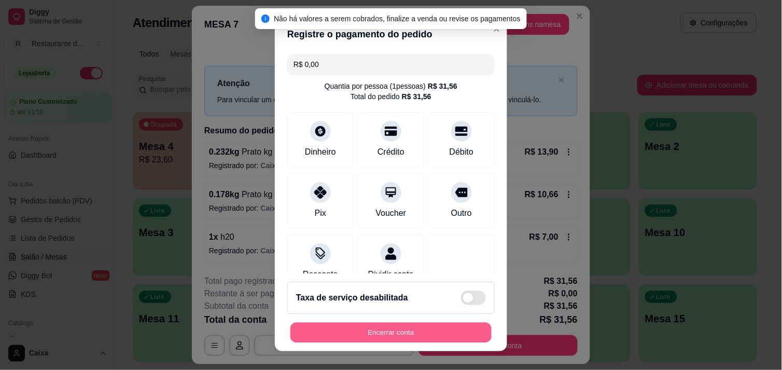
click at [348, 335] on button "Encerrar conta" at bounding box center [390, 333] width 201 height 20
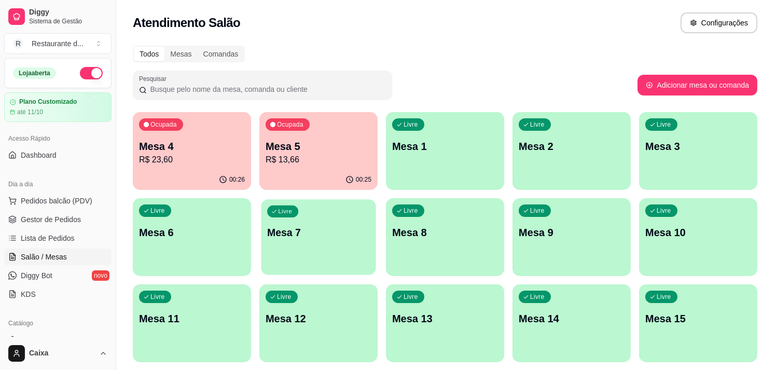
click at [334, 260] on div "Livre Mesa 7" at bounding box center [318, 230] width 115 height 63
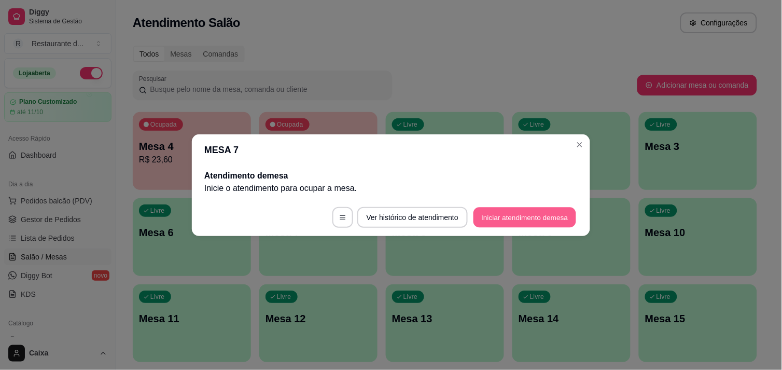
click at [521, 219] on button "Iniciar atendimento de mesa" at bounding box center [525, 217] width 103 height 20
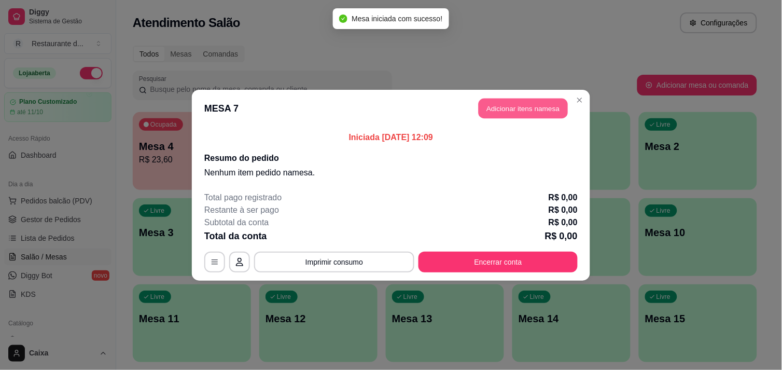
click at [547, 108] on button "Adicionar itens na mesa" at bounding box center [523, 108] width 89 height 20
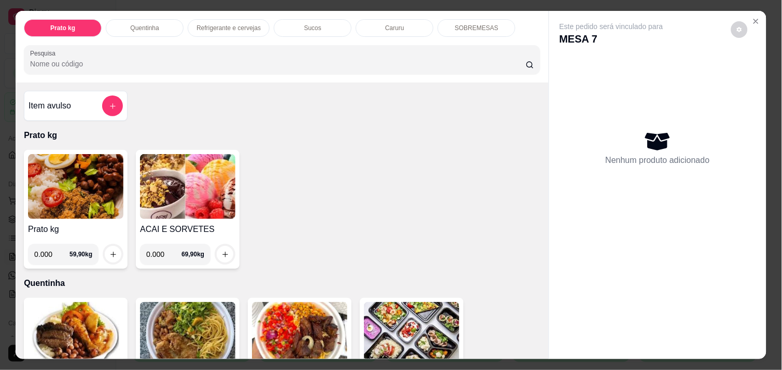
click at [52, 246] on input "0.000" at bounding box center [51, 254] width 35 height 21
type input "0.620"
click at [109, 251] on icon "increase-product-quantity" at bounding box center [113, 255] width 8 height 8
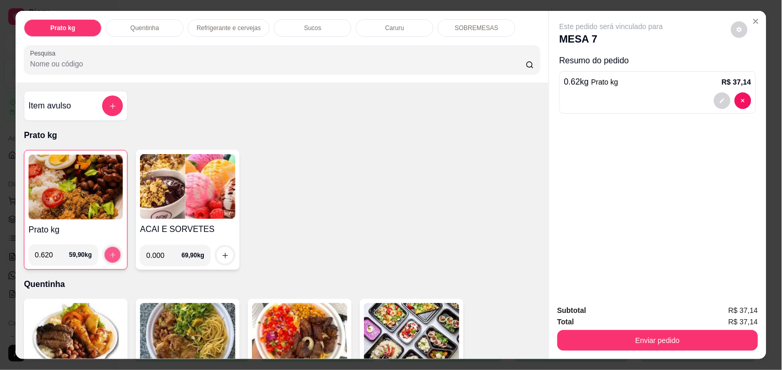
click at [109, 251] on icon "increase-product-quantity" at bounding box center [113, 255] width 8 height 8
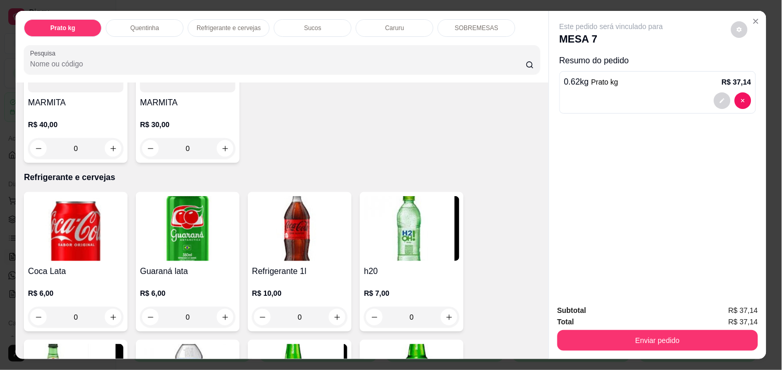
scroll to position [438, 0]
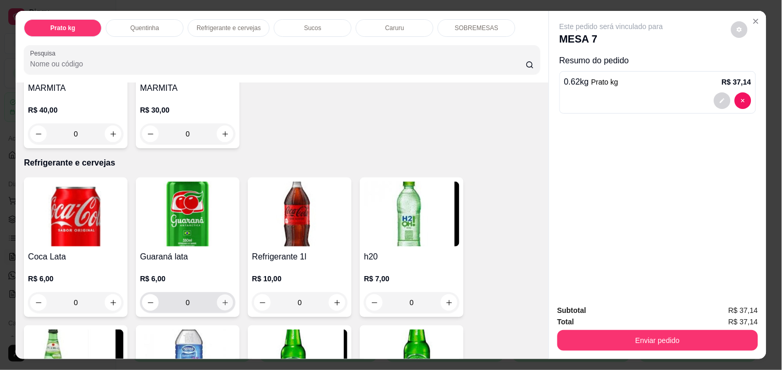
click at [220, 295] on button "increase-product-quantity" at bounding box center [225, 303] width 16 height 16
type input "1"
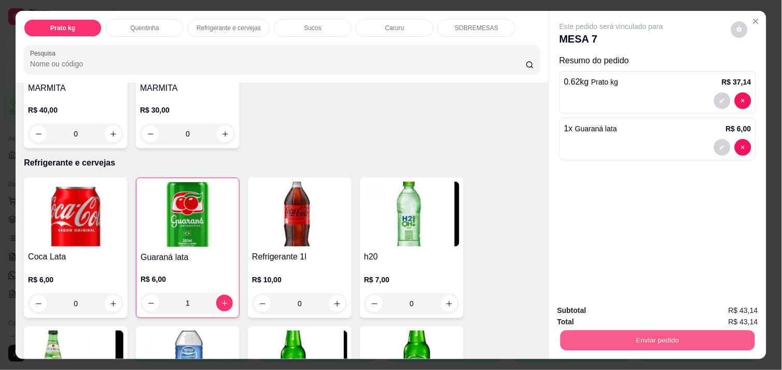
click at [605, 332] on button "Enviar pedido" at bounding box center [658, 340] width 195 height 20
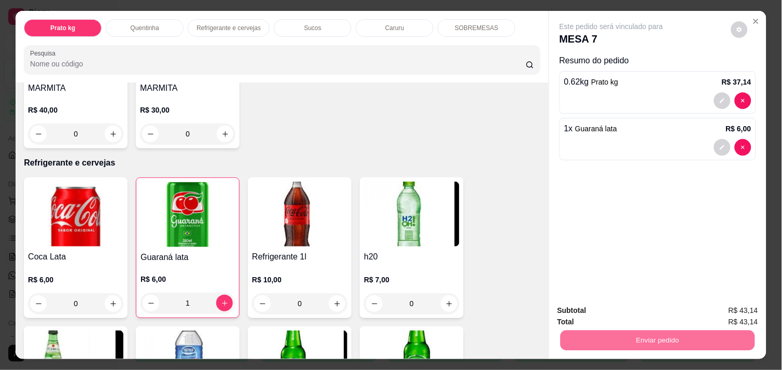
click at [743, 311] on button "Enviar pedido" at bounding box center [731, 310] width 57 height 19
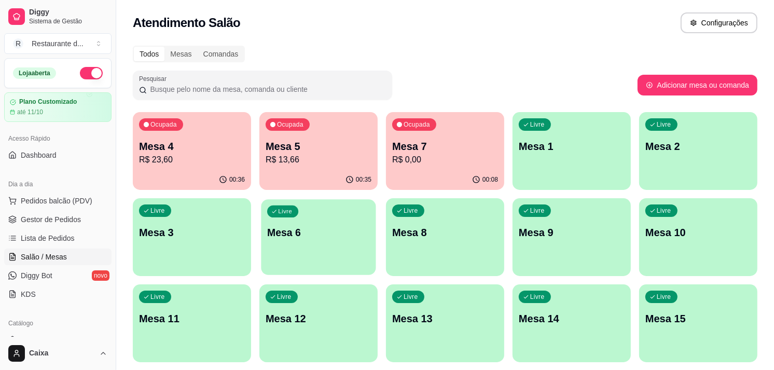
click at [298, 250] on div "Livre Mesa 6" at bounding box center [318, 230] width 115 height 63
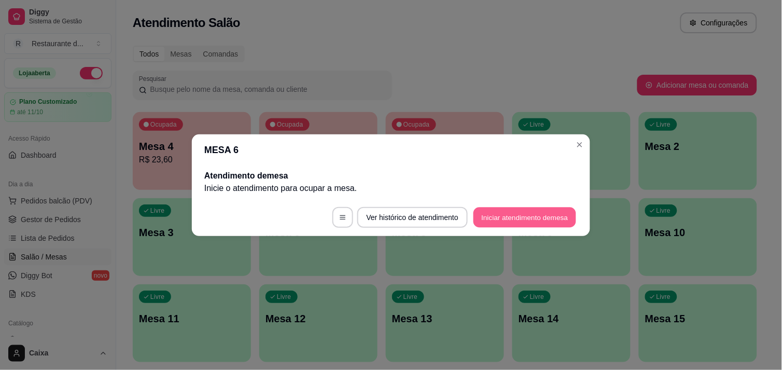
click at [496, 220] on button "Iniciar atendimento de mesa" at bounding box center [525, 217] width 103 height 20
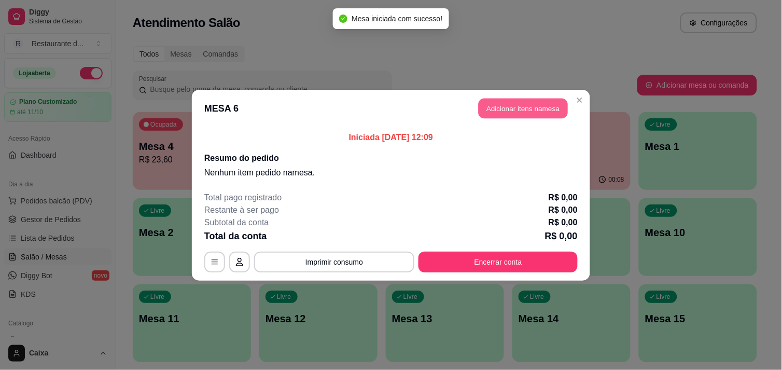
click at [514, 99] on button "Adicionar itens na mesa" at bounding box center [523, 108] width 89 height 20
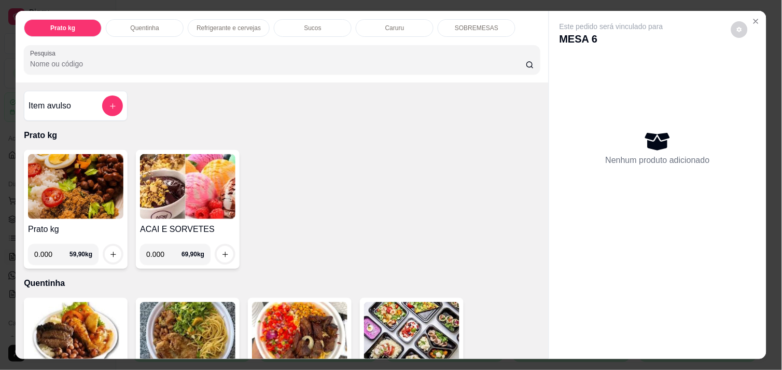
click at [50, 249] on input "0.000" at bounding box center [51, 254] width 35 height 21
type input "0.312"
click at [110, 252] on icon "increase-product-quantity" at bounding box center [112, 254] width 5 height 5
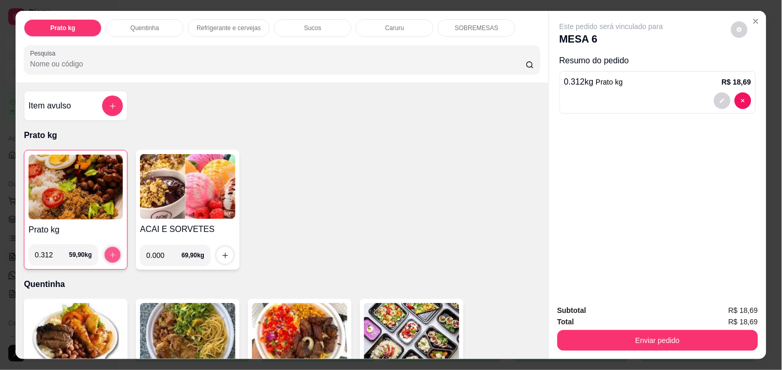
click at [109, 251] on icon "increase-product-quantity" at bounding box center [113, 255] width 8 height 8
click at [85, 184] on img at bounding box center [76, 187] width 94 height 65
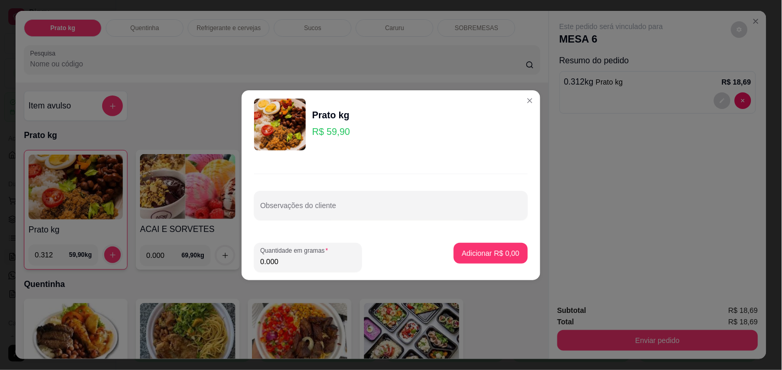
click at [279, 261] on input "0.000" at bounding box center [307, 261] width 95 height 10
type input "0.286"
click at [482, 248] on p "Adicionar R$ 17,13" at bounding box center [489, 253] width 60 height 10
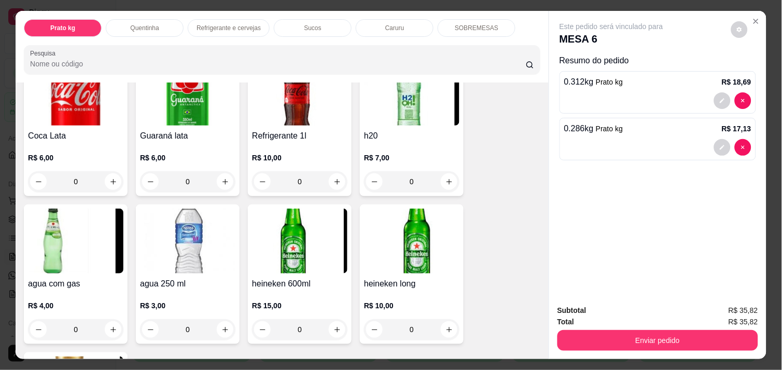
scroll to position [576, 0]
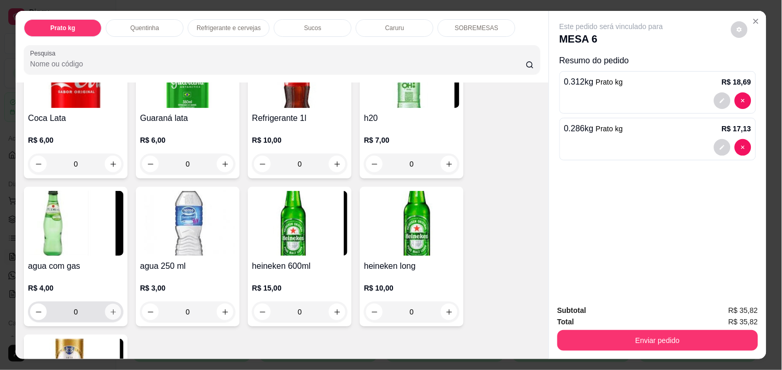
click at [109, 308] on icon "increase-product-quantity" at bounding box center [113, 312] width 8 height 8
type input "1"
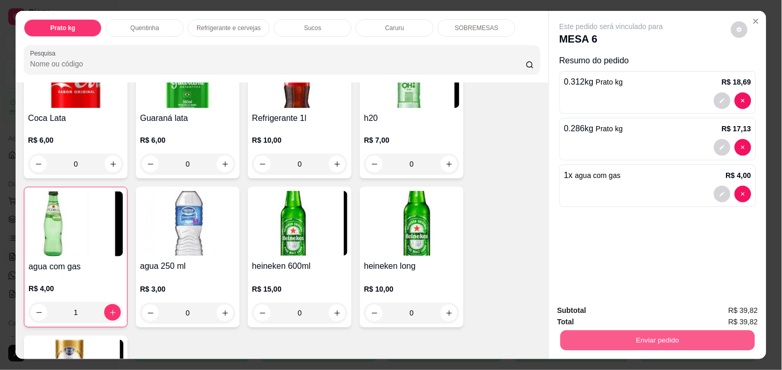
click at [614, 335] on button "Enviar pedido" at bounding box center [658, 340] width 195 height 20
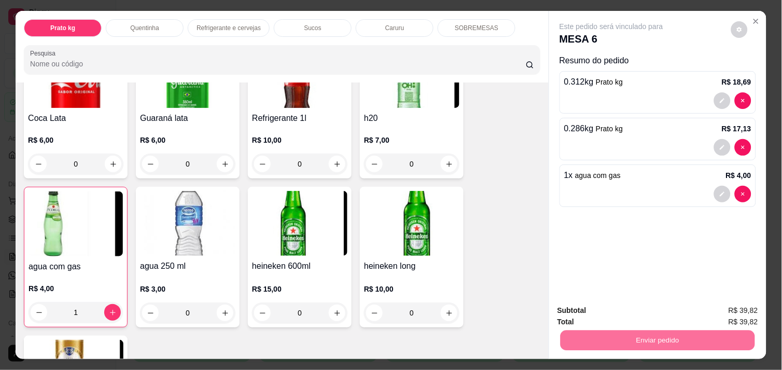
click at [738, 310] on button "Enviar pedido" at bounding box center [731, 310] width 57 height 19
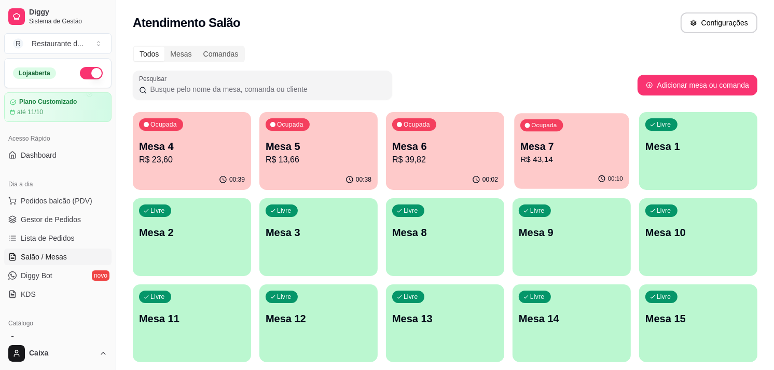
click at [591, 149] on p "Mesa 7" at bounding box center [571, 147] width 103 height 14
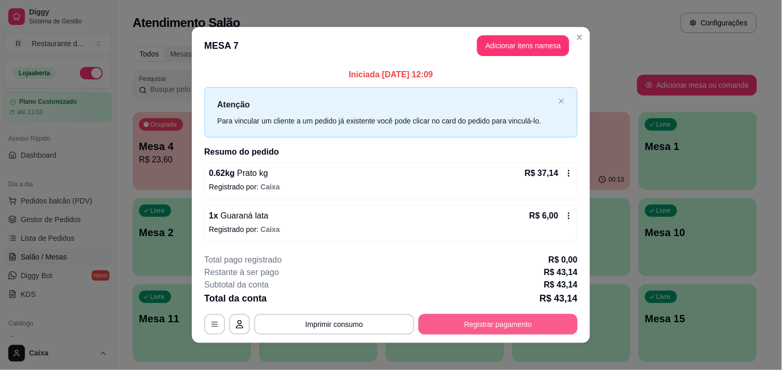
click at [516, 325] on button "Registrar pagamento" at bounding box center [498, 324] width 159 height 21
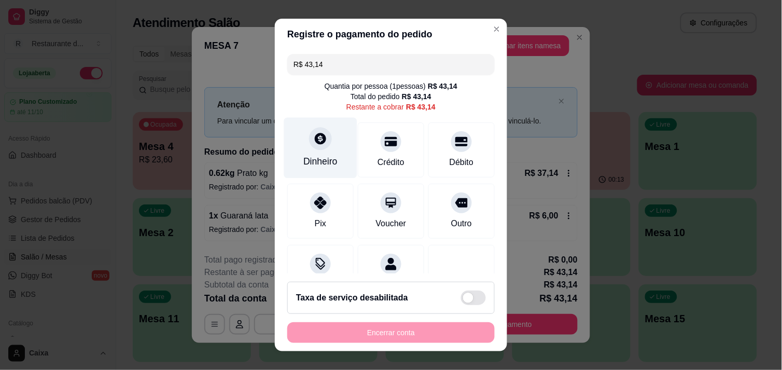
click at [315, 156] on div "Dinheiro" at bounding box center [320, 161] width 34 height 13
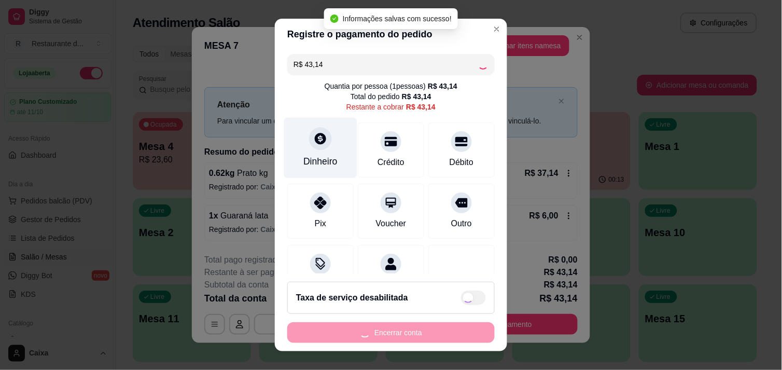
type input "R$ 0,00"
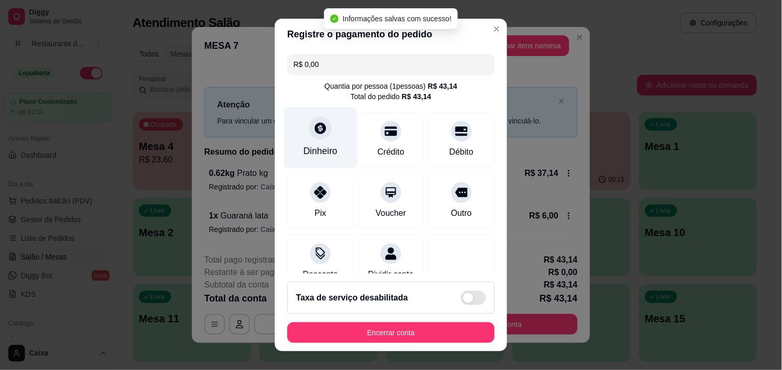
click at [312, 153] on div "Dinheiro" at bounding box center [320, 150] width 34 height 13
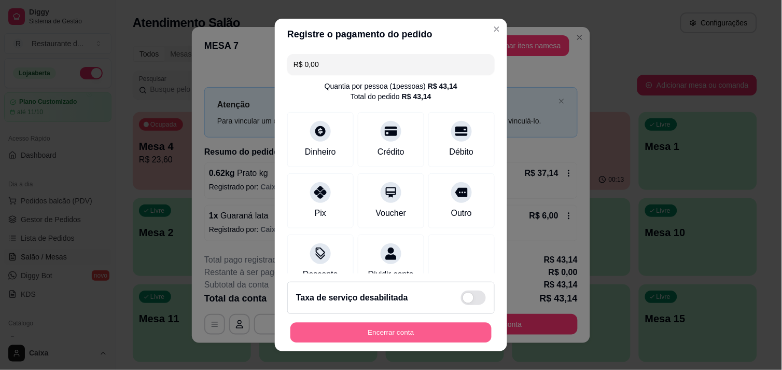
click at [406, 339] on button "Encerrar conta" at bounding box center [390, 333] width 201 height 20
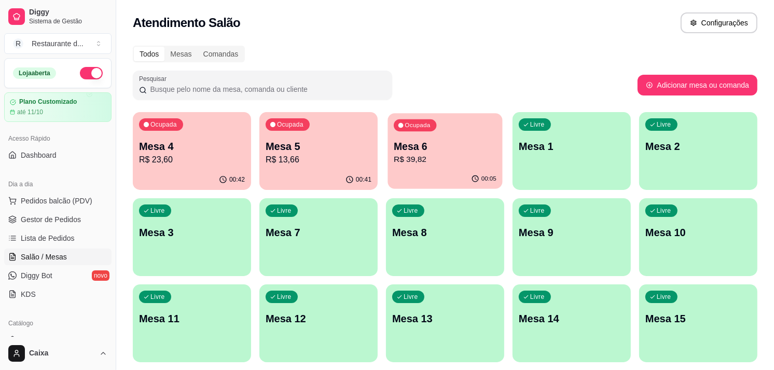
click at [441, 168] on div "Ocupada Mesa 6 R$ 39,82" at bounding box center [444, 141] width 115 height 56
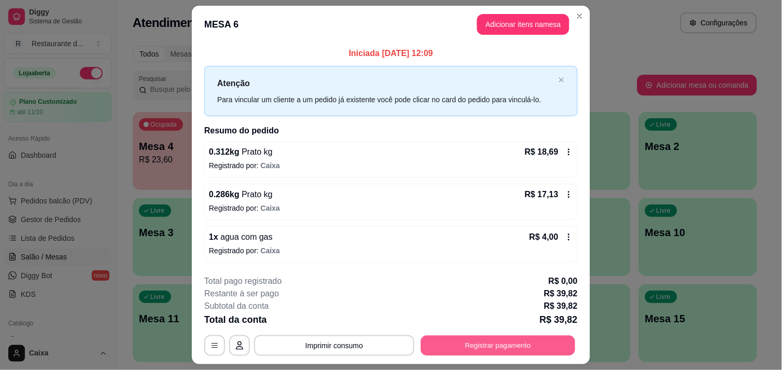
click at [506, 350] on button "Registrar pagamento" at bounding box center [498, 346] width 155 height 20
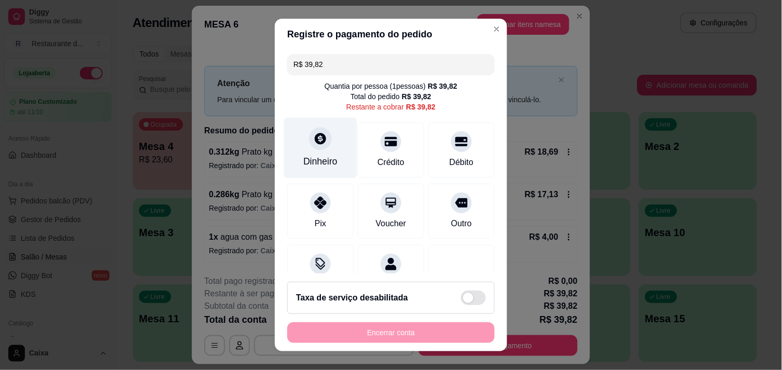
click at [320, 168] on div "Dinheiro" at bounding box center [320, 147] width 73 height 61
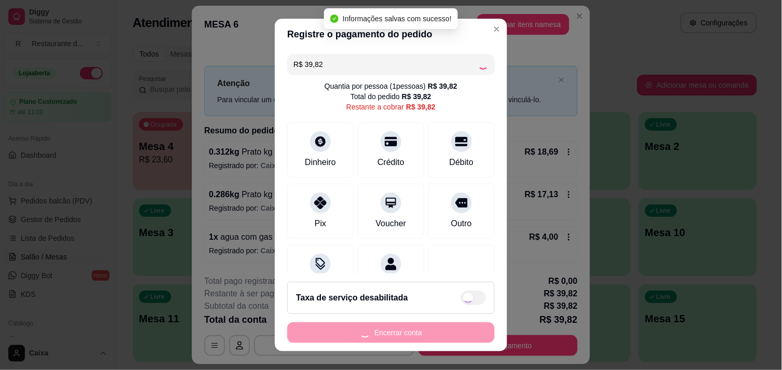
type input "R$ 0,00"
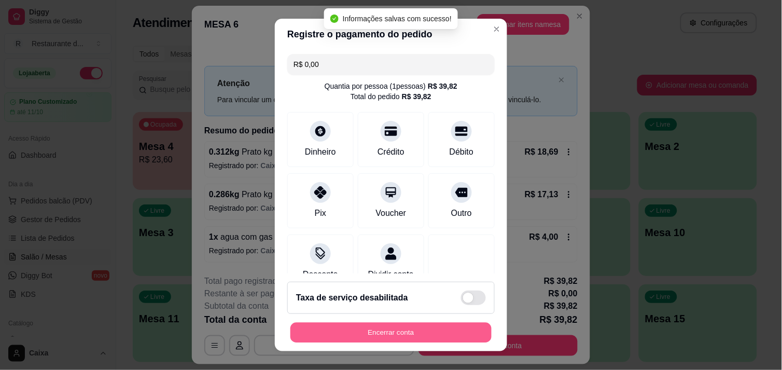
click at [434, 339] on button "Encerrar conta" at bounding box center [390, 333] width 201 height 20
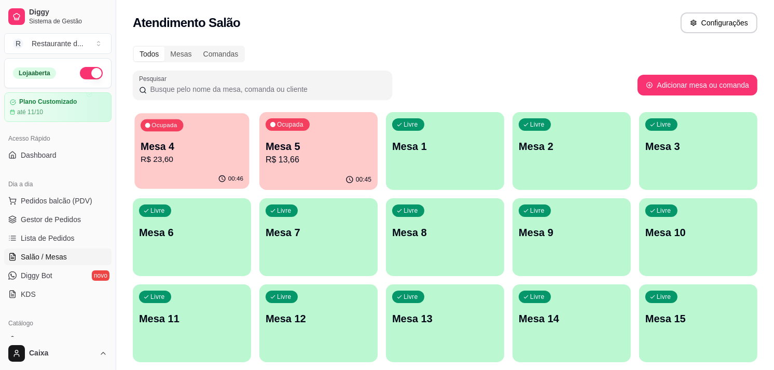
click at [179, 173] on div "00:46" at bounding box center [191, 179] width 115 height 20
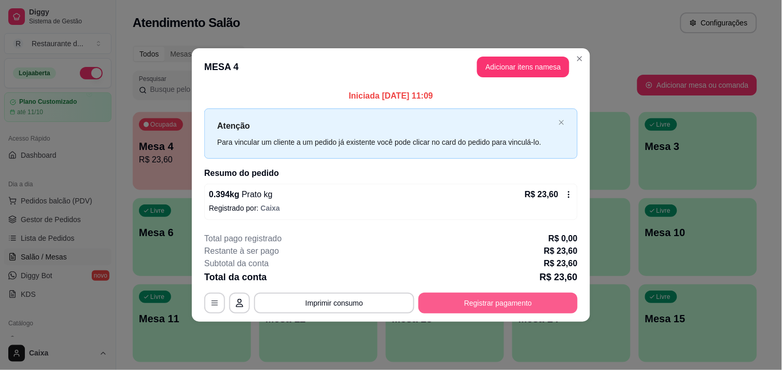
click at [486, 309] on button "Registrar pagamento" at bounding box center [498, 303] width 159 height 21
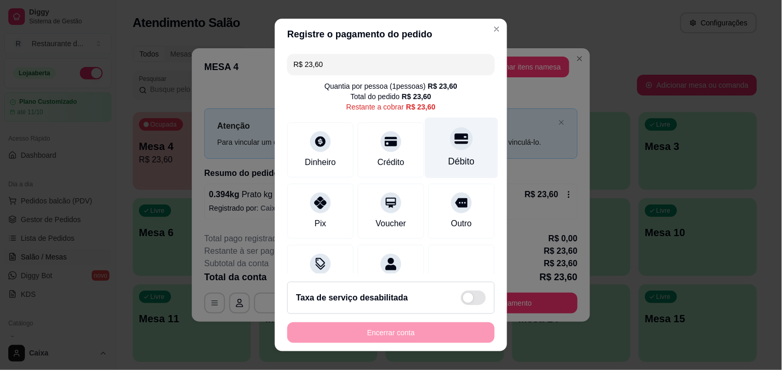
click at [450, 147] on div at bounding box center [461, 138] width 23 height 23
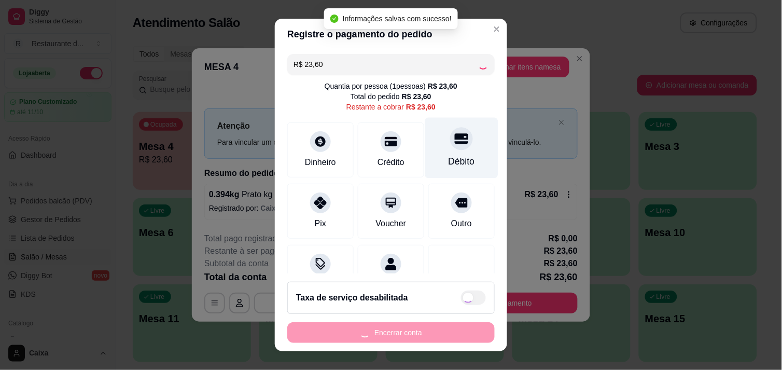
click at [450, 147] on div at bounding box center [461, 138] width 23 height 23
type input "R$ 0,00"
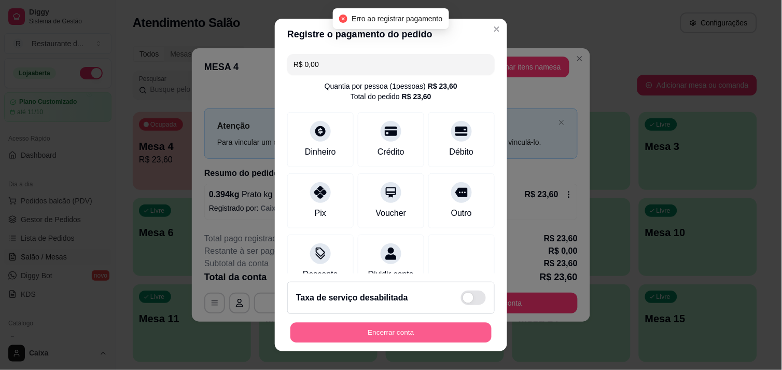
click at [395, 332] on button "Encerrar conta" at bounding box center [390, 333] width 201 height 20
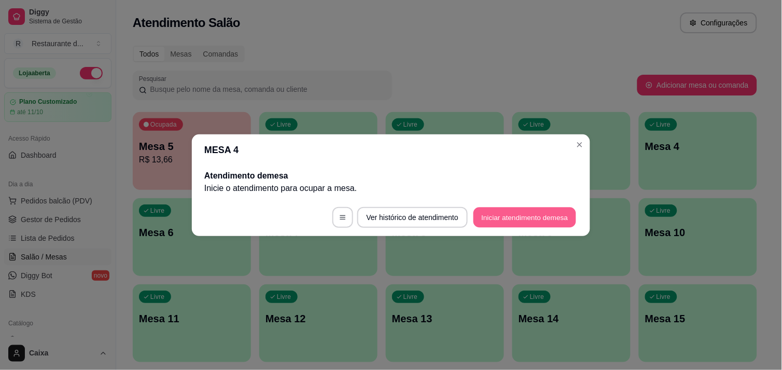
click at [550, 215] on button "Iniciar atendimento de mesa" at bounding box center [525, 217] width 103 height 20
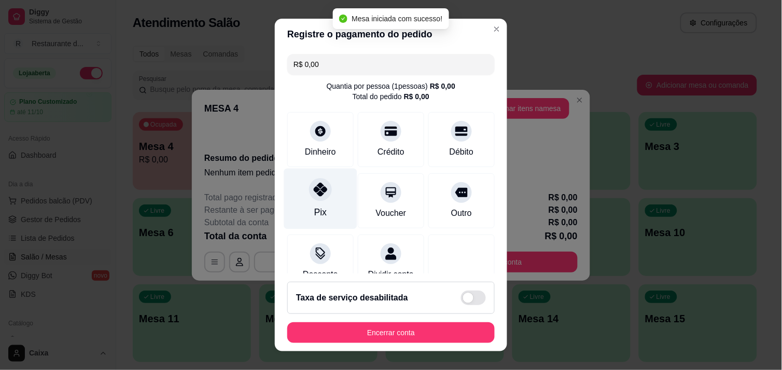
click at [315, 190] on icon at bounding box center [320, 189] width 13 height 13
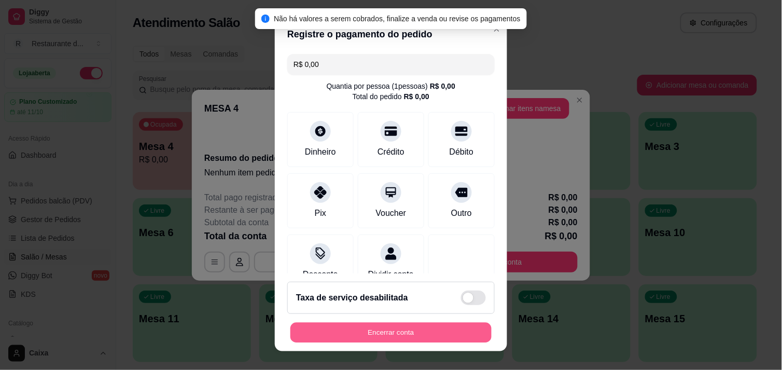
click at [375, 335] on button "Encerrar conta" at bounding box center [390, 333] width 201 height 20
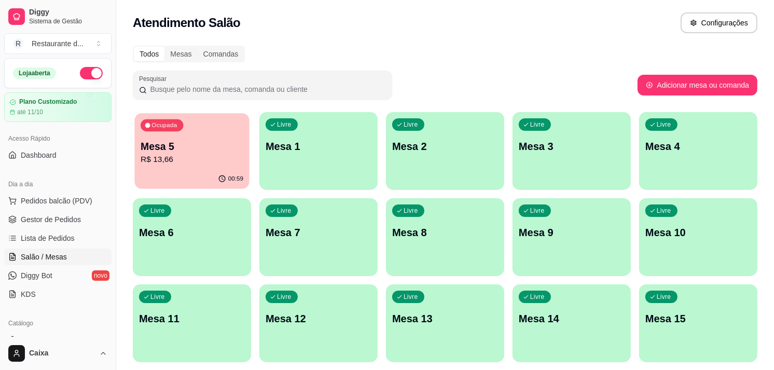
click at [212, 155] on p "R$ 13,66" at bounding box center [192, 160] width 103 height 12
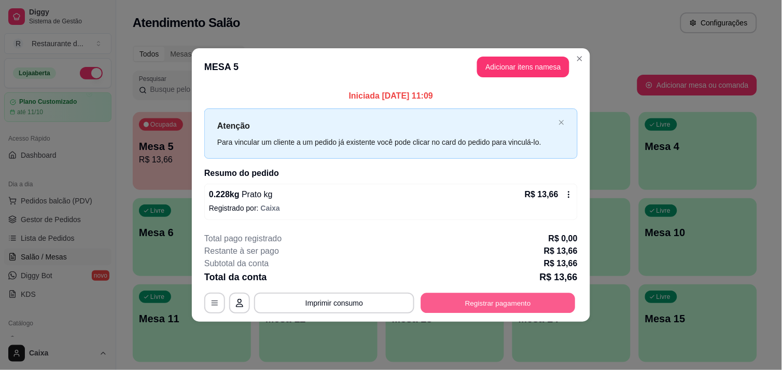
click at [512, 301] on button "Registrar pagamento" at bounding box center [498, 303] width 155 height 20
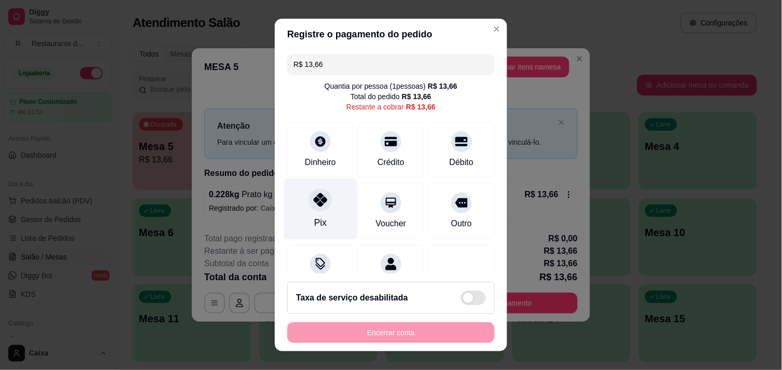
click at [317, 214] on div "Pix" at bounding box center [320, 208] width 73 height 61
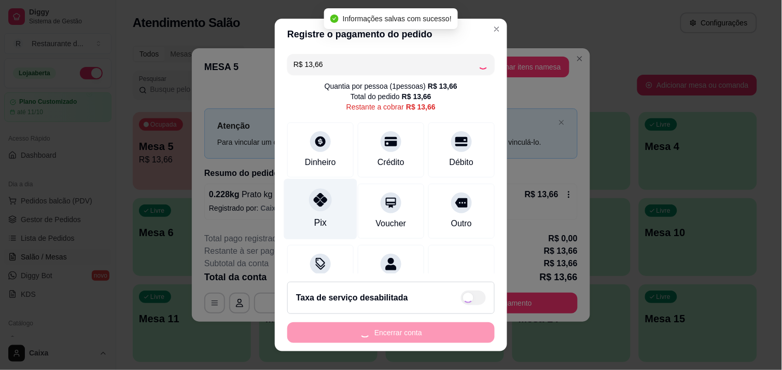
type input "R$ 0,00"
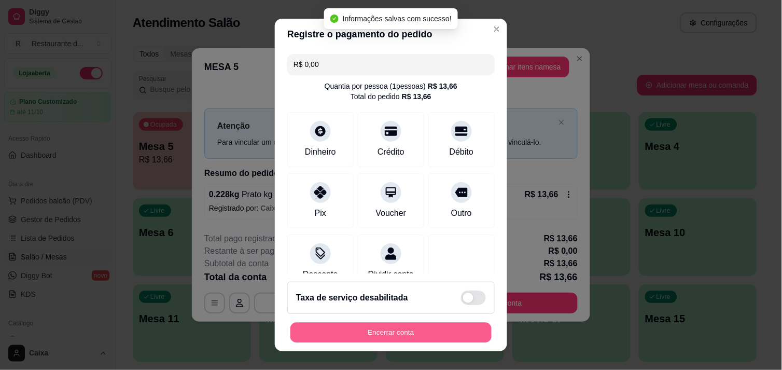
click at [384, 334] on button "Encerrar conta" at bounding box center [390, 333] width 201 height 20
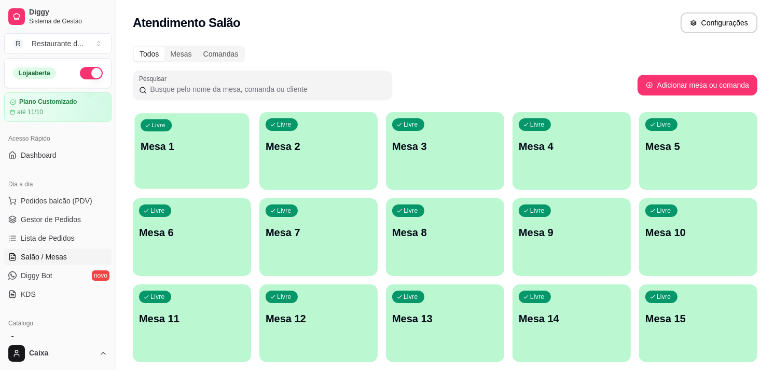
click at [156, 156] on div "Livre Mesa 1" at bounding box center [191, 144] width 115 height 63
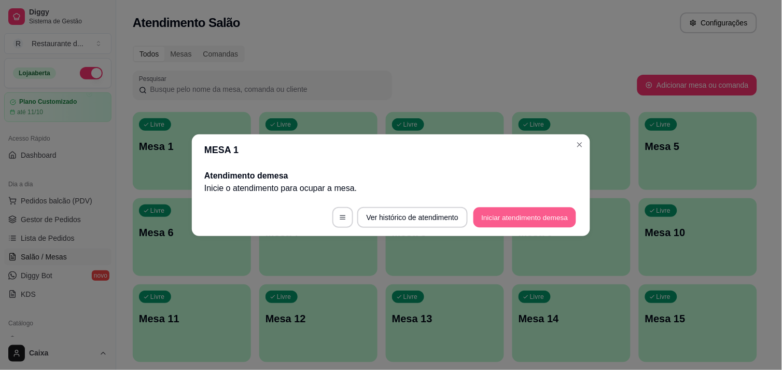
click at [542, 212] on button "Iniciar atendimento de mesa" at bounding box center [525, 217] width 103 height 20
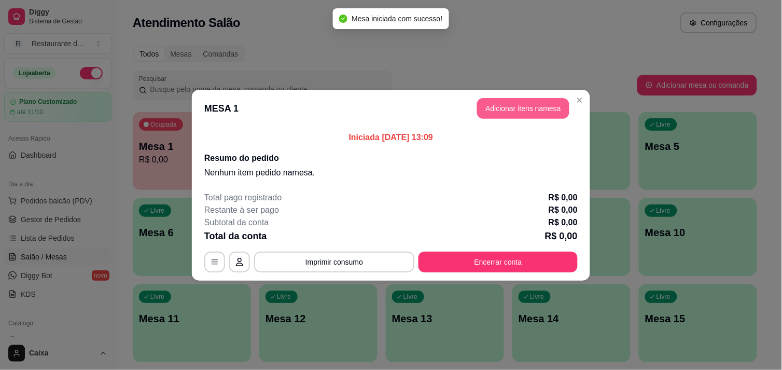
click at [509, 111] on button "Adicionar itens na mesa" at bounding box center [523, 108] width 92 height 21
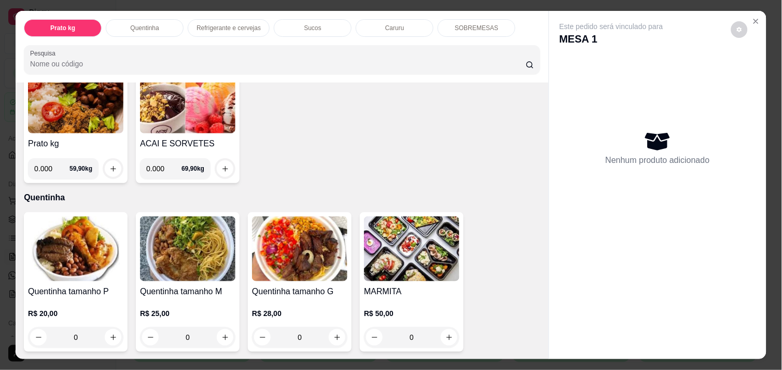
scroll to position [92, 0]
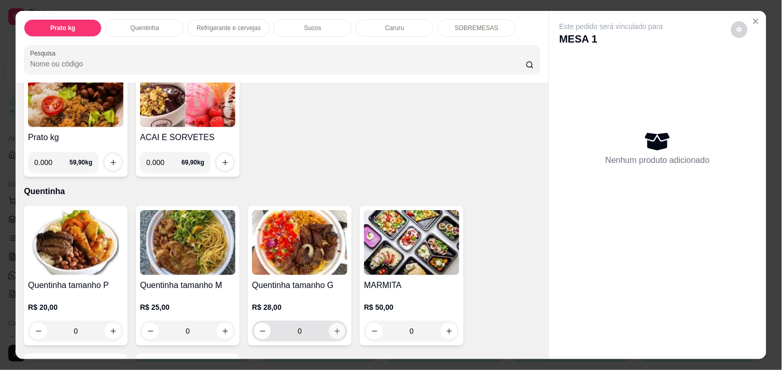
click at [334, 327] on icon "increase-product-quantity" at bounding box center [338, 331] width 8 height 8
type input "1"
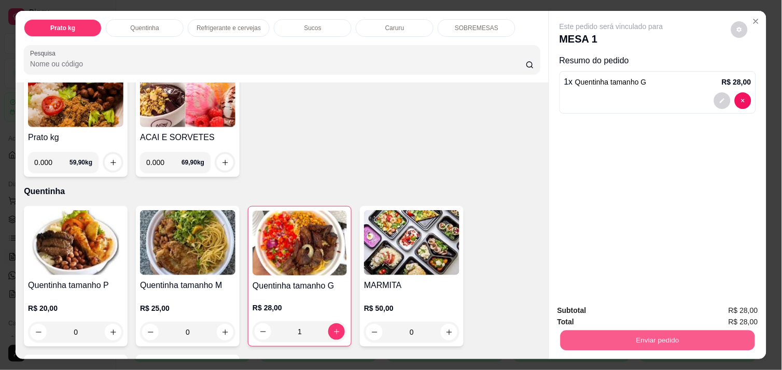
click at [592, 330] on button "Enviar pedido" at bounding box center [658, 340] width 195 height 20
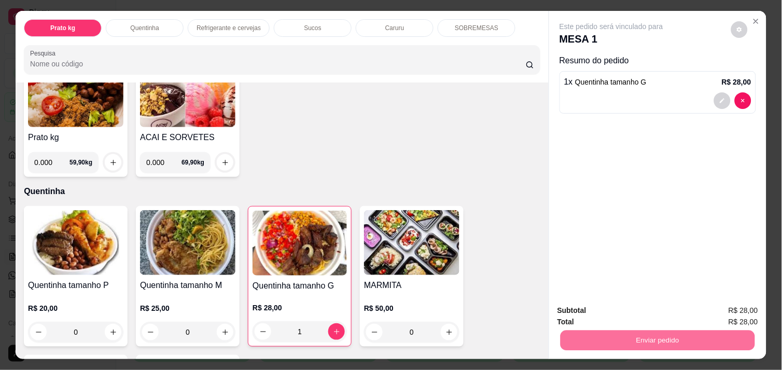
click at [733, 315] on button "Enviar pedido" at bounding box center [731, 310] width 57 height 19
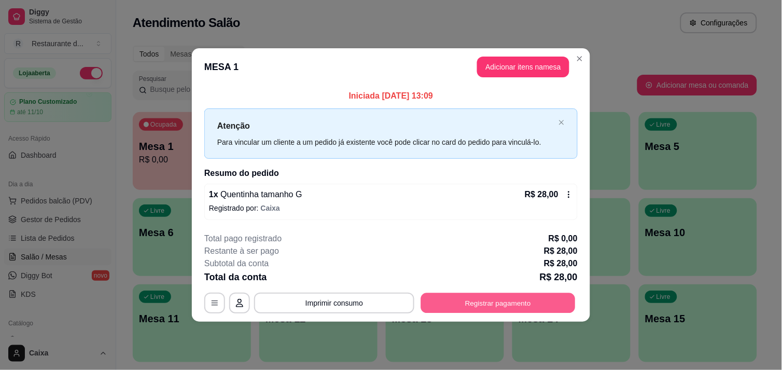
click at [517, 295] on button "Registrar pagamento" at bounding box center [498, 303] width 155 height 20
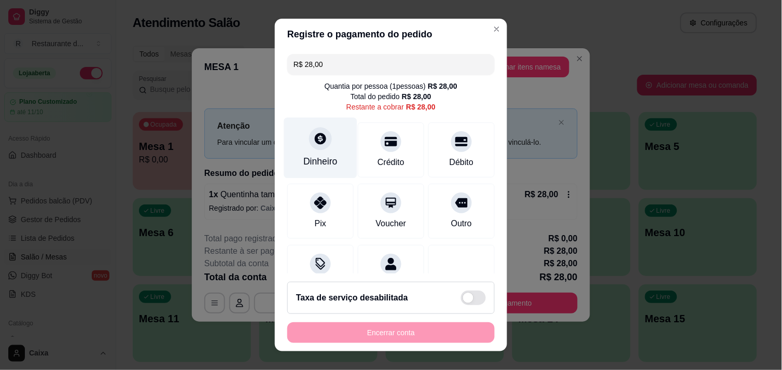
click at [310, 152] on div "Dinheiro" at bounding box center [320, 147] width 73 height 61
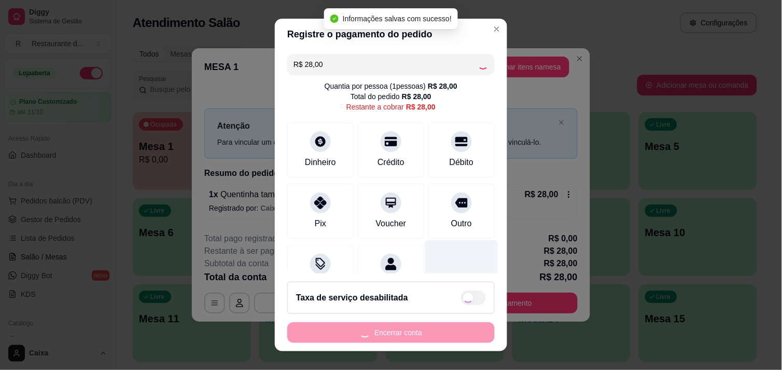
type input "R$ 0,00"
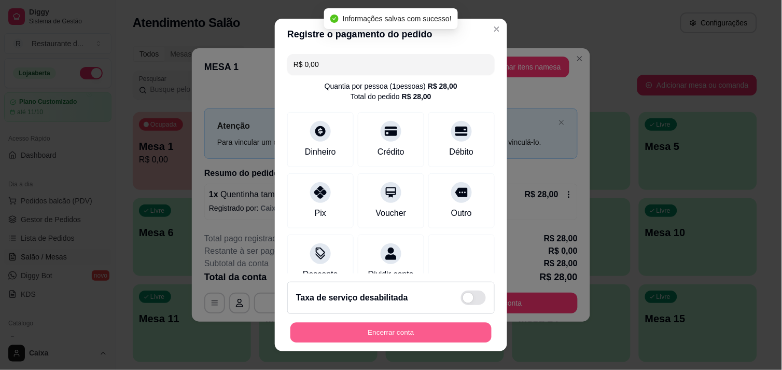
click at [414, 327] on button "Encerrar conta" at bounding box center [390, 333] width 201 height 20
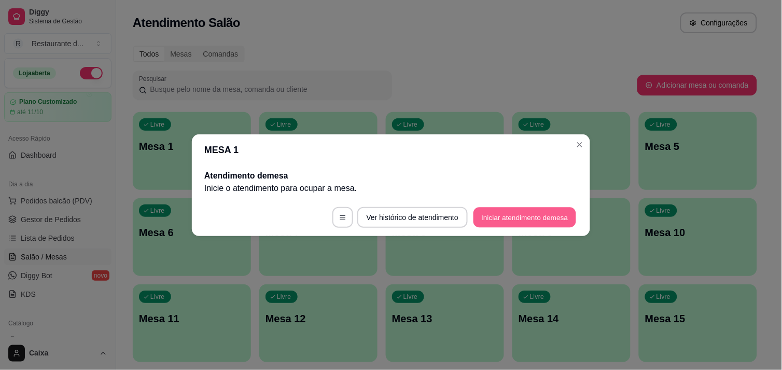
click at [521, 224] on button "Iniciar atendimento de mesa" at bounding box center [525, 217] width 103 height 20
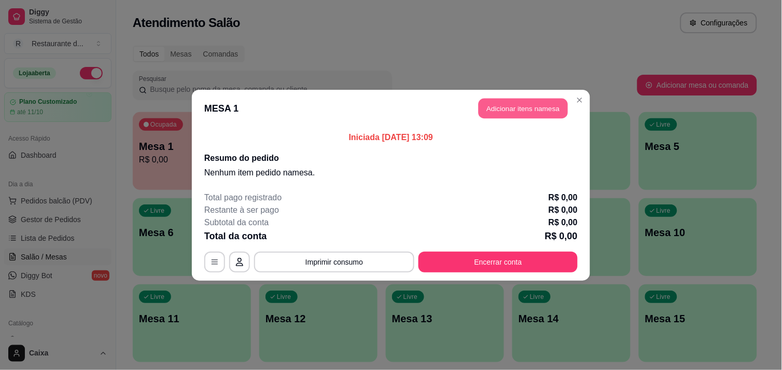
click at [540, 101] on button "Adicionar itens na mesa" at bounding box center [523, 108] width 89 height 20
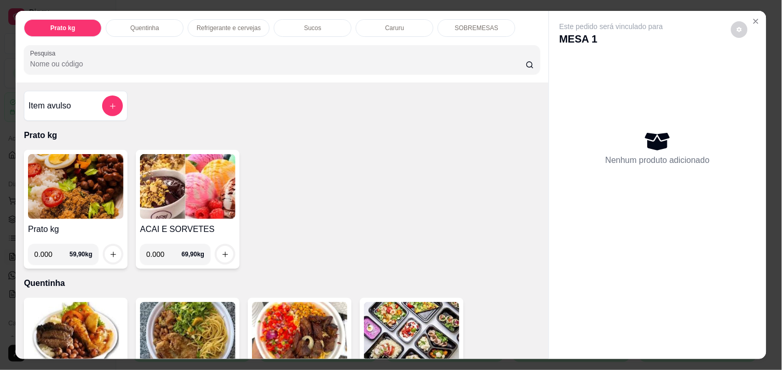
click at [52, 246] on input "0.000" at bounding box center [51, 254] width 35 height 21
type input "0.220"
click at [111, 251] on icon "increase-product-quantity" at bounding box center [113, 255] width 8 height 8
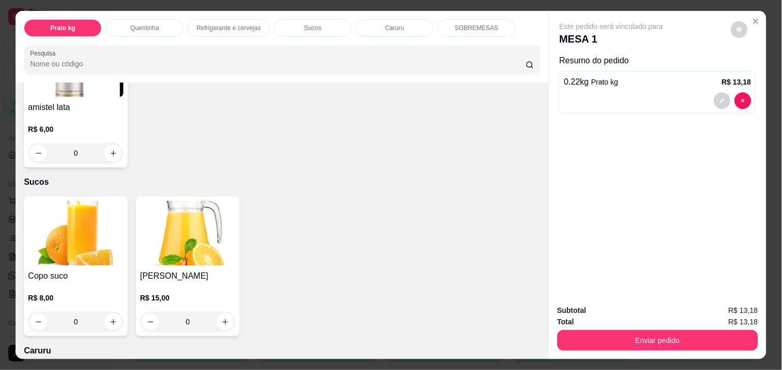
scroll to position [899, 0]
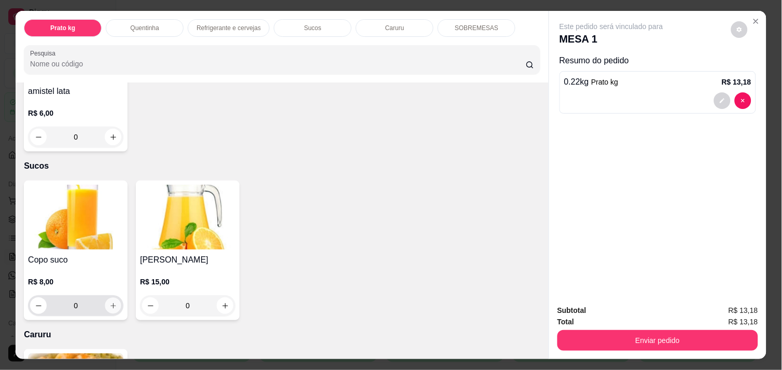
click at [105, 301] on button "increase-product-quantity" at bounding box center [113, 306] width 16 height 16
type input "1"
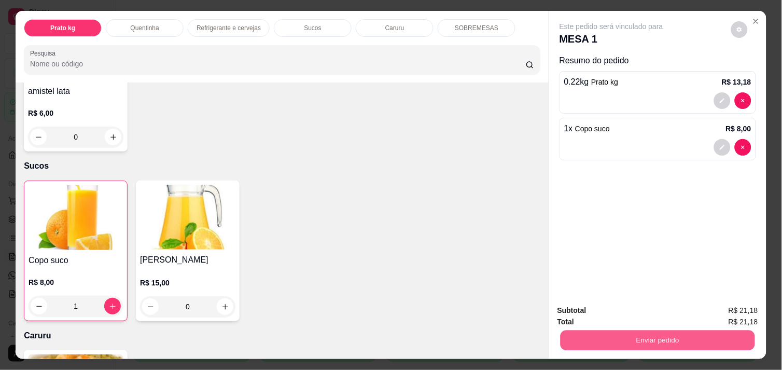
click at [630, 330] on button "Enviar pedido" at bounding box center [658, 340] width 195 height 20
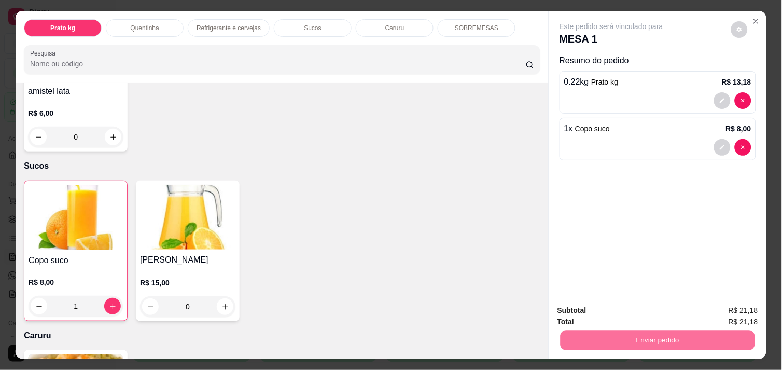
click at [725, 302] on button "Enviar pedido" at bounding box center [731, 310] width 57 height 19
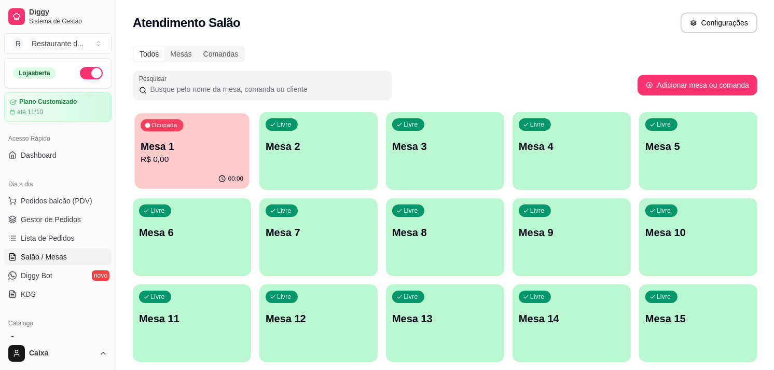
click at [215, 134] on div "Ocupada Mesa 1 R$ 0,00" at bounding box center [191, 141] width 115 height 56
click at [332, 160] on div "Livre Mesa 2" at bounding box center [318, 144] width 115 height 63
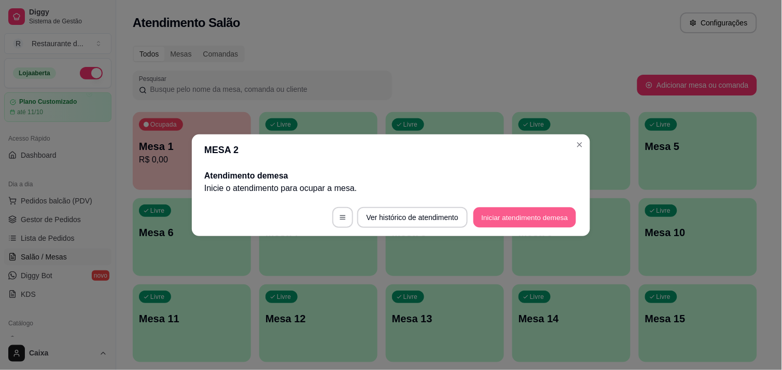
click at [528, 214] on button "Iniciar atendimento de mesa" at bounding box center [525, 217] width 103 height 20
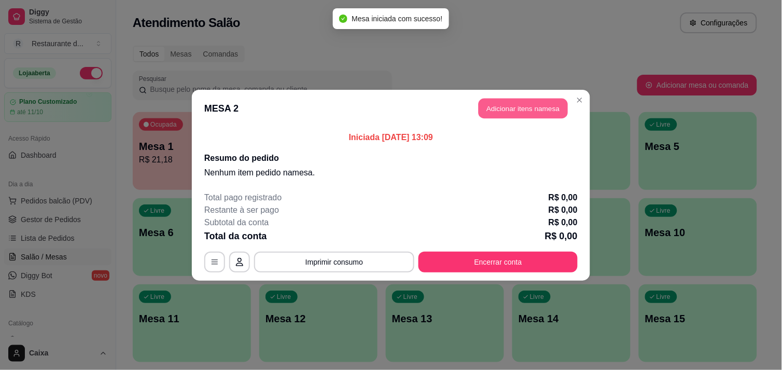
click at [520, 101] on button "Adicionar itens na mesa" at bounding box center [523, 108] width 89 height 20
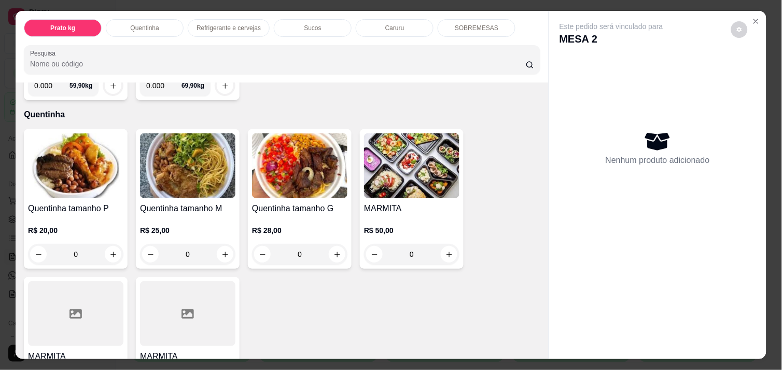
scroll to position [184, 0]
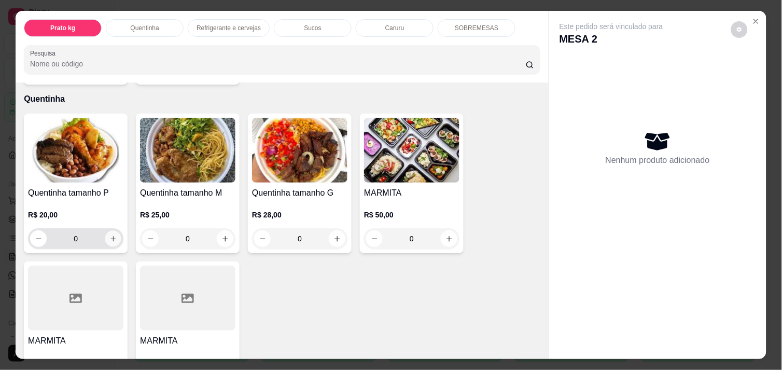
click at [109, 235] on icon "increase-product-quantity" at bounding box center [113, 239] width 8 height 8
type input "1"
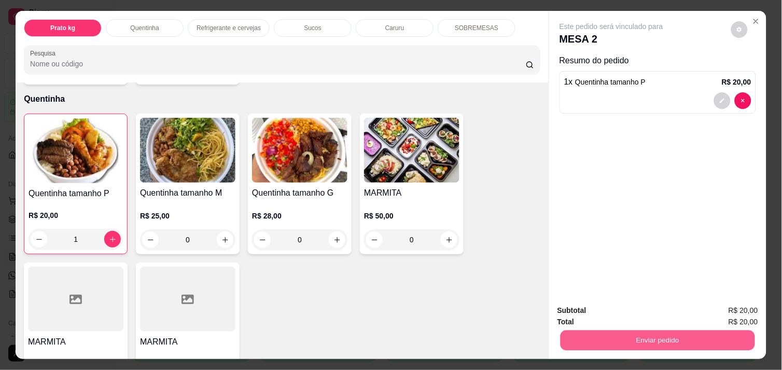
click at [618, 330] on button "Enviar pedido" at bounding box center [658, 340] width 195 height 20
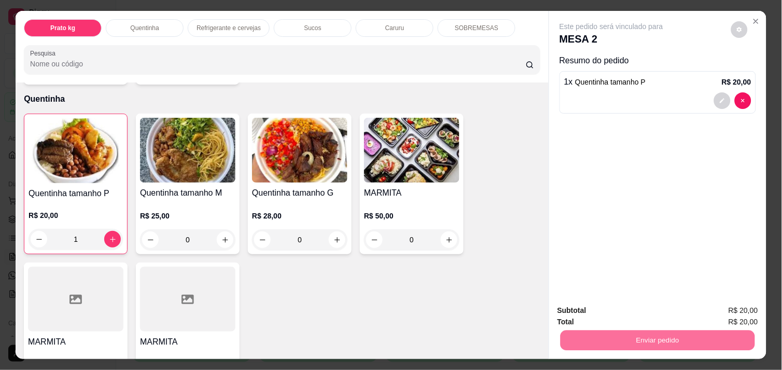
click at [727, 313] on button "Enviar pedido" at bounding box center [731, 310] width 57 height 19
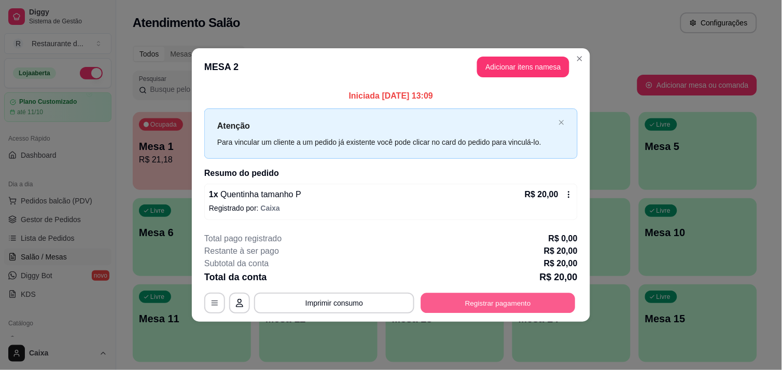
click at [496, 296] on button "Registrar pagamento" at bounding box center [498, 303] width 155 height 20
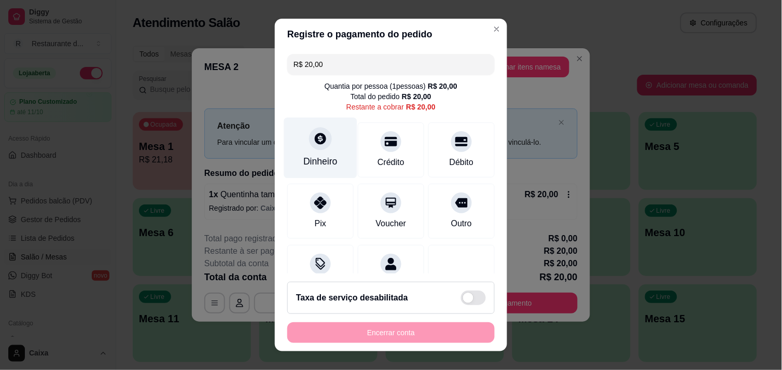
click at [314, 141] on icon at bounding box center [320, 138] width 13 height 13
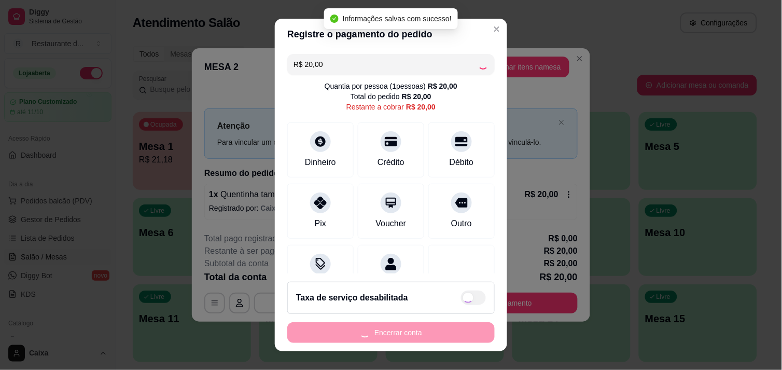
type input "R$ 0,00"
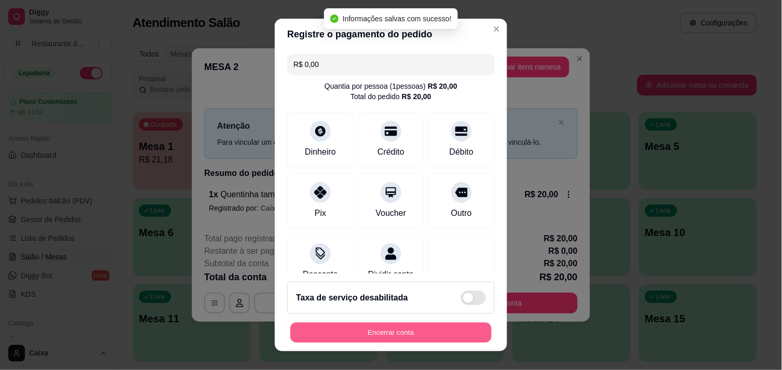
click at [419, 330] on button "Encerrar conta" at bounding box center [390, 333] width 201 height 20
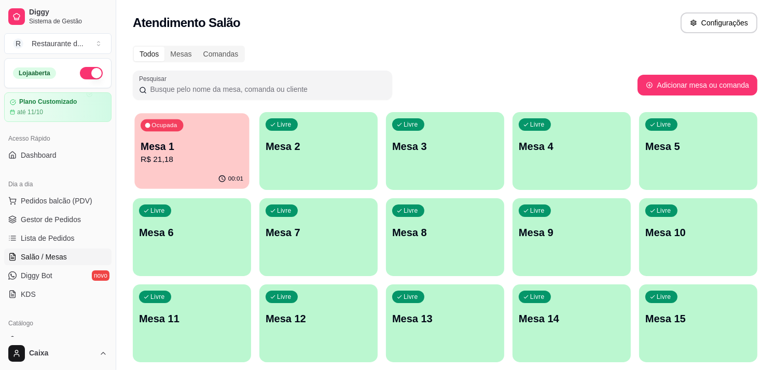
click at [211, 156] on p "R$ 21,18" at bounding box center [192, 160] width 103 height 12
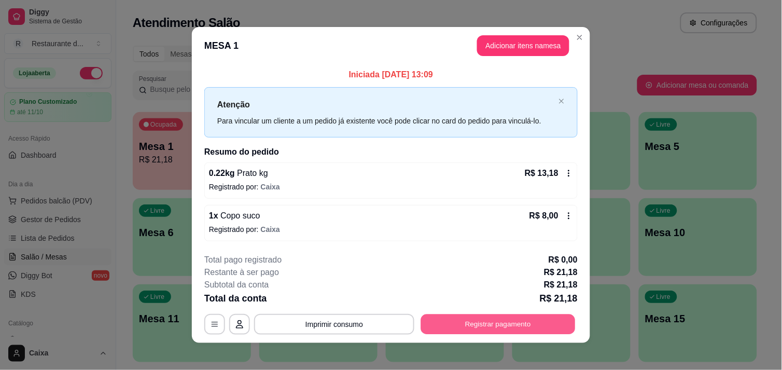
click at [459, 315] on button "Registrar pagamento" at bounding box center [498, 324] width 155 height 20
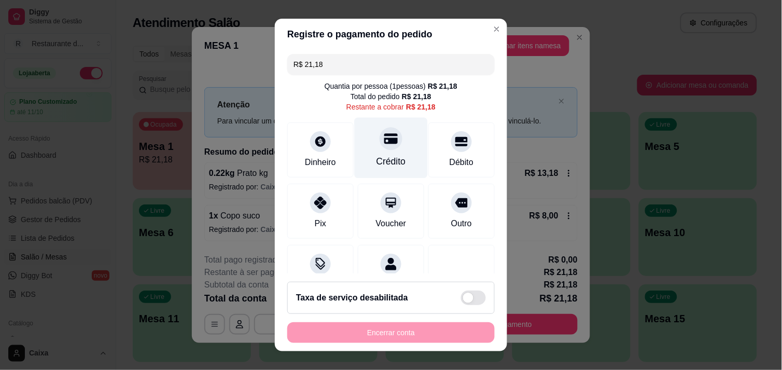
click at [377, 155] on div "Crédito" at bounding box center [392, 161] width 30 height 13
type input "R$ 0,00"
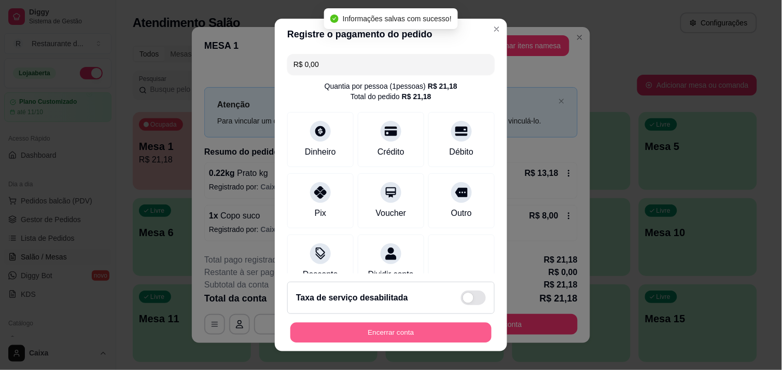
click at [391, 327] on button "Encerrar conta" at bounding box center [390, 333] width 201 height 20
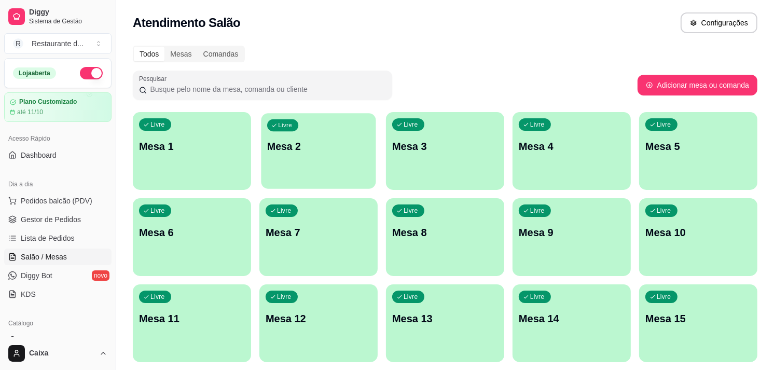
click at [310, 145] on p "Mesa 2" at bounding box center [318, 147] width 103 height 14
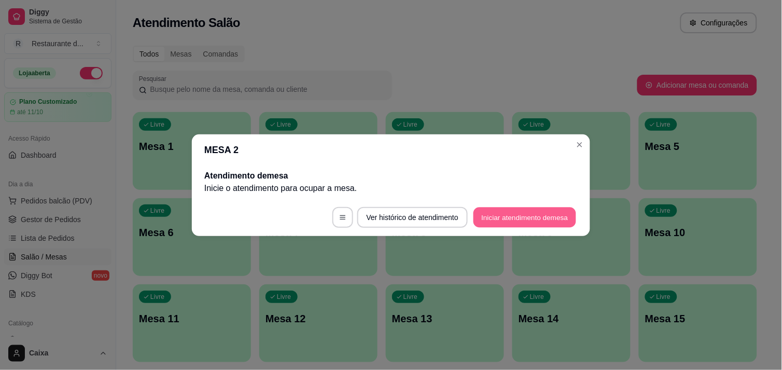
click at [520, 218] on button "Iniciar atendimento de mesa" at bounding box center [525, 217] width 103 height 20
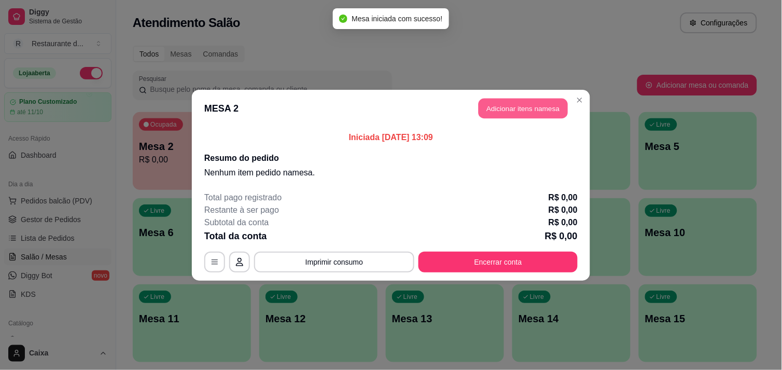
click at [533, 105] on button "Adicionar itens na mesa" at bounding box center [523, 108] width 89 height 20
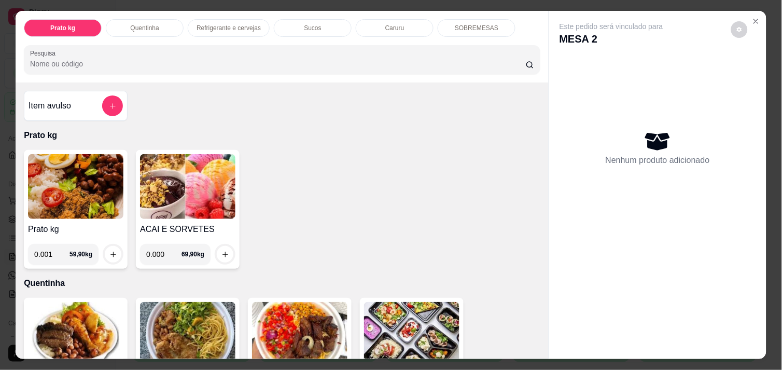
click at [56, 249] on input "0.001" at bounding box center [51, 254] width 35 height 21
type input "0.300"
click at [110, 251] on icon "increase-product-quantity" at bounding box center [113, 255] width 8 height 8
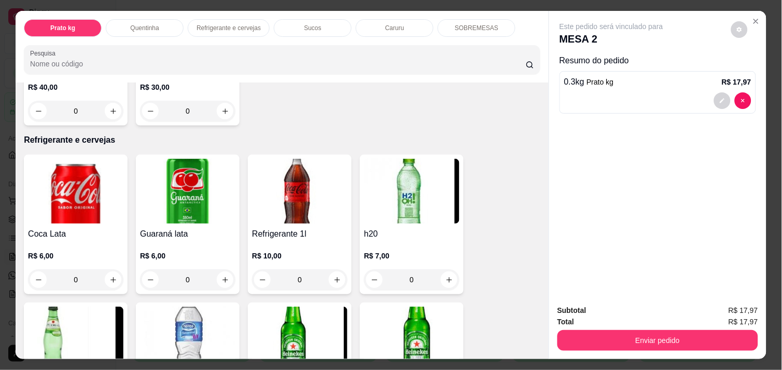
scroll to position [484, 0]
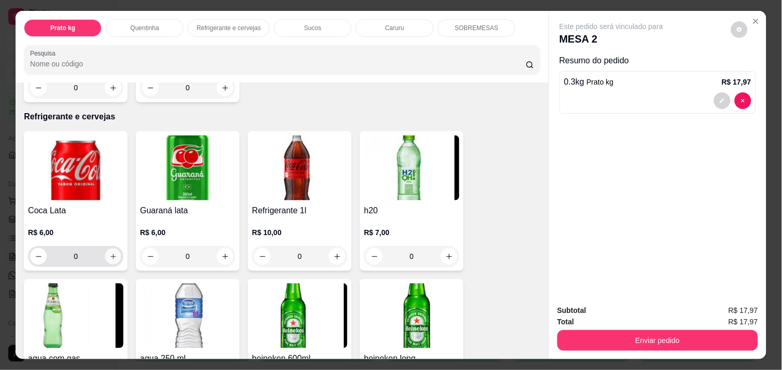
click at [109, 253] on icon "increase-product-quantity" at bounding box center [113, 257] width 8 height 8
type input "1"
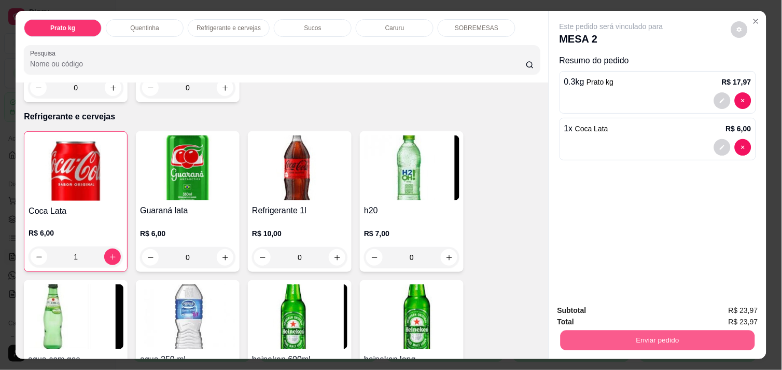
click at [638, 330] on button "Enviar pedido" at bounding box center [658, 340] width 195 height 20
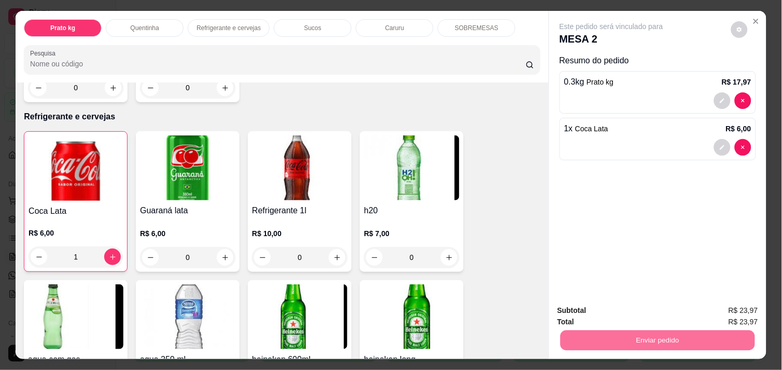
click at [730, 313] on button "Enviar pedido" at bounding box center [731, 310] width 57 height 19
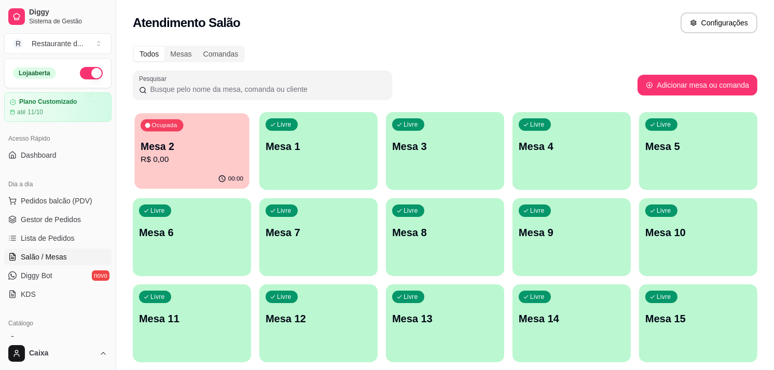
click at [181, 132] on div "Ocupada Mesa 2 R$ 0,00" at bounding box center [191, 141] width 115 height 56
